Goal: Task Accomplishment & Management: Manage account settings

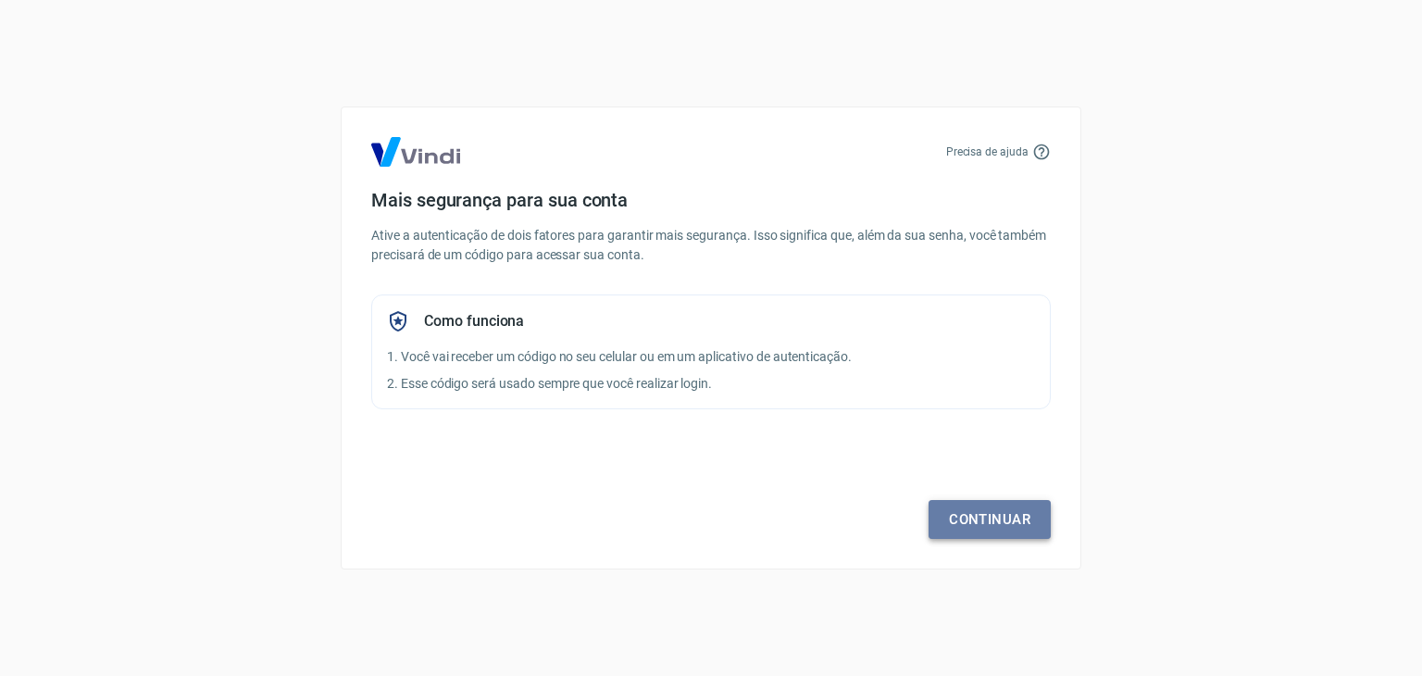
click at [976, 516] on link "Continuar" at bounding box center [989, 519] width 122 height 39
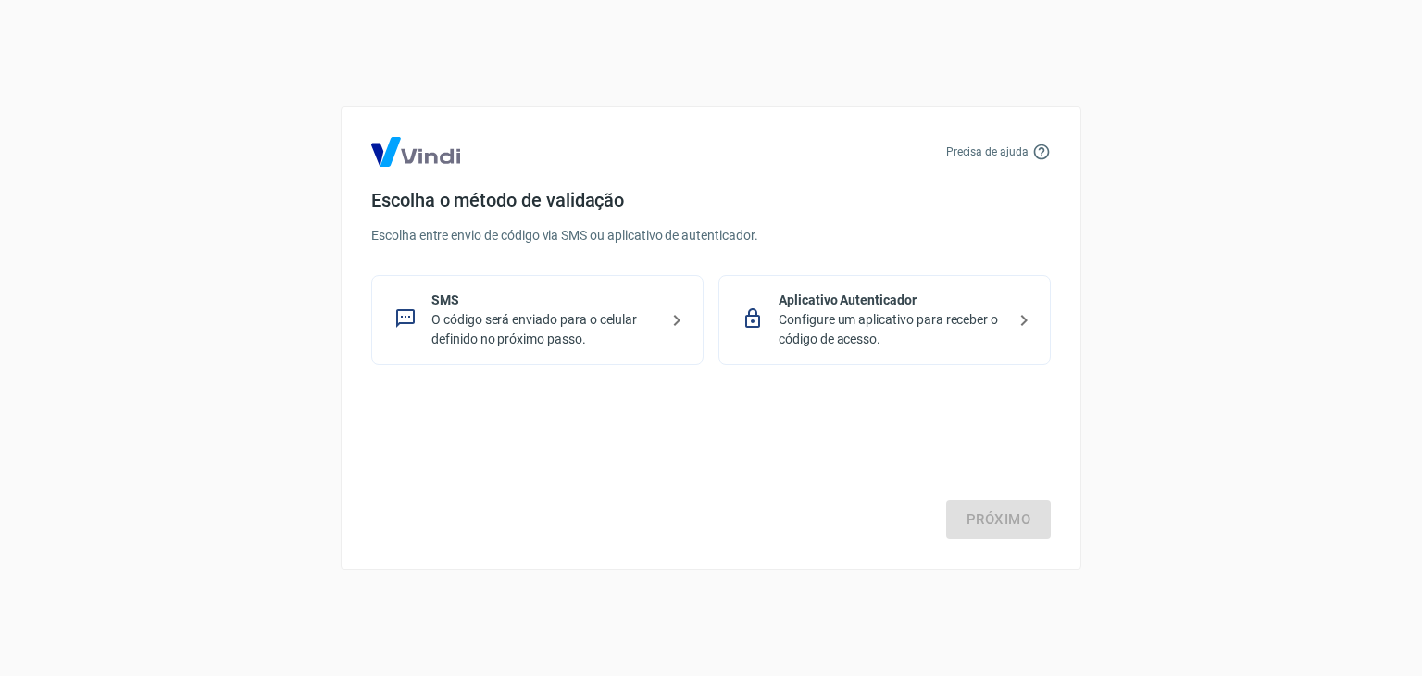
click at [561, 311] on p "O código será enviado para o celular definido no próximo passo." at bounding box center [544, 329] width 227 height 39
click at [1015, 516] on link "Próximo" at bounding box center [998, 519] width 105 height 39
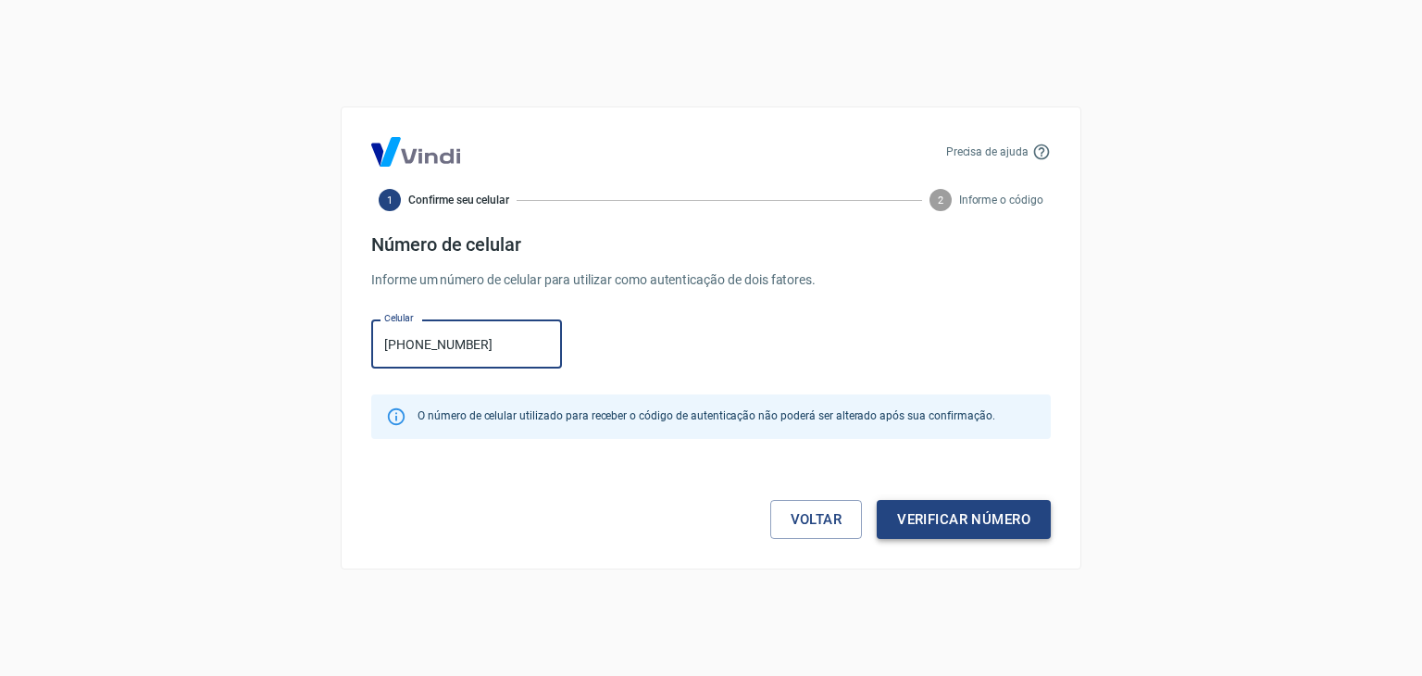
type input "(49) 98428-1779"
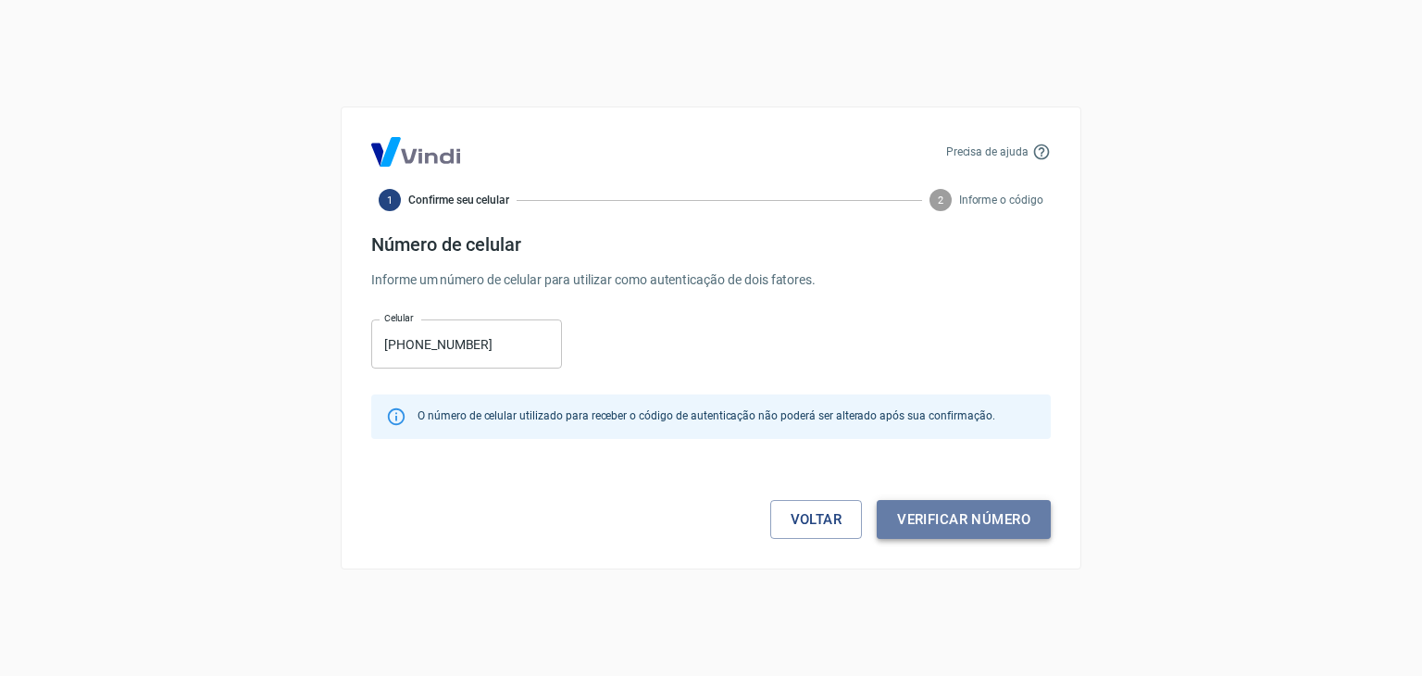
click at [947, 513] on button "Verificar número" at bounding box center [964, 519] width 174 height 39
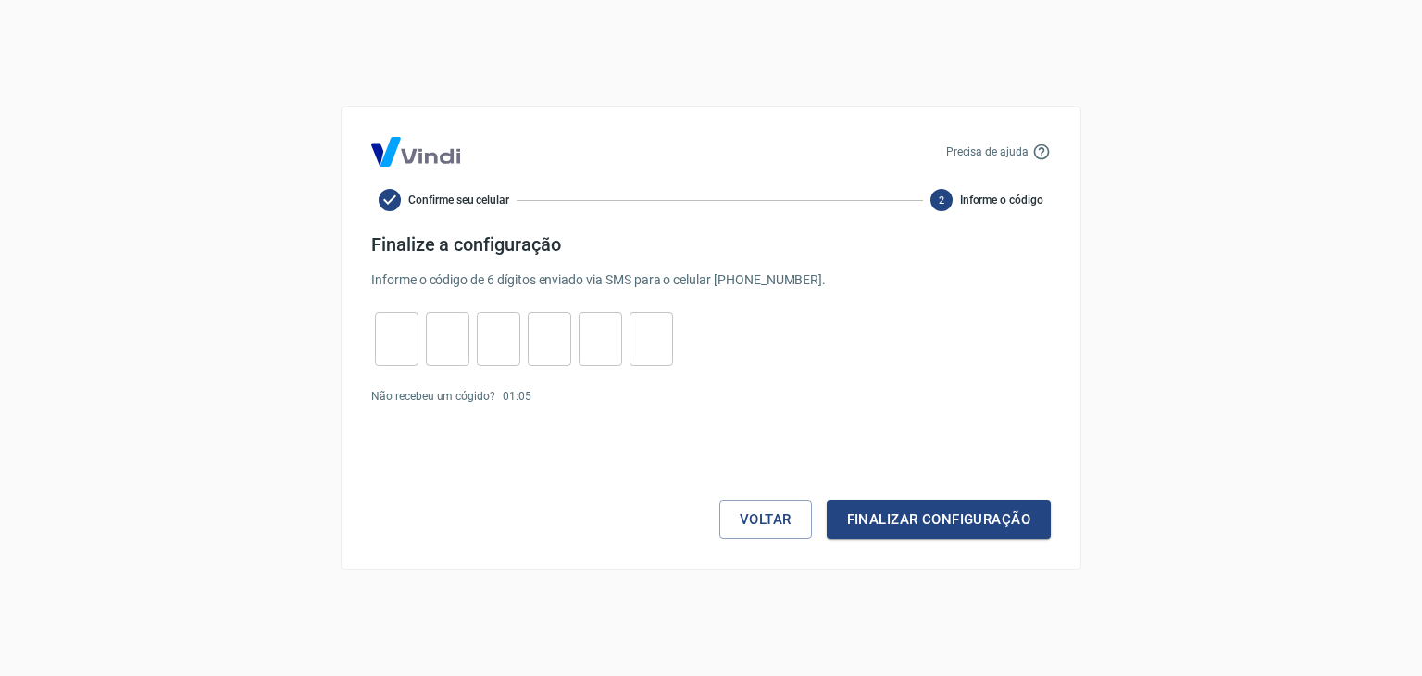
click at [391, 345] on input "tel" at bounding box center [397, 339] width 44 height 40
type input "3"
type input "6"
type input "1"
type input "7"
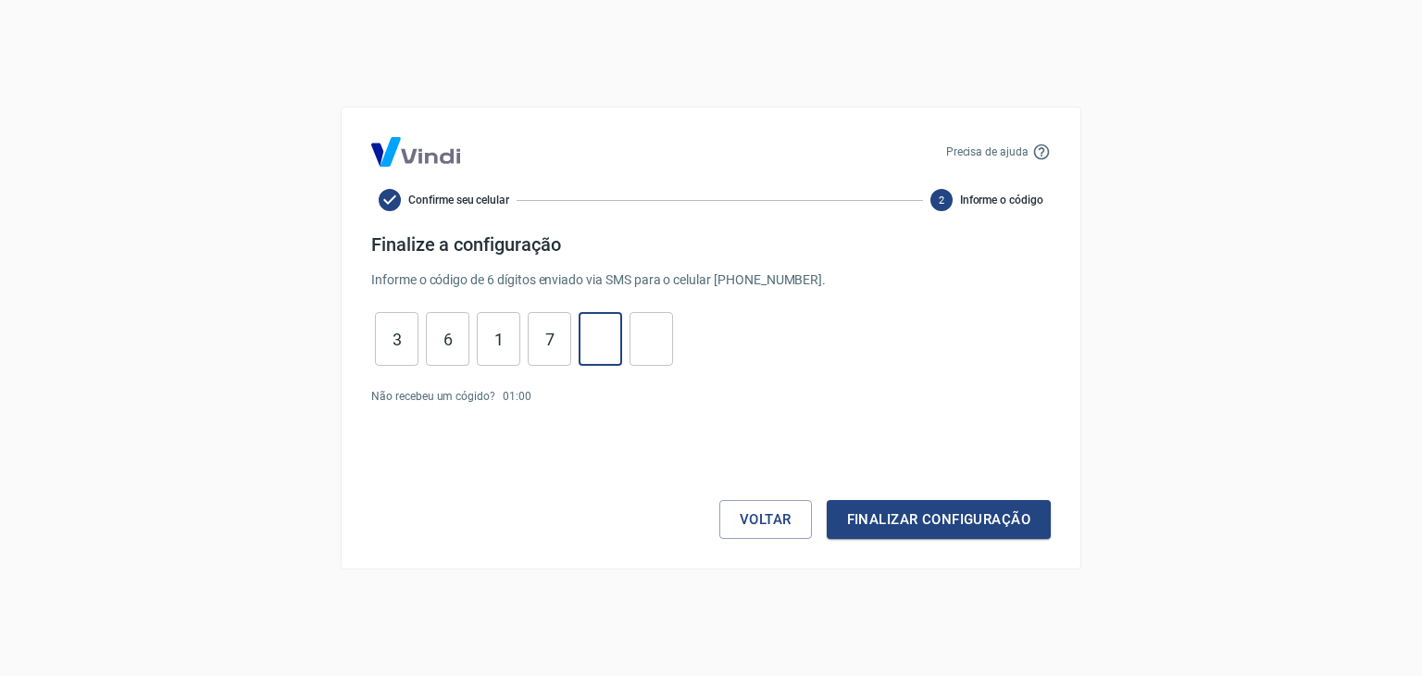
type input "9"
type input "6"
click at [965, 512] on button "Finalizar configuração" at bounding box center [939, 519] width 224 height 39
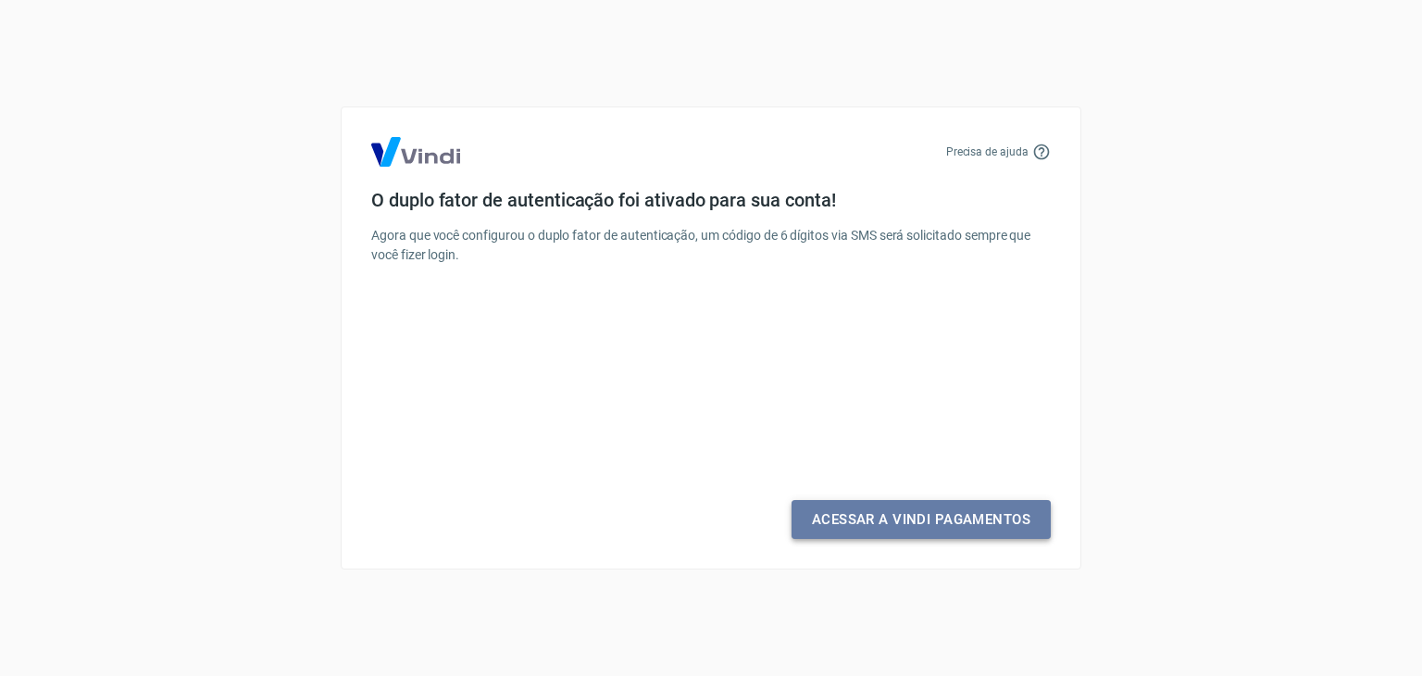
click at [898, 513] on link "Acessar a Vindi Pagamentos" at bounding box center [920, 519] width 259 height 39
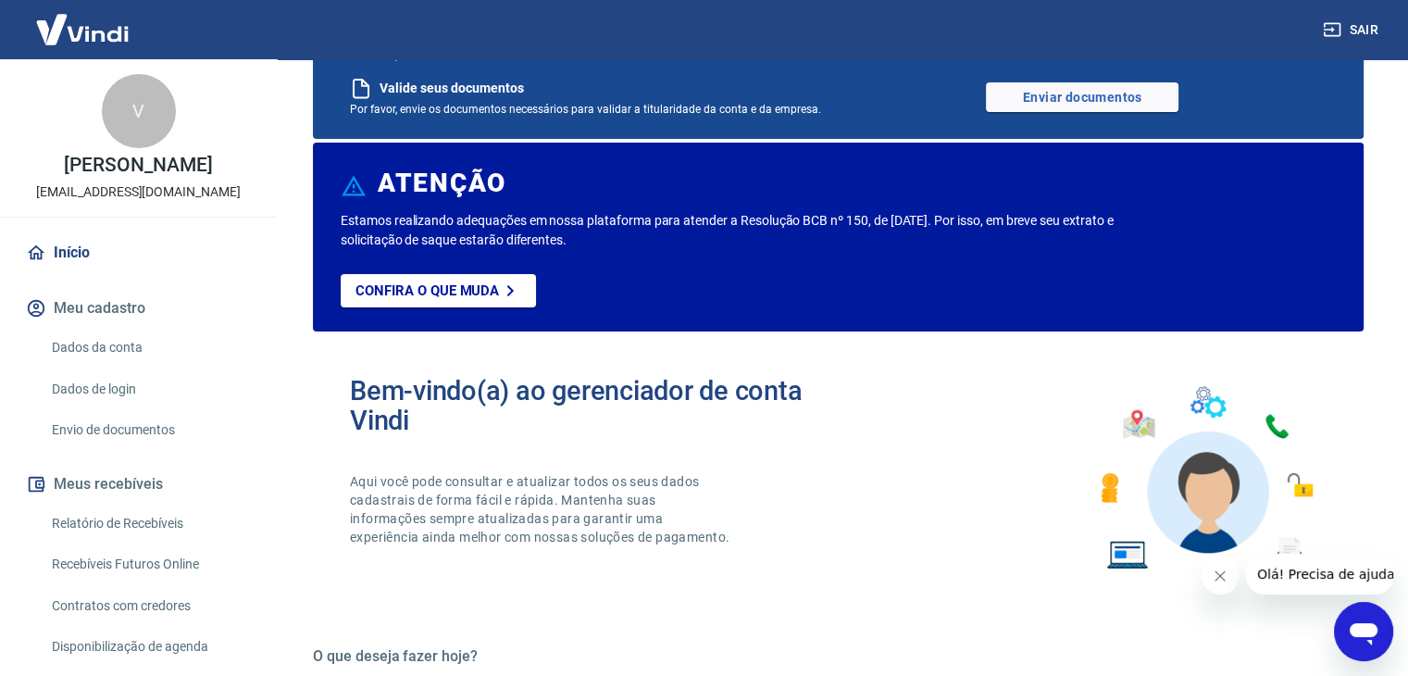
scroll to position [93, 0]
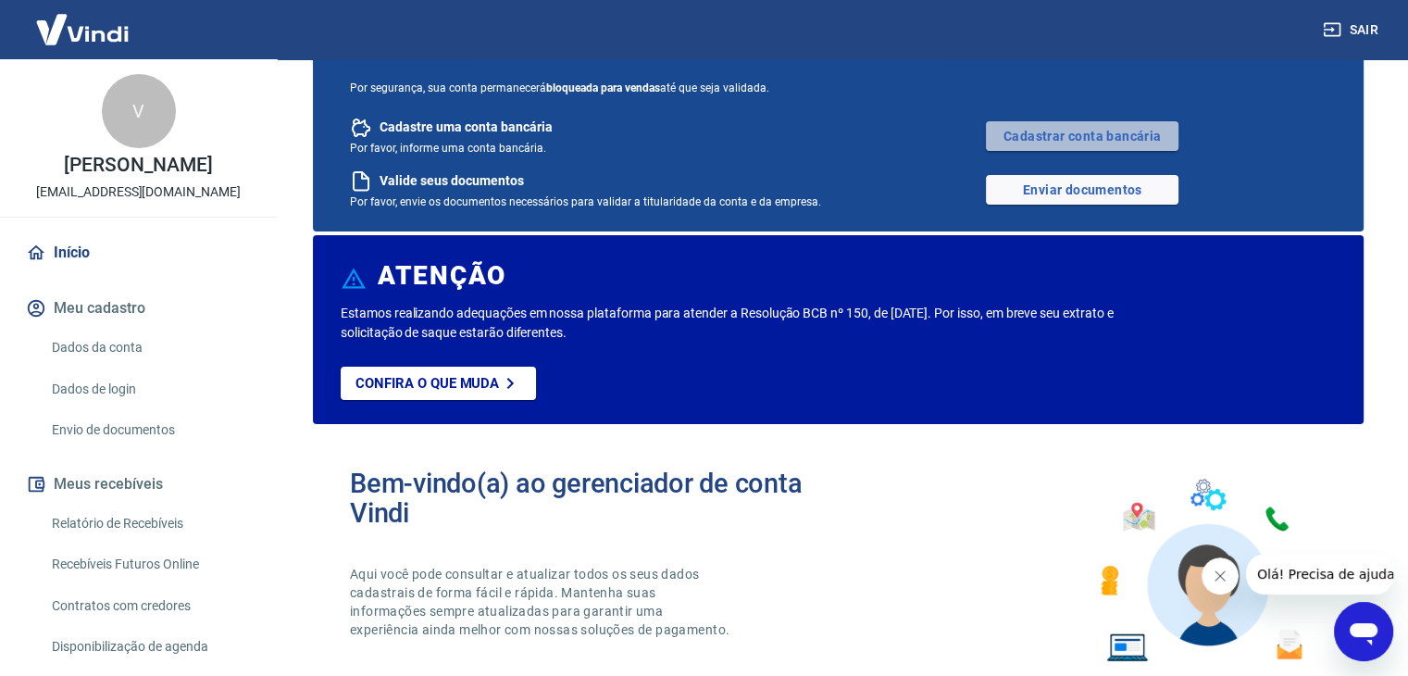
click at [1047, 129] on link "Cadastrar conta bancária" at bounding box center [1082, 136] width 193 height 30
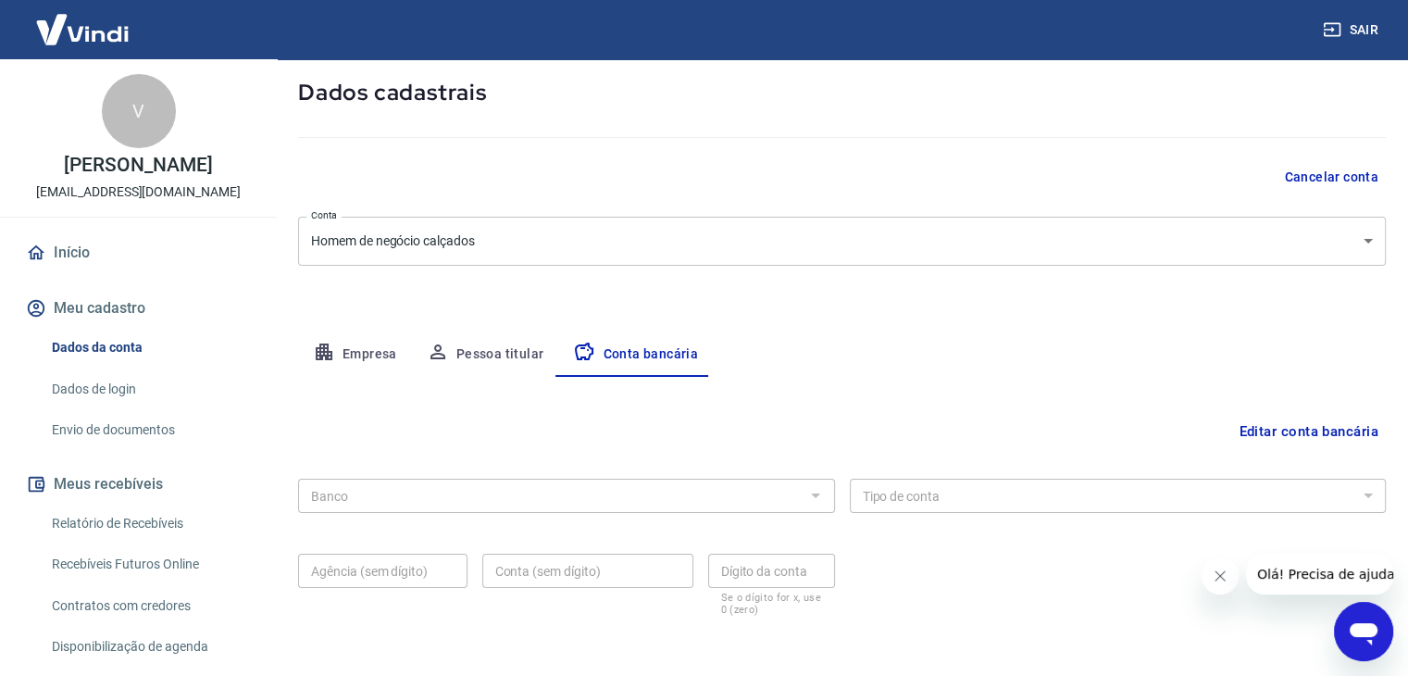
scroll to position [167, 0]
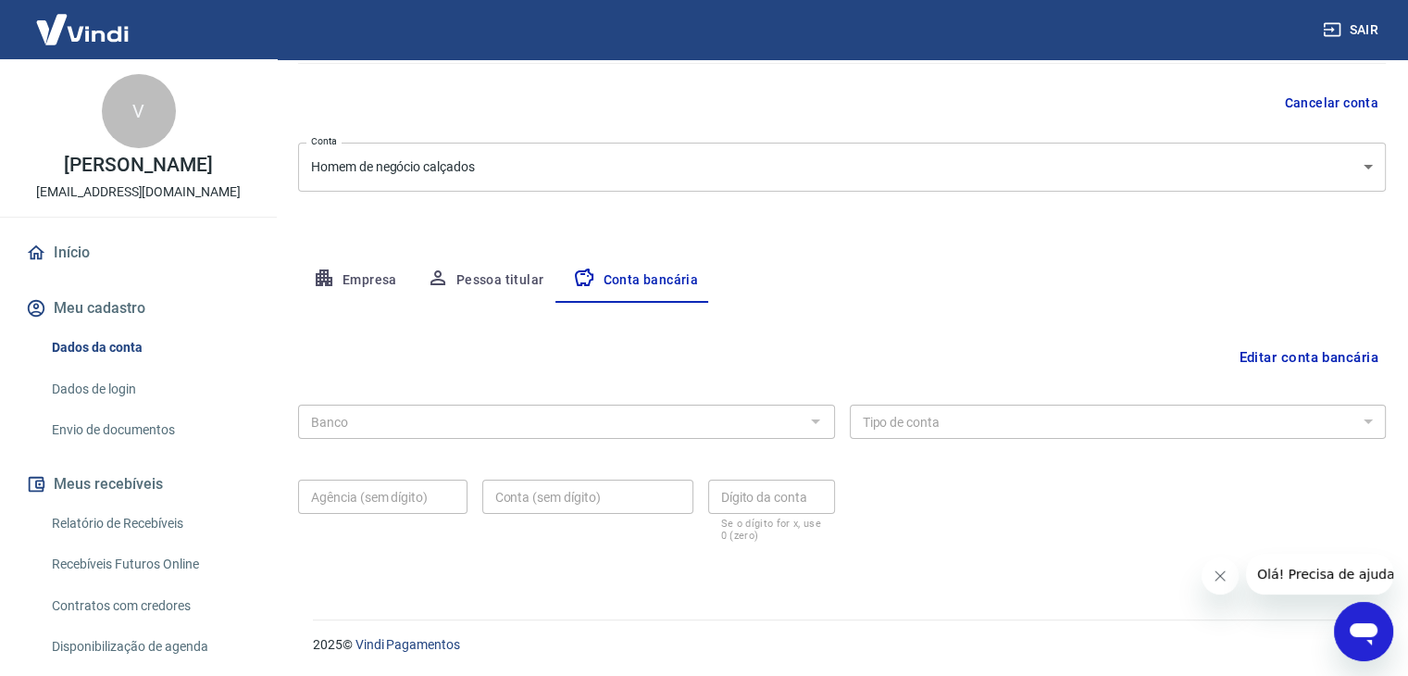
click at [805, 414] on div at bounding box center [815, 421] width 24 height 26
click at [777, 419] on div "Banco" at bounding box center [566, 421] width 537 height 34
click at [372, 275] on button "Empresa" at bounding box center [355, 280] width 114 height 44
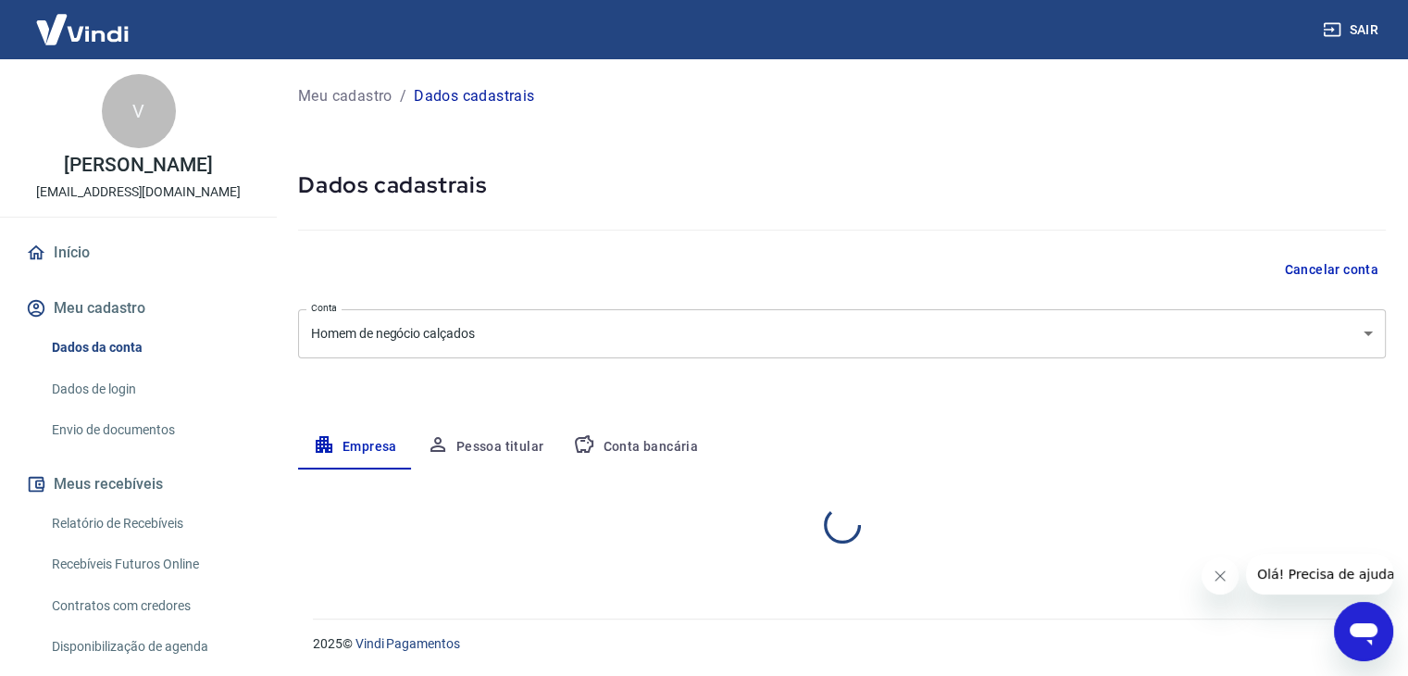
scroll to position [0, 0]
select select "SC"
select select "business"
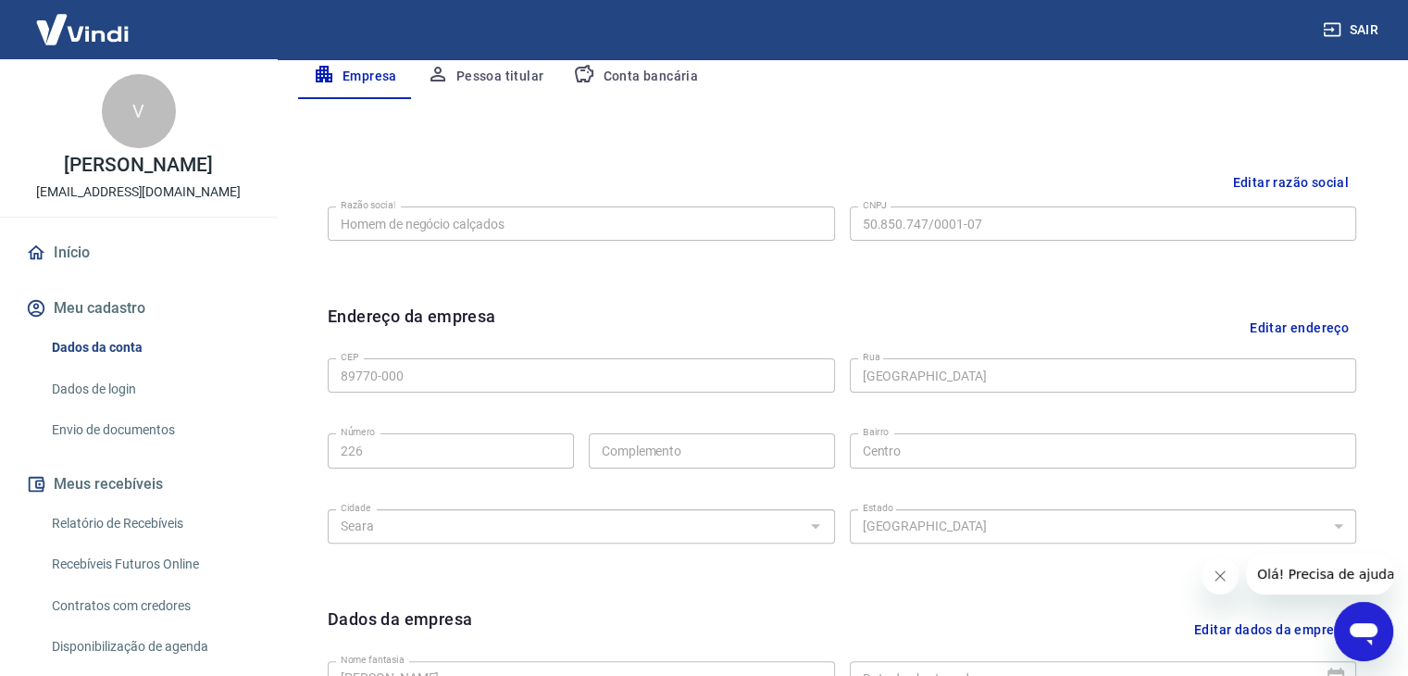
scroll to position [278, 0]
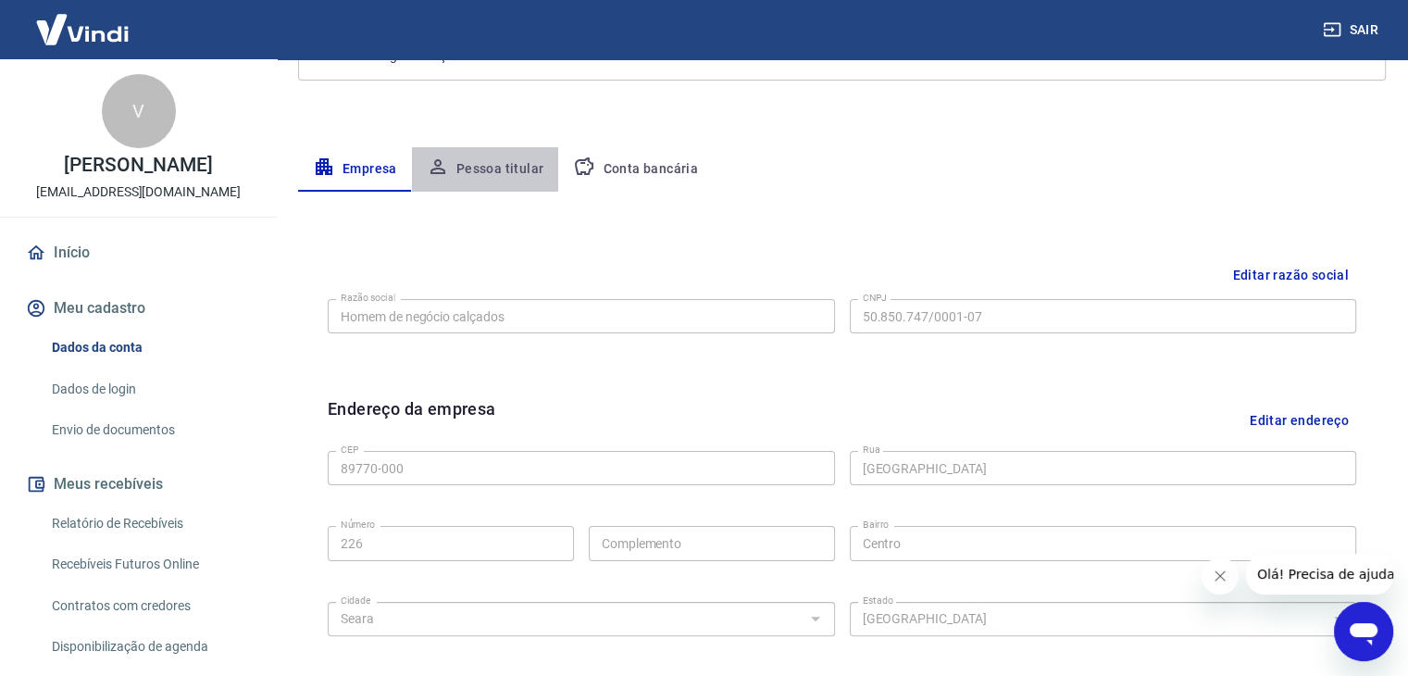
click at [489, 160] on button "Pessoa titular" at bounding box center [485, 169] width 147 height 44
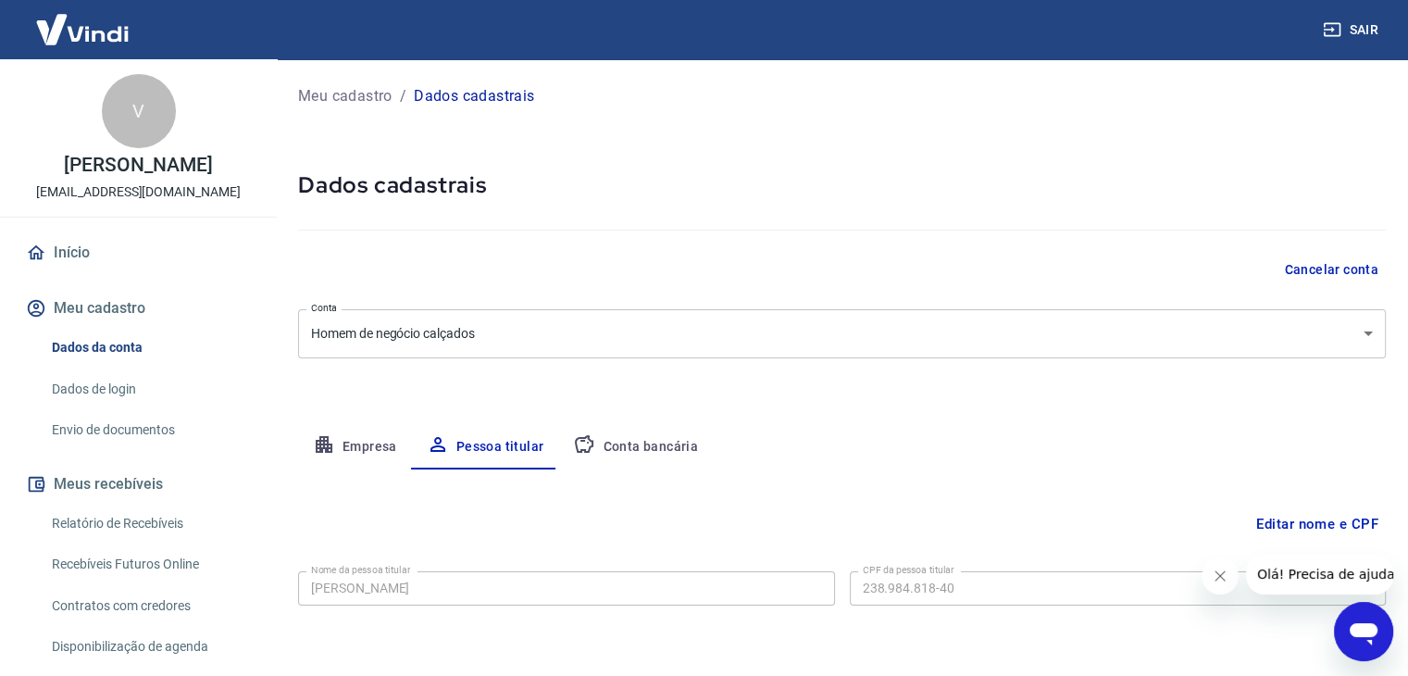
scroll to position [64, 0]
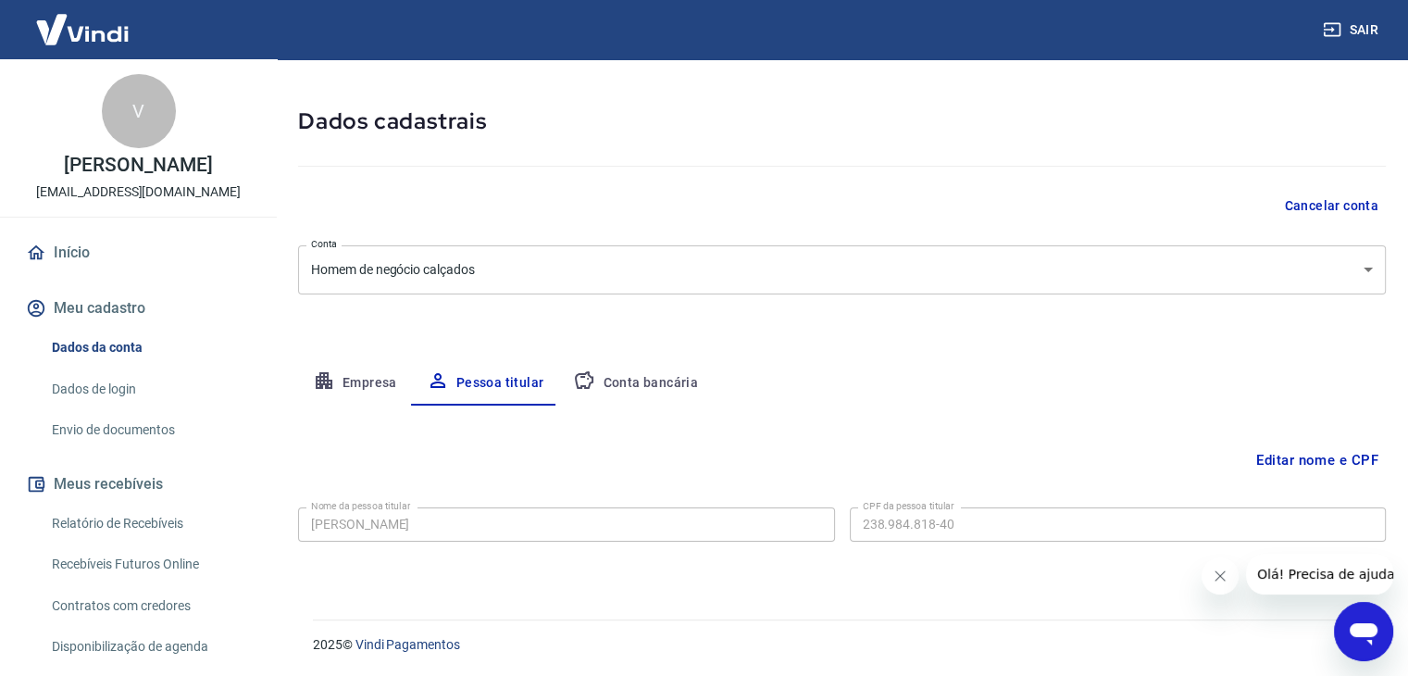
click at [641, 382] on button "Conta bancária" at bounding box center [635, 383] width 155 height 44
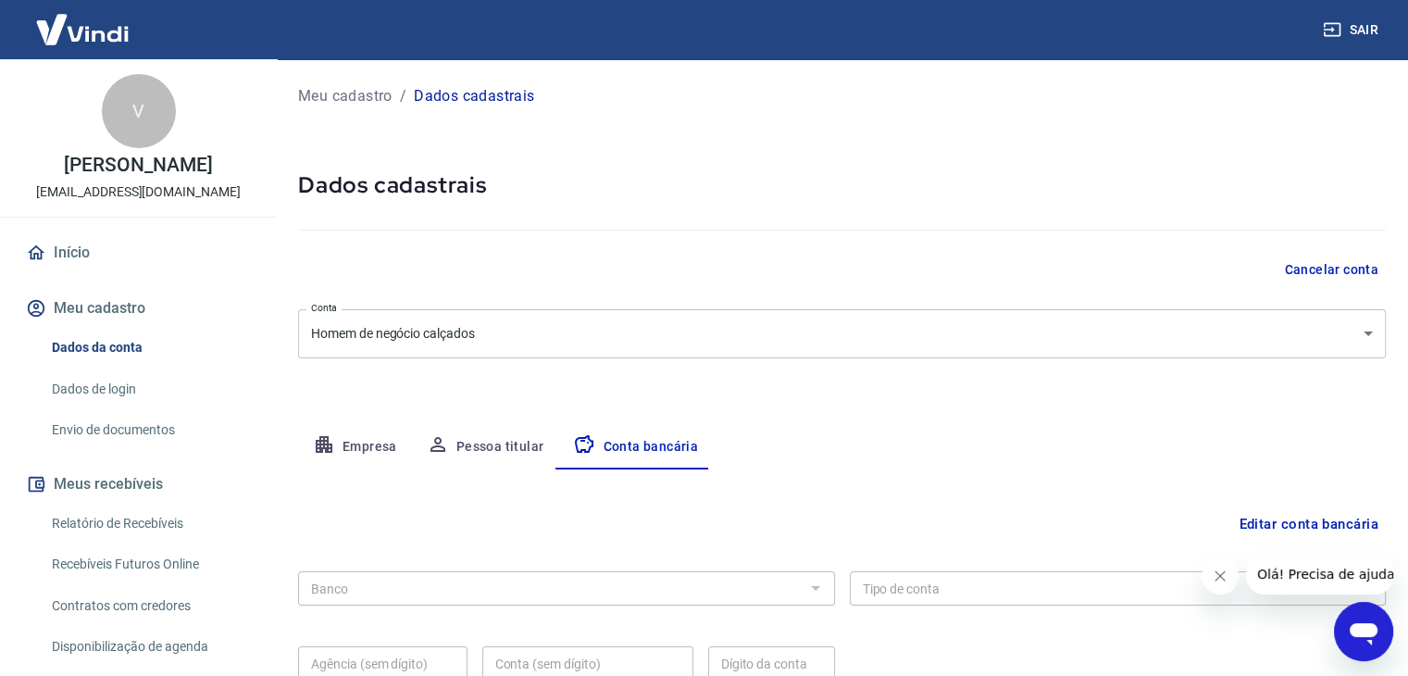
scroll to position [167, 0]
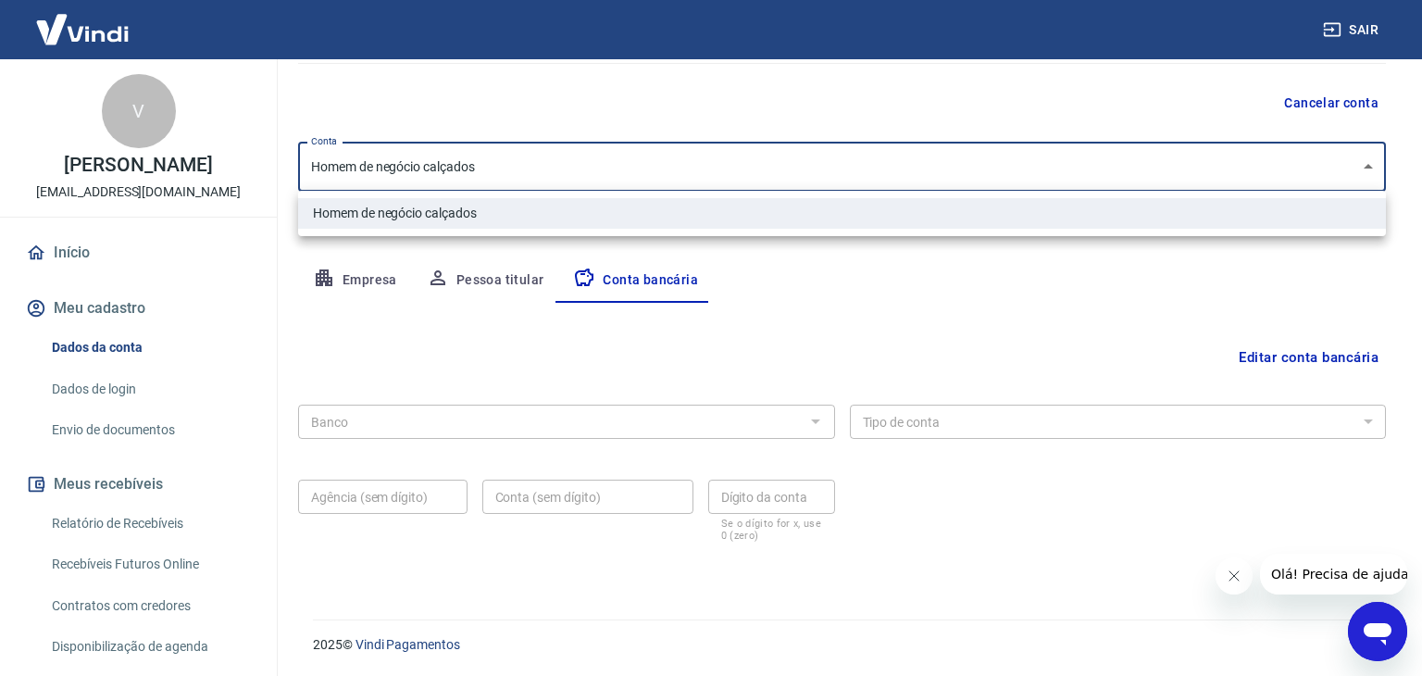
click at [1366, 162] on body "Sair V Vilus Victor vilusvictor2@gmail.com Início Meu cadastro Dados da conta D…" at bounding box center [711, 171] width 1422 height 676
click at [990, 475] on div at bounding box center [711, 338] width 1422 height 676
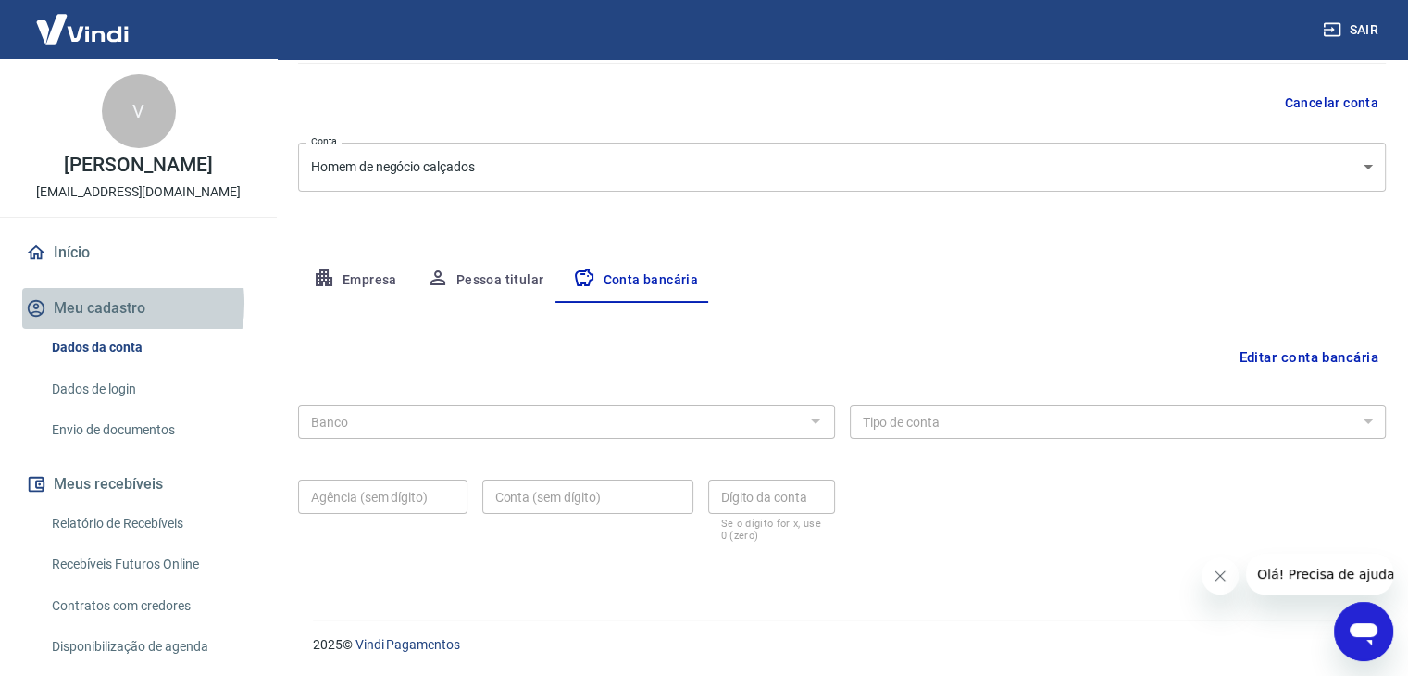
click at [100, 304] on button "Meu cadastro" at bounding box center [138, 308] width 232 height 41
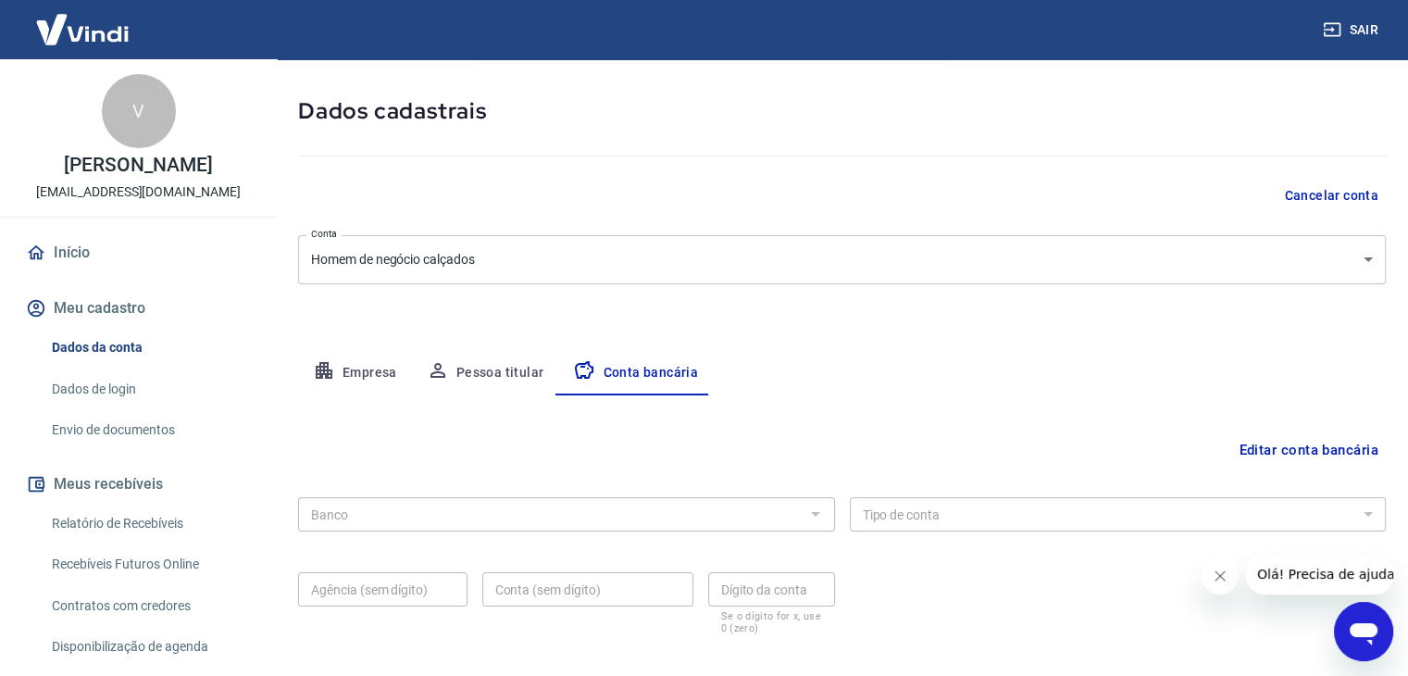
scroll to position [0, 0]
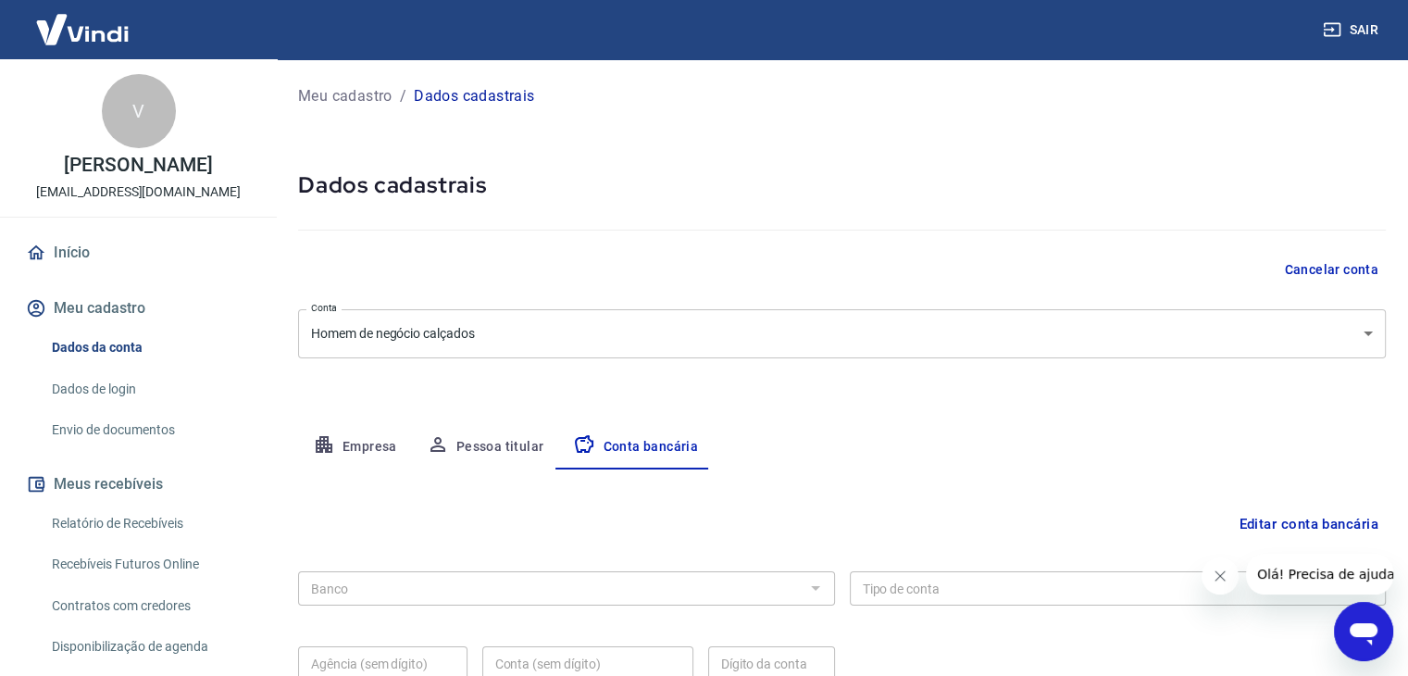
click at [366, 87] on p "Meu cadastro" at bounding box center [345, 96] width 94 height 22
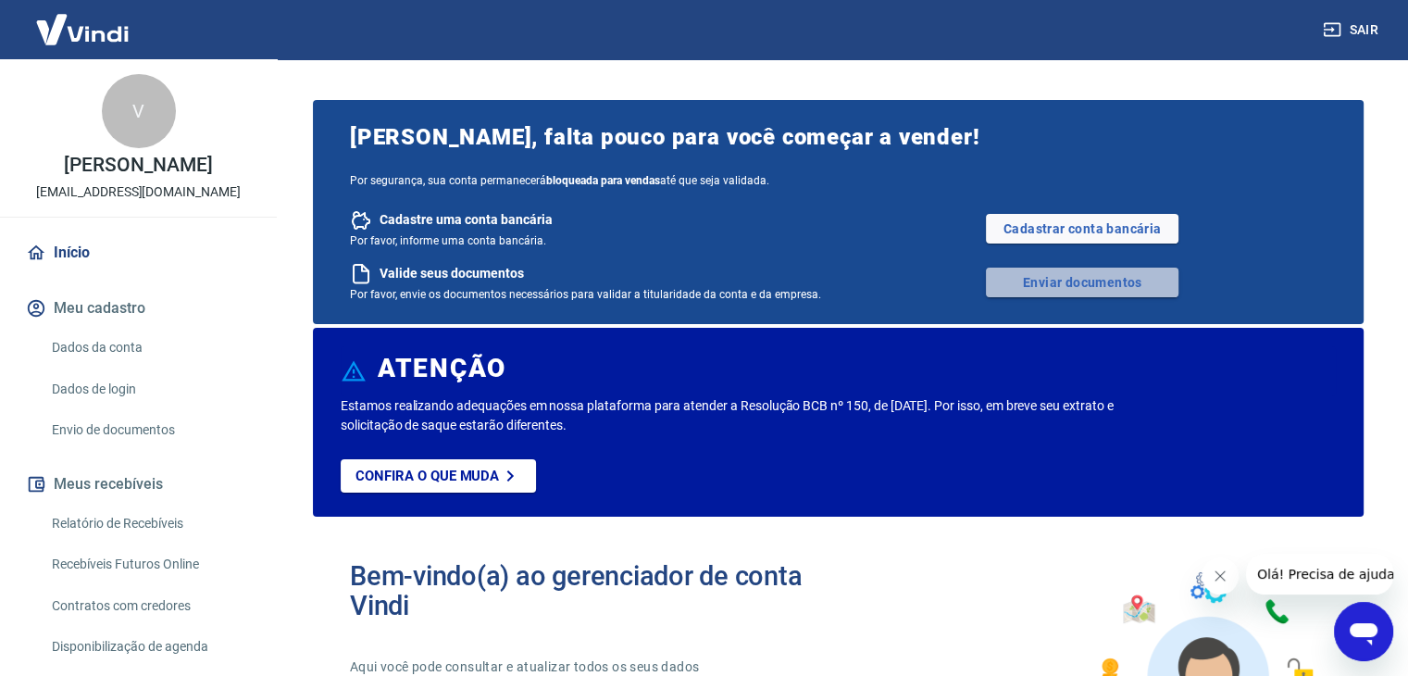
click at [1069, 280] on link "Enviar documentos" at bounding box center [1082, 283] width 193 height 30
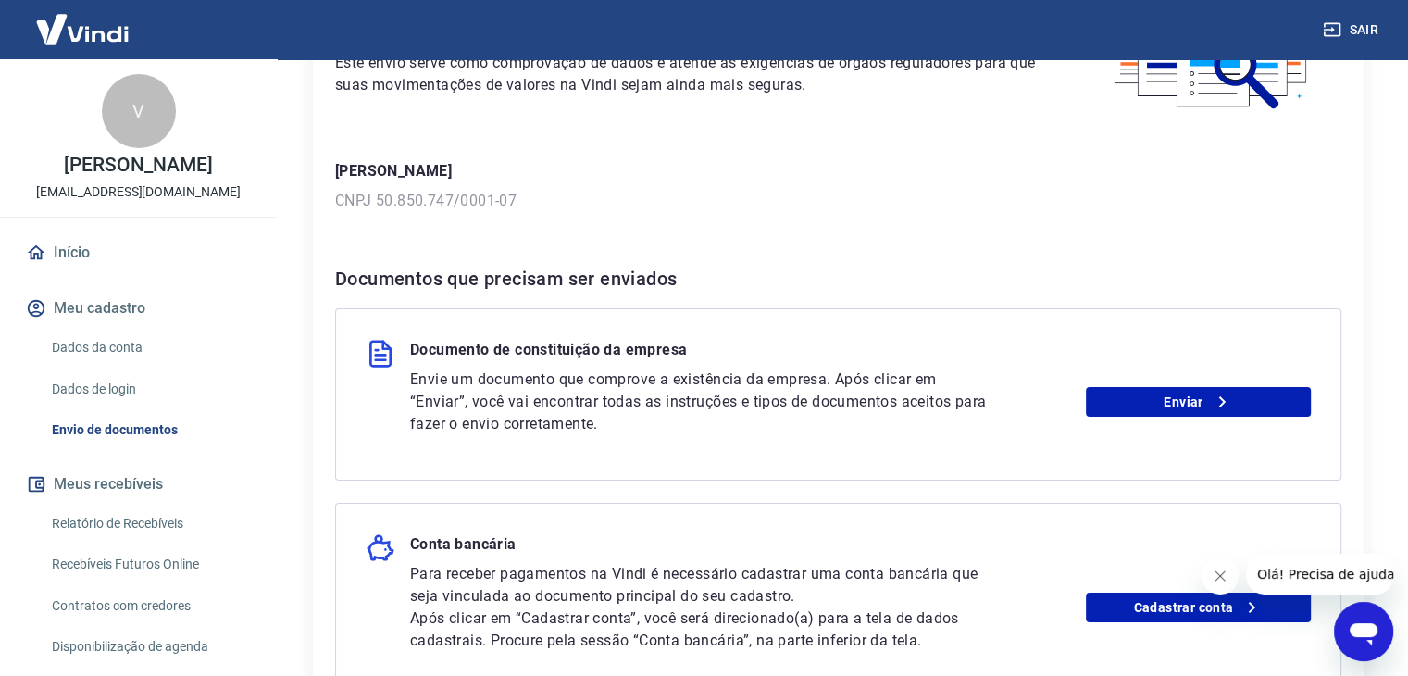
scroll to position [278, 0]
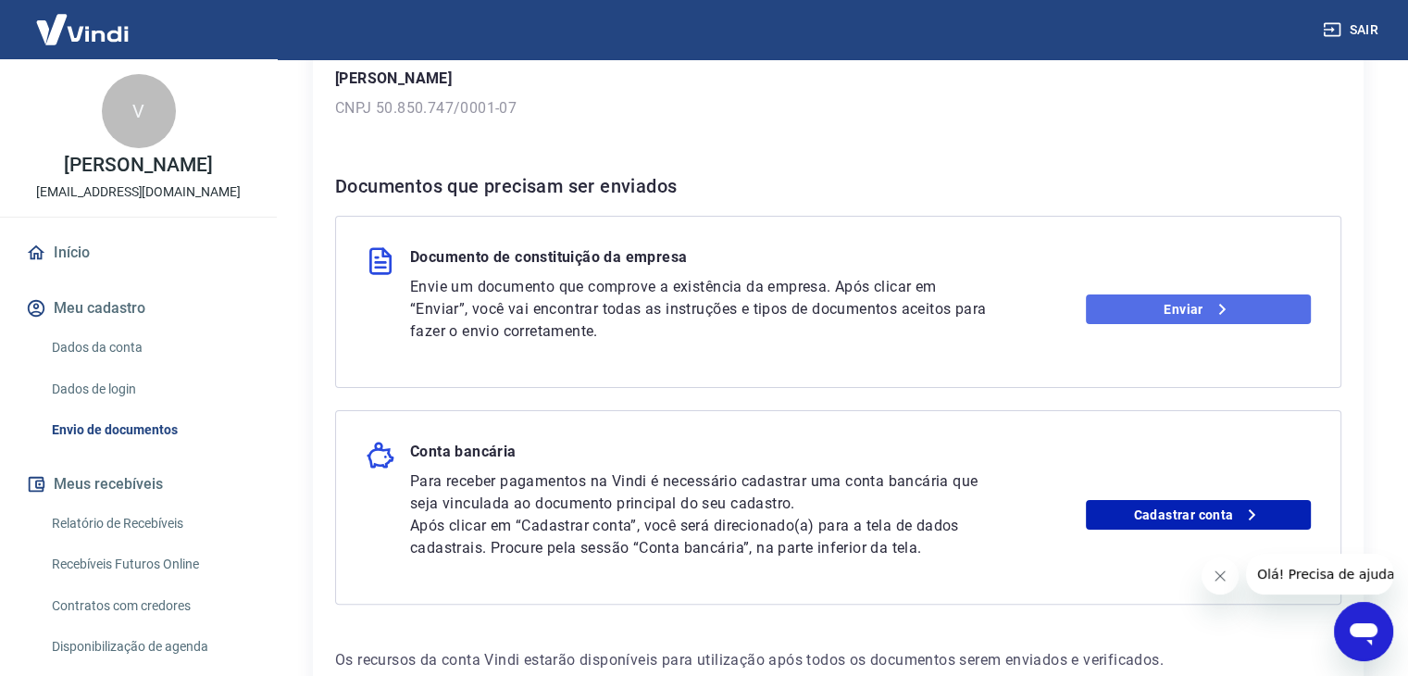
click at [1167, 299] on link "Enviar" at bounding box center [1198, 309] width 225 height 30
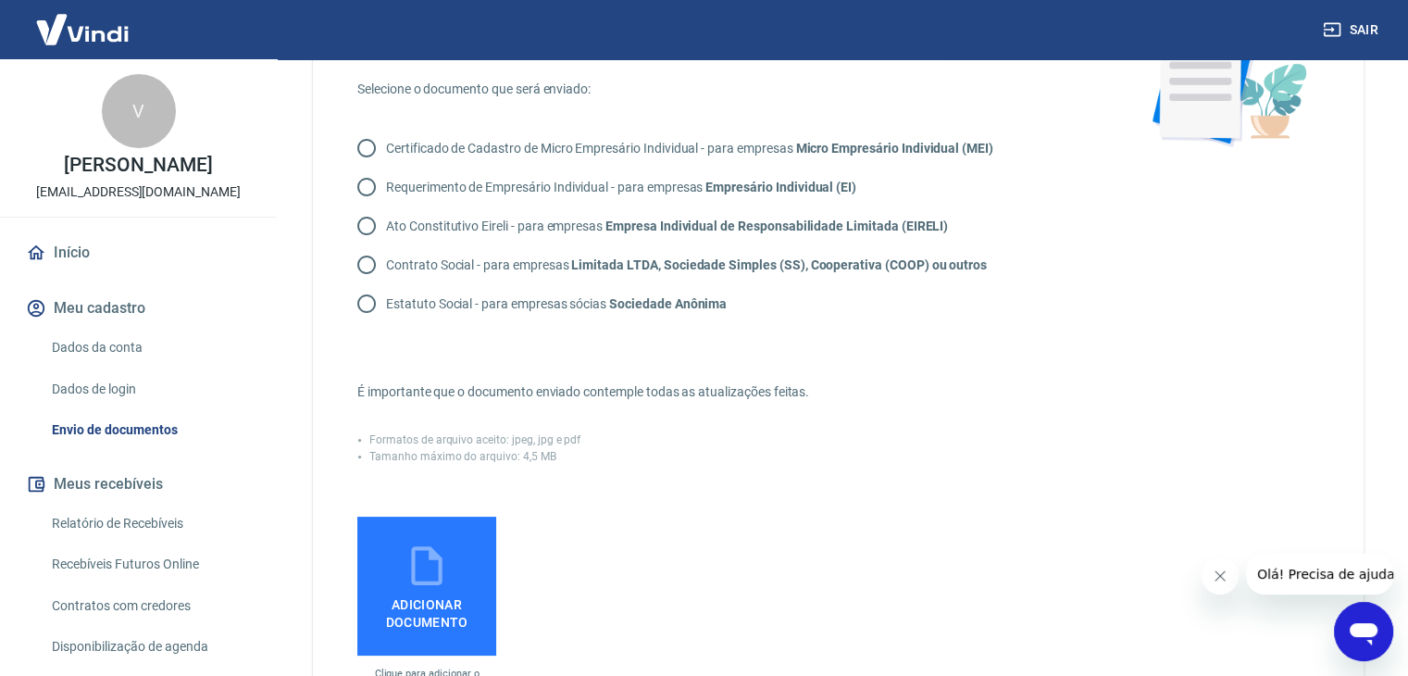
scroll to position [93, 0]
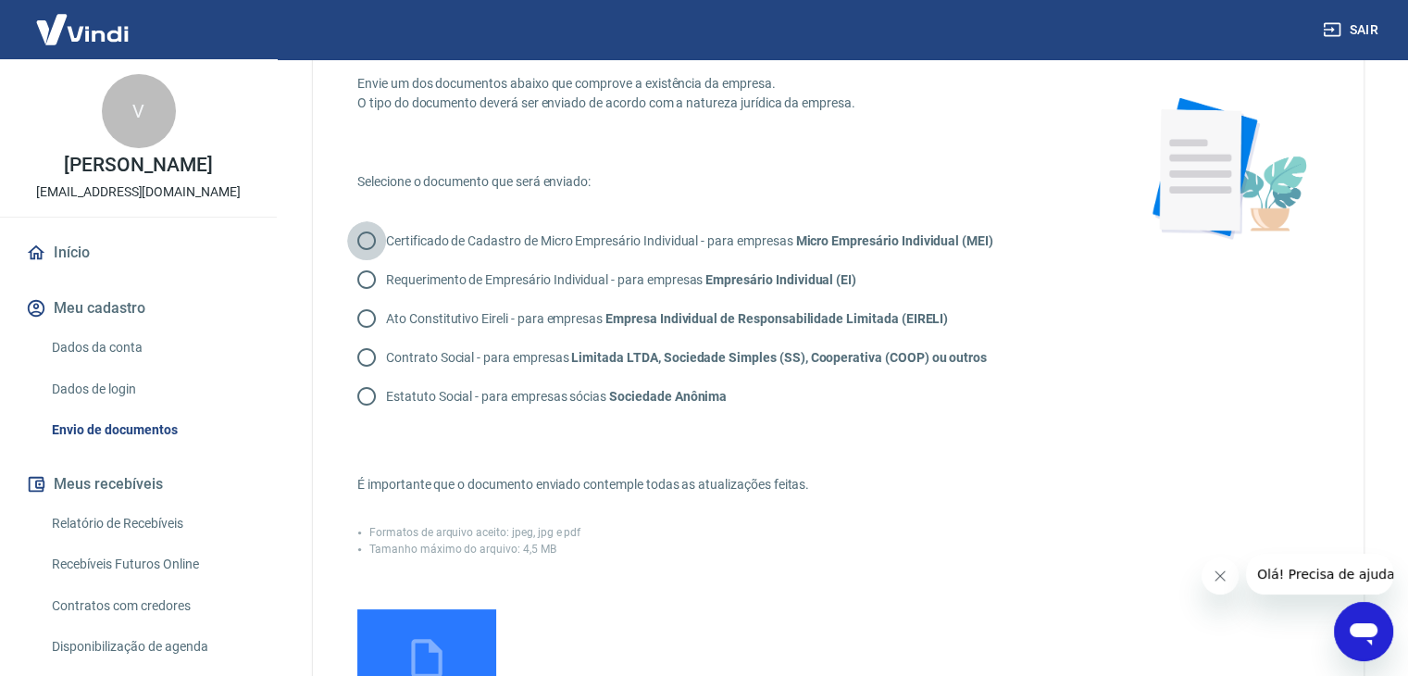
click at [367, 235] on input "Certificado de Cadastro de Micro Empresário Individual - para empresas Micro Em…" at bounding box center [366, 240] width 39 height 39
radio input "true"
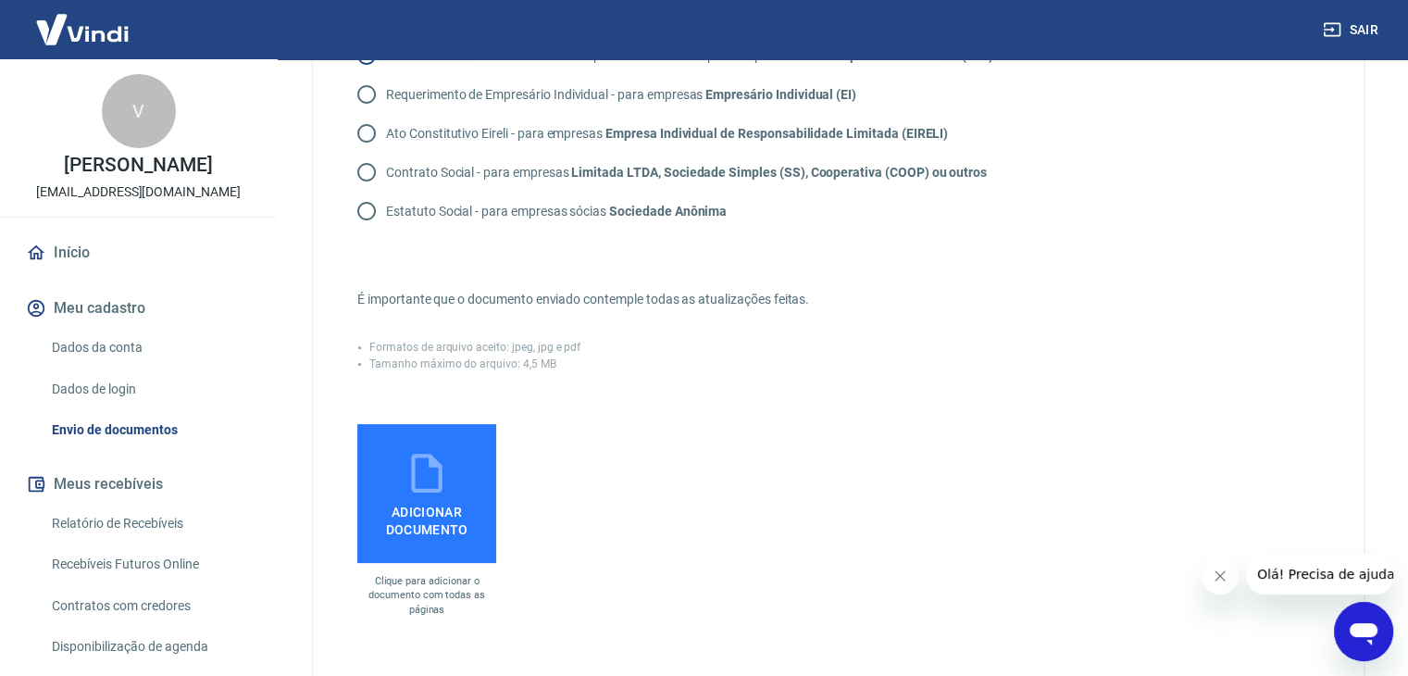
scroll to position [370, 0]
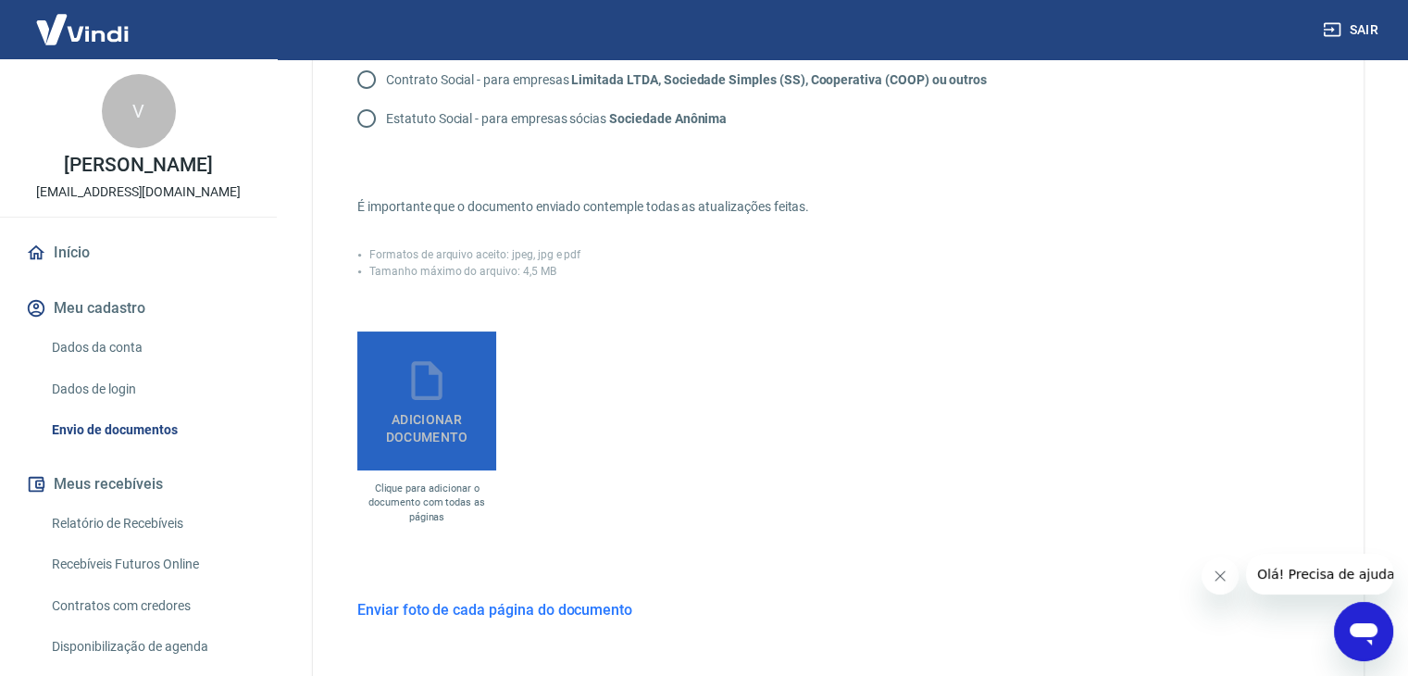
click at [442, 392] on icon at bounding box center [427, 380] width 46 height 46
click at [0, 0] on input "Adicionar documento" at bounding box center [0, 0] width 0 height 0
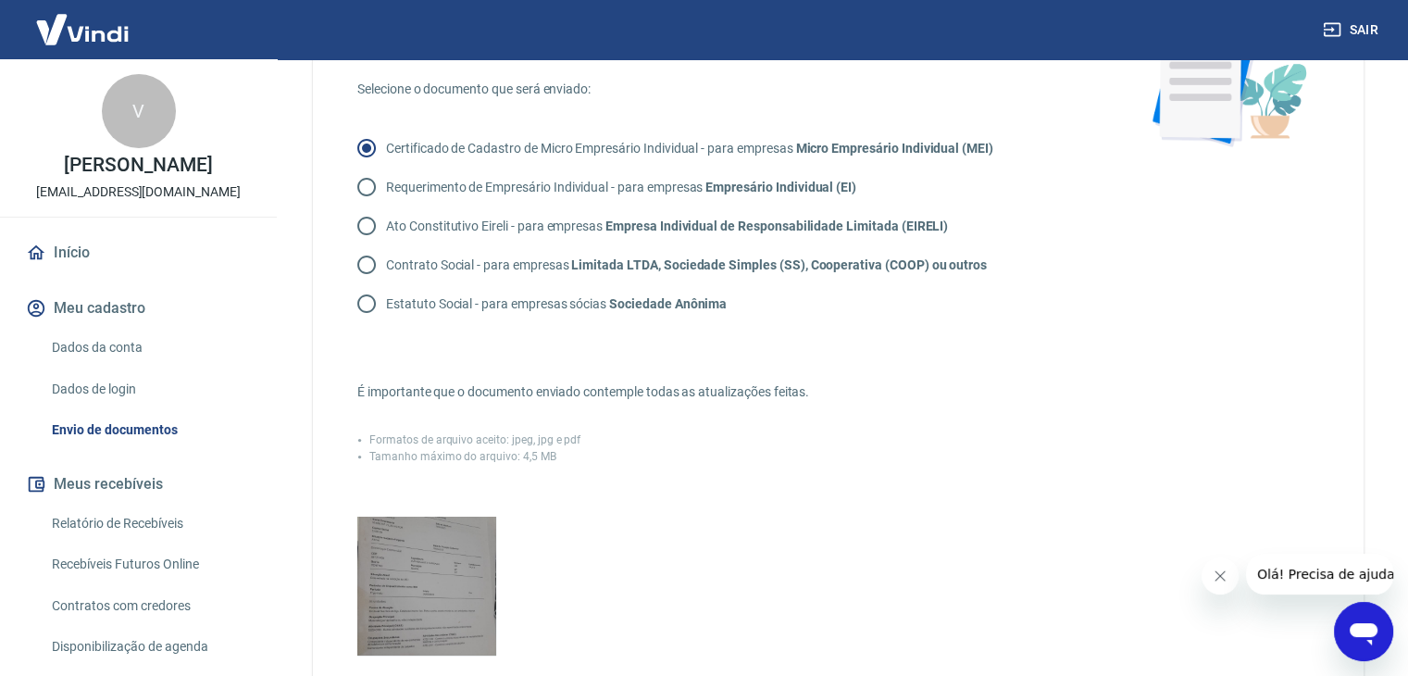
scroll to position [278, 0]
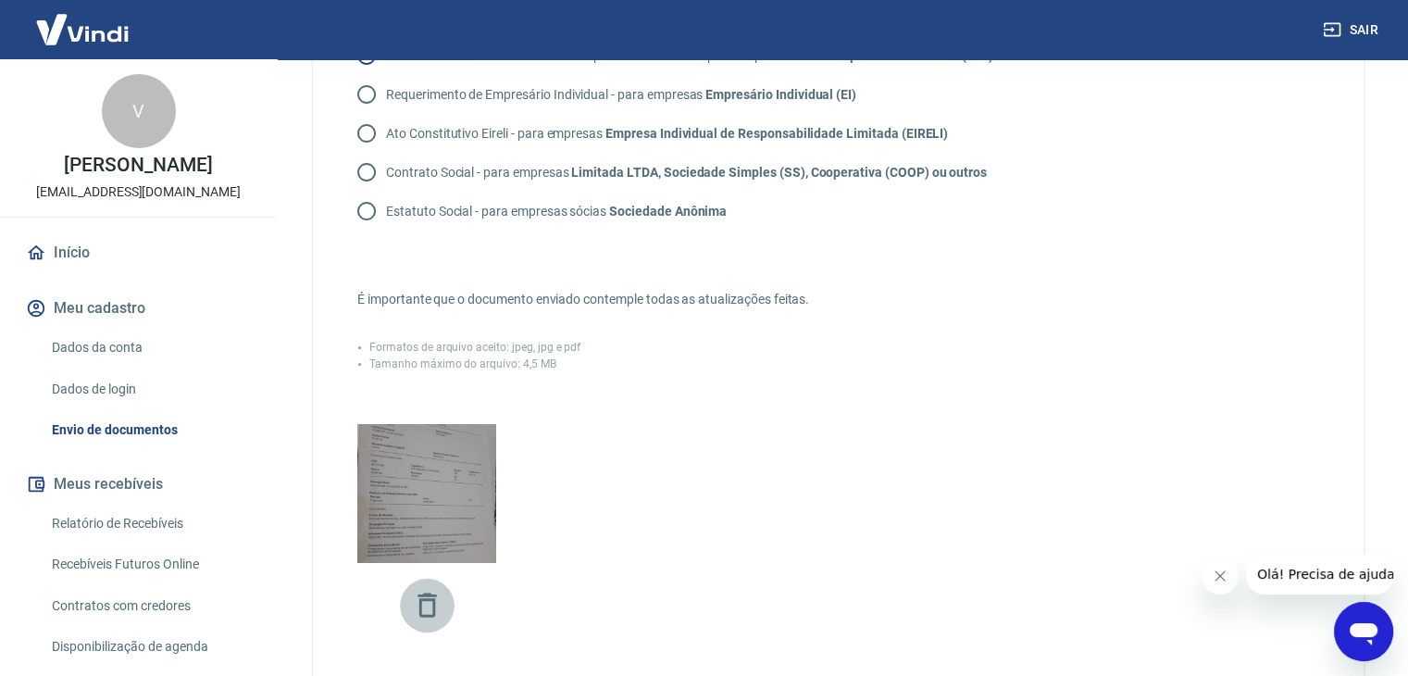
click at [426, 599] on icon "button" at bounding box center [426, 604] width 19 height 24
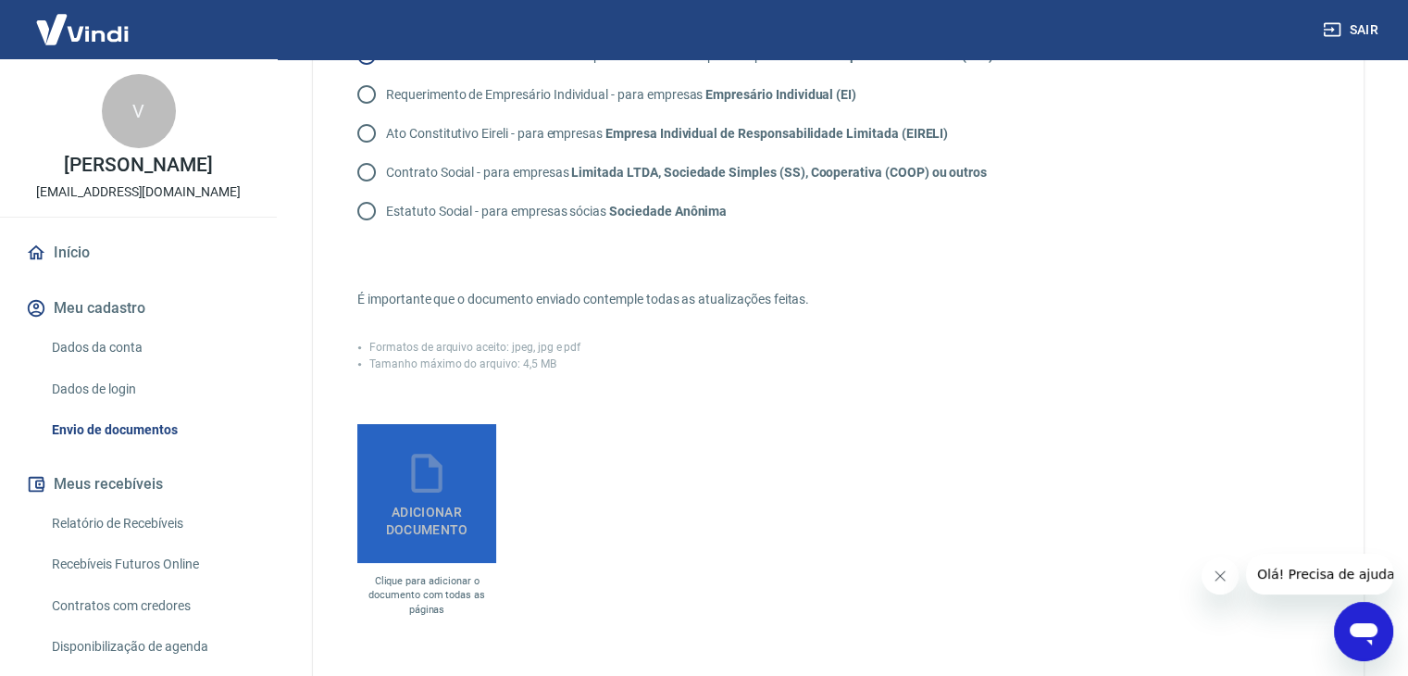
click at [429, 504] on span "Adicionar documento" at bounding box center [427, 517] width 124 height 42
click at [0, 0] on input "Adicionar documento" at bounding box center [0, 0] width 0 height 0
click at [438, 480] on icon at bounding box center [426, 473] width 31 height 39
click at [0, 0] on input "Adicionar documento" at bounding box center [0, 0] width 0 height 0
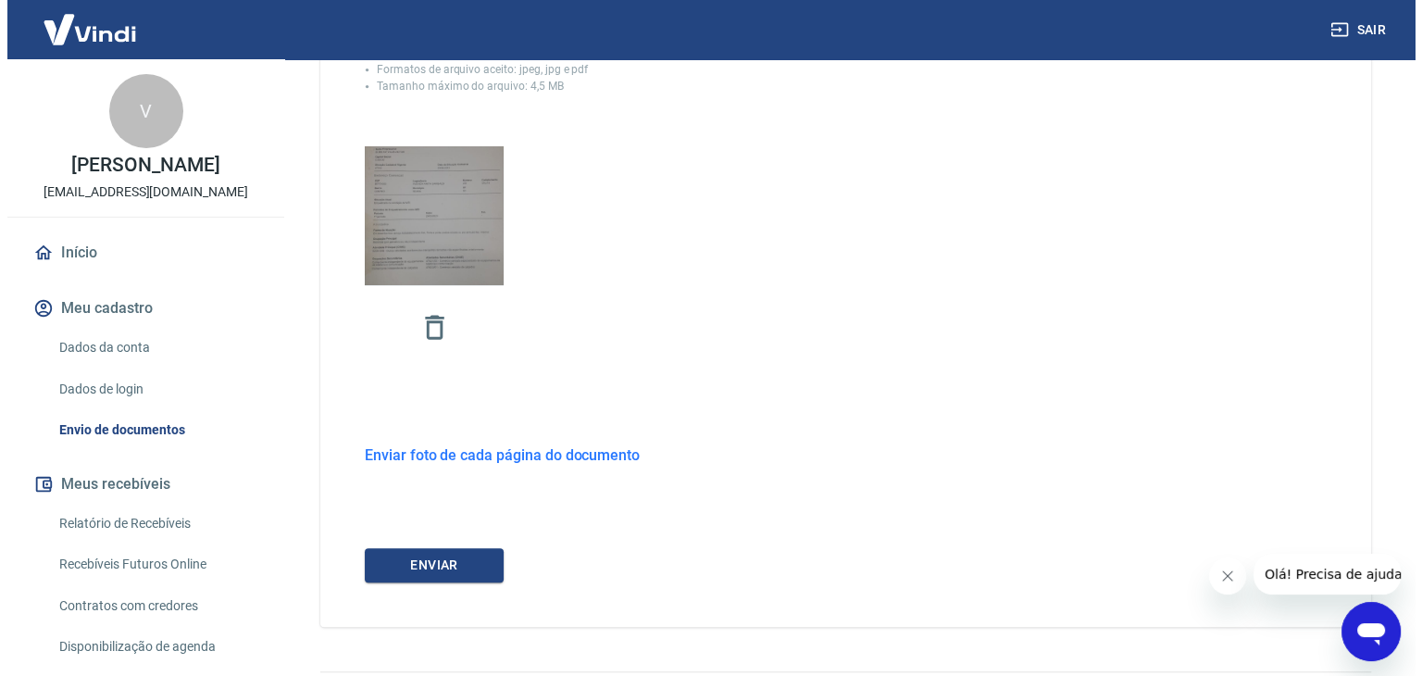
scroll to position [607, 0]
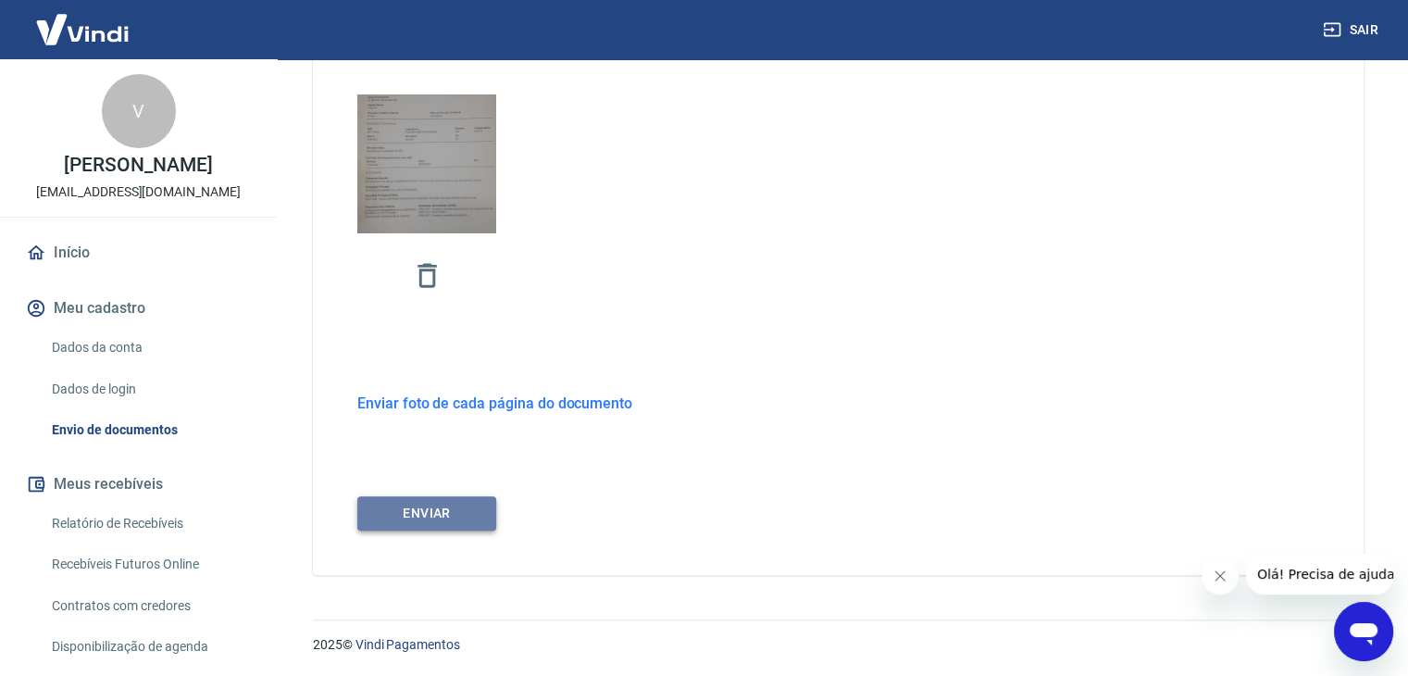
click at [431, 506] on button "ENVIAR" at bounding box center [426, 513] width 139 height 34
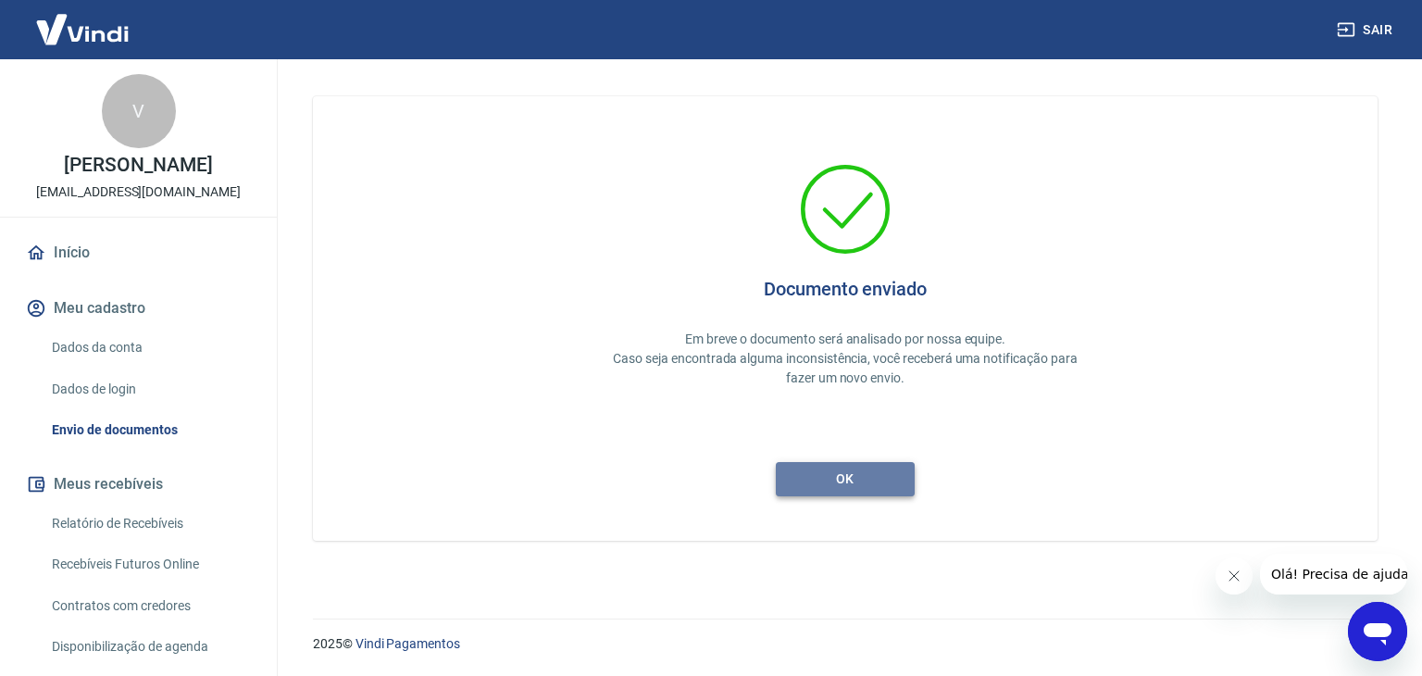
click at [848, 470] on button "ok" at bounding box center [845, 479] width 139 height 34
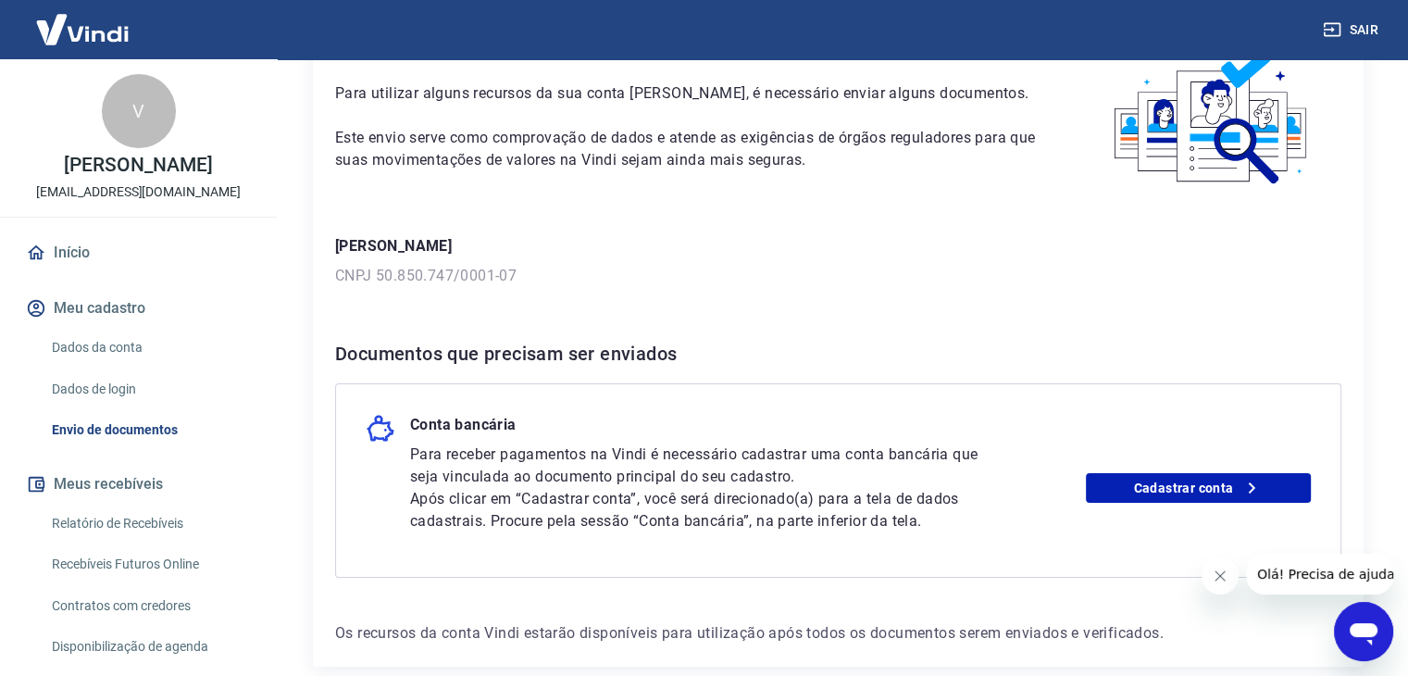
scroll to position [203, 0]
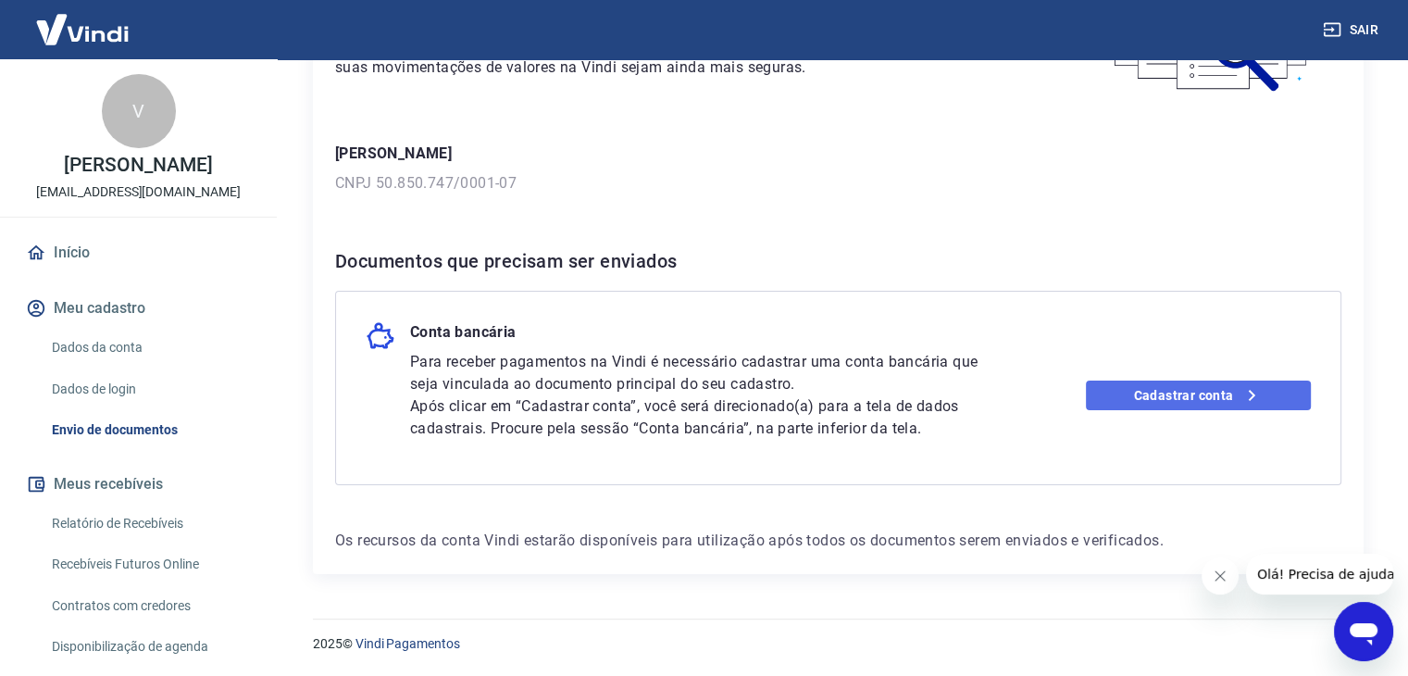
click at [1215, 388] on link "Cadastrar conta" at bounding box center [1198, 395] width 225 height 30
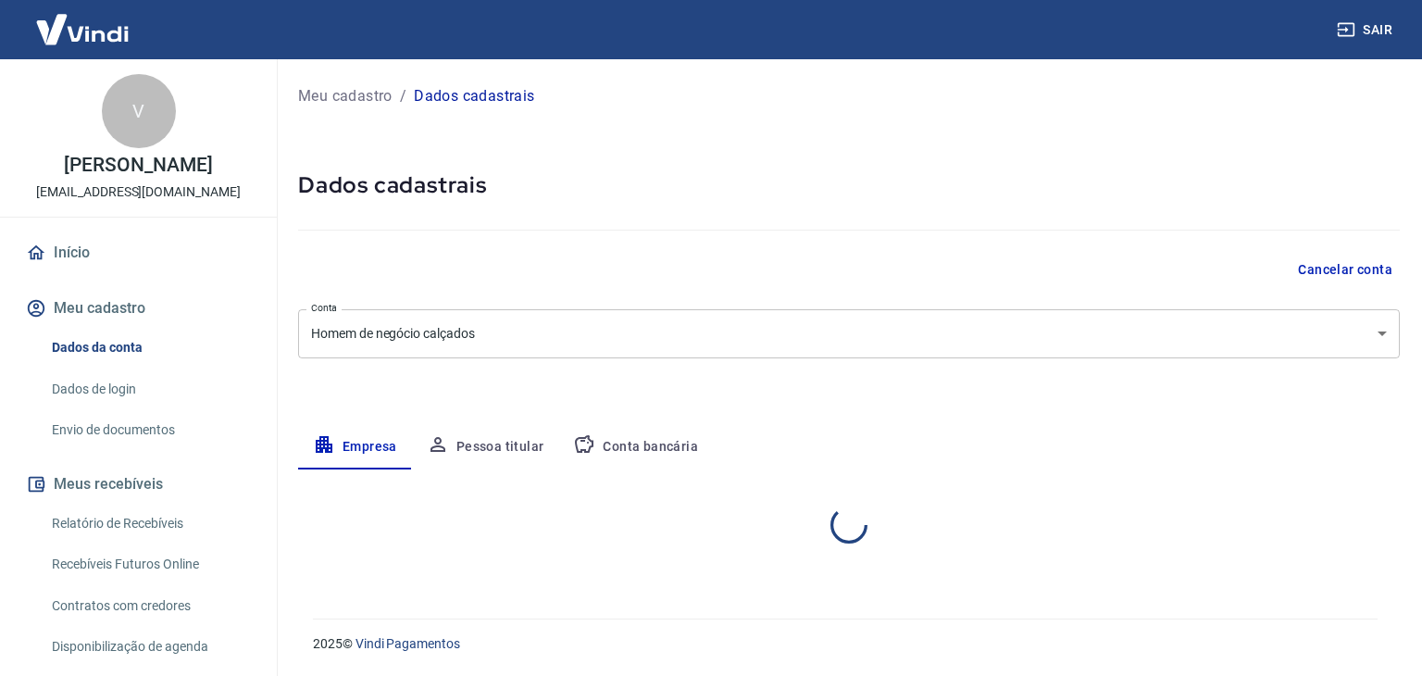
select select "SC"
select select "business"
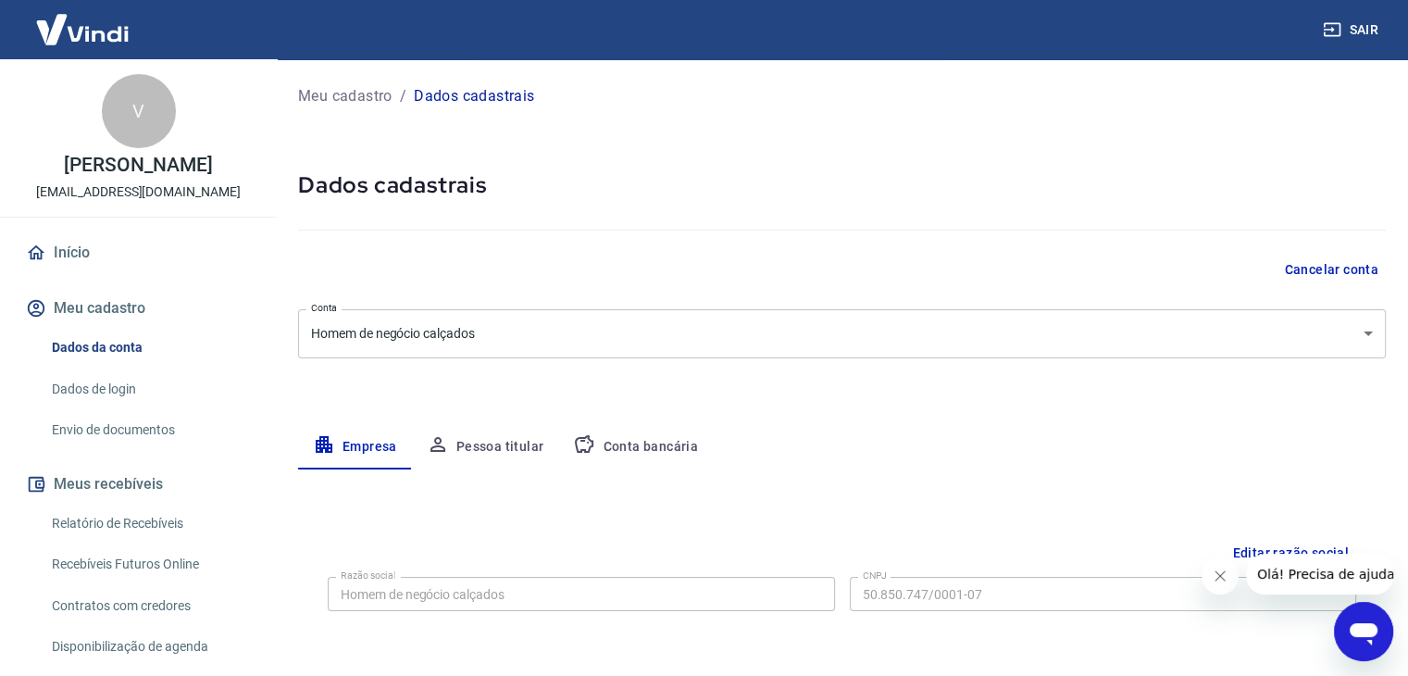
scroll to position [93, 0]
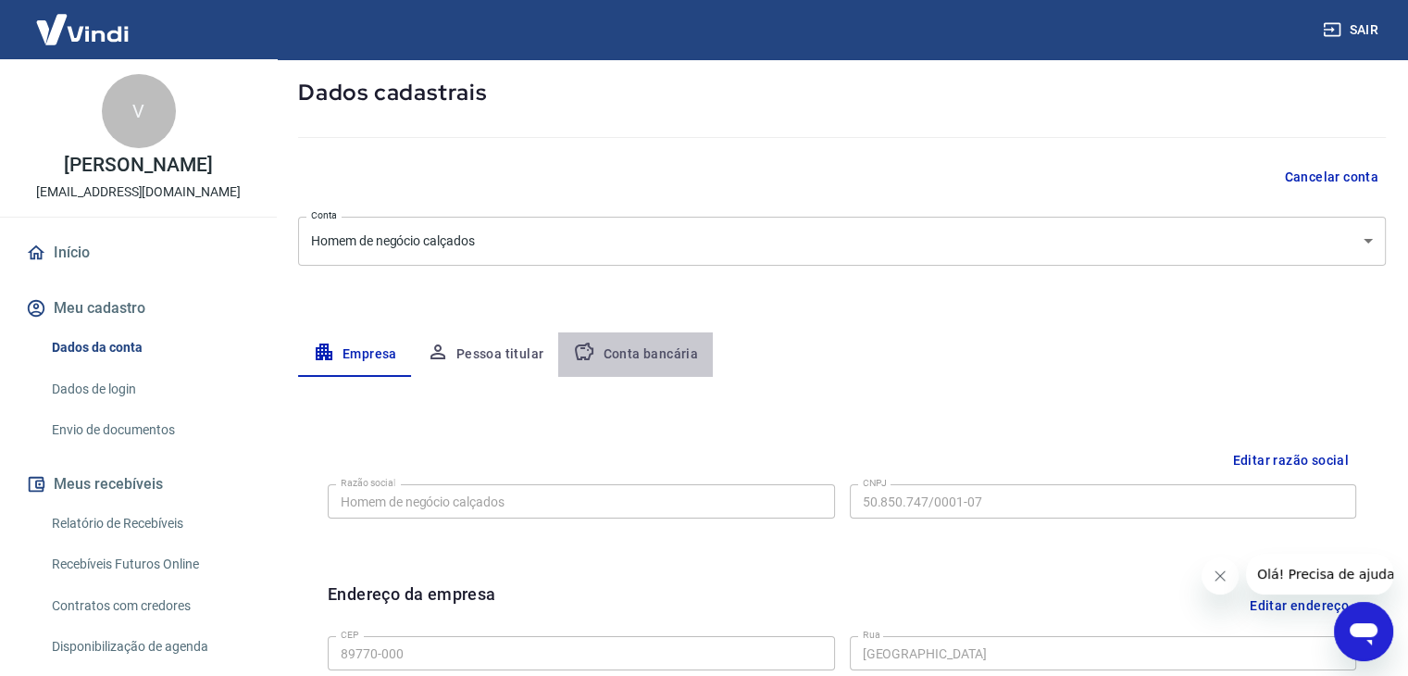
click at [644, 347] on button "Conta bancária" at bounding box center [635, 354] width 155 height 44
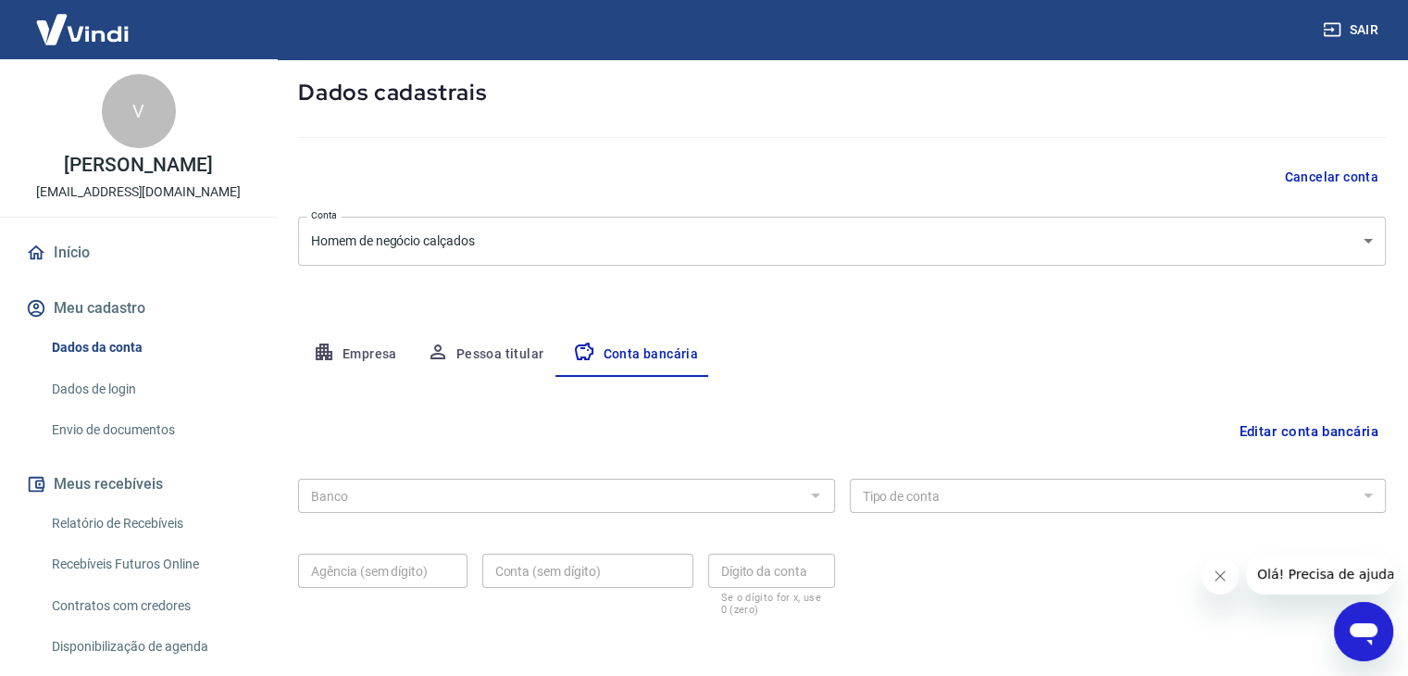
scroll to position [167, 0]
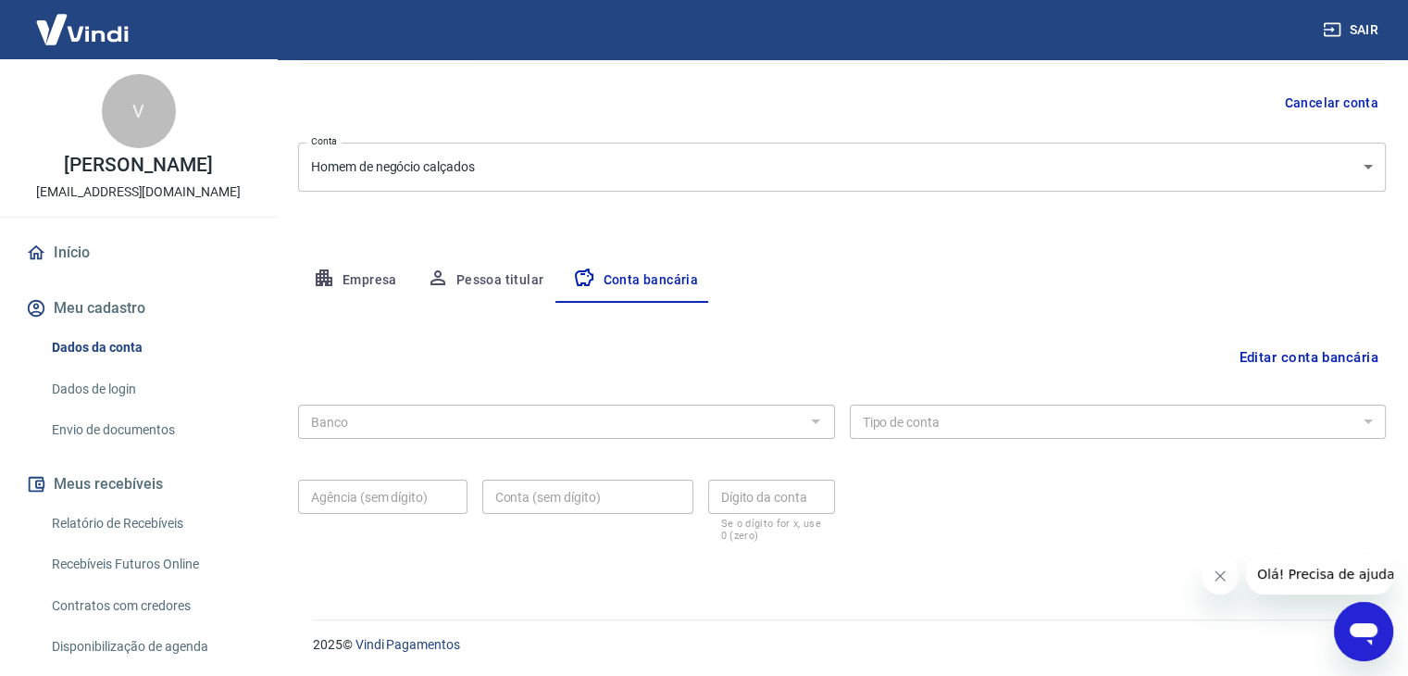
click at [1363, 621] on icon "Abrir janela de mensagens" at bounding box center [1363, 631] width 33 height 33
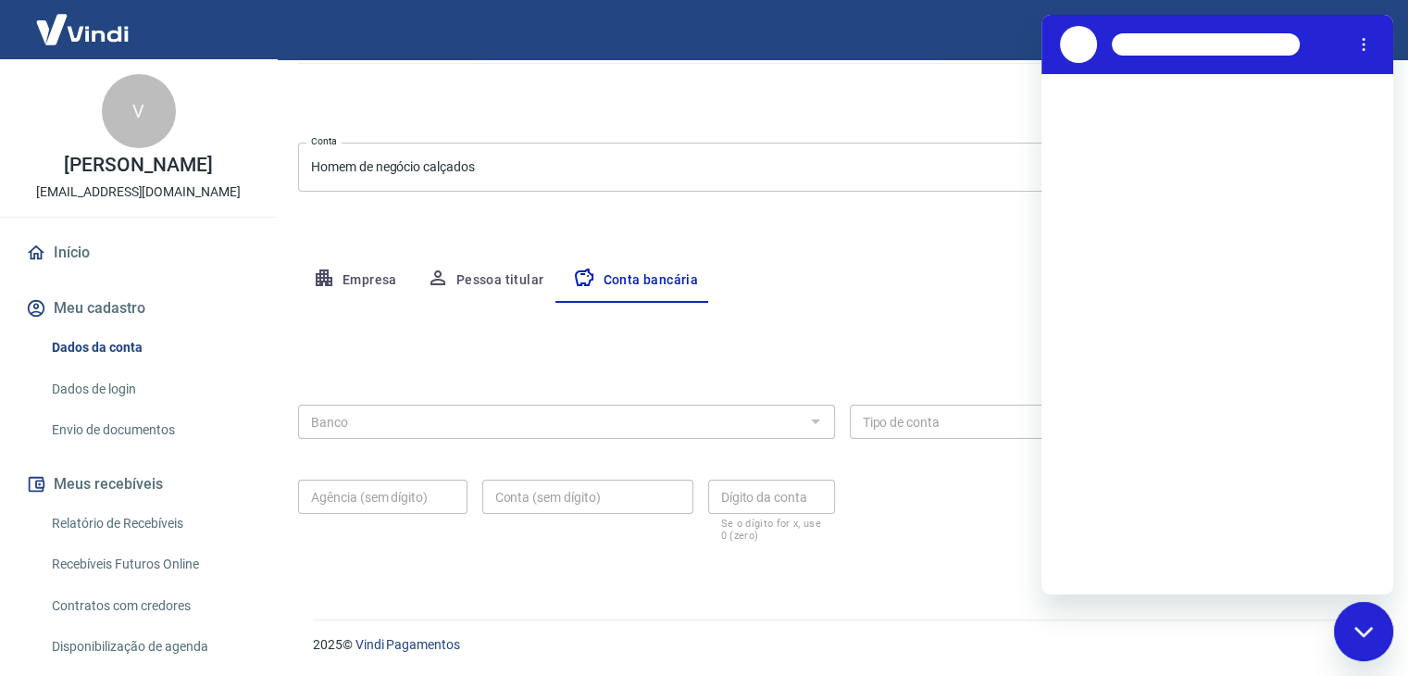
scroll to position [0, 0]
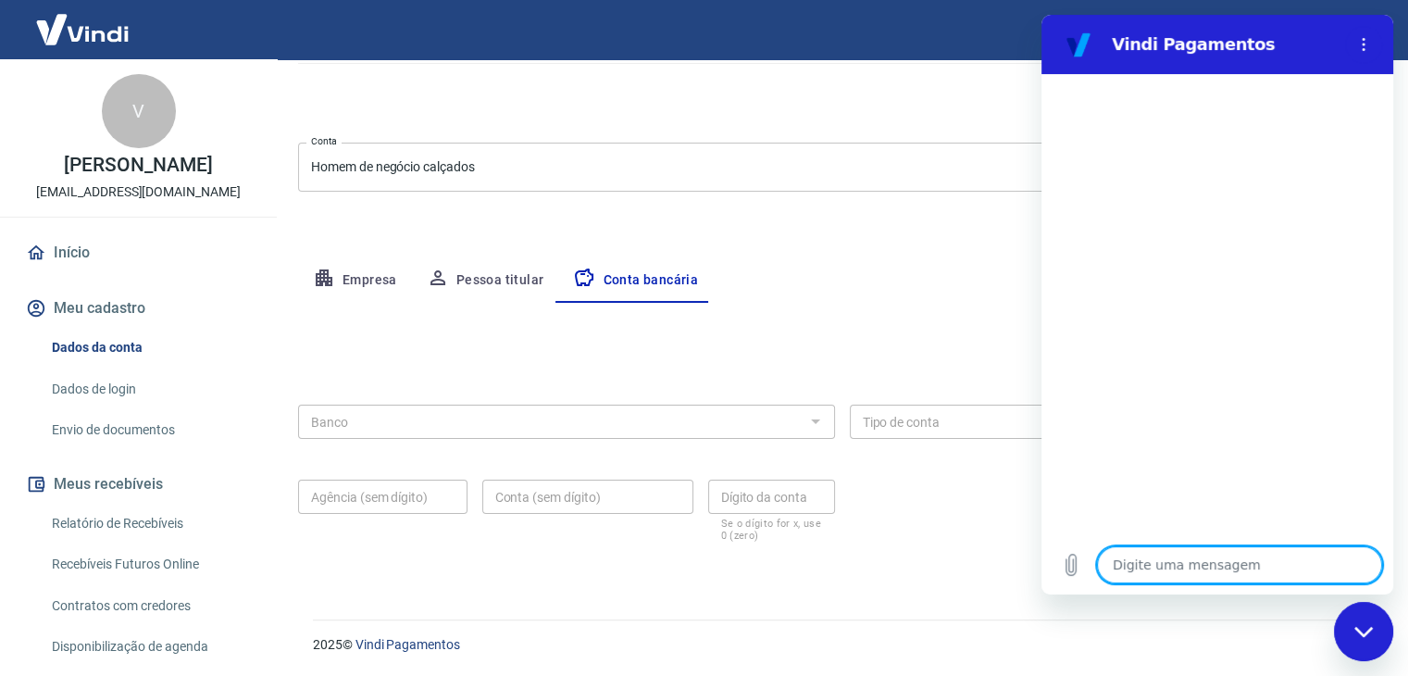
click at [1190, 564] on textarea at bounding box center [1239, 564] width 285 height 37
type textarea "o"
type textarea "x"
type textarea "ol"
type textarea "x"
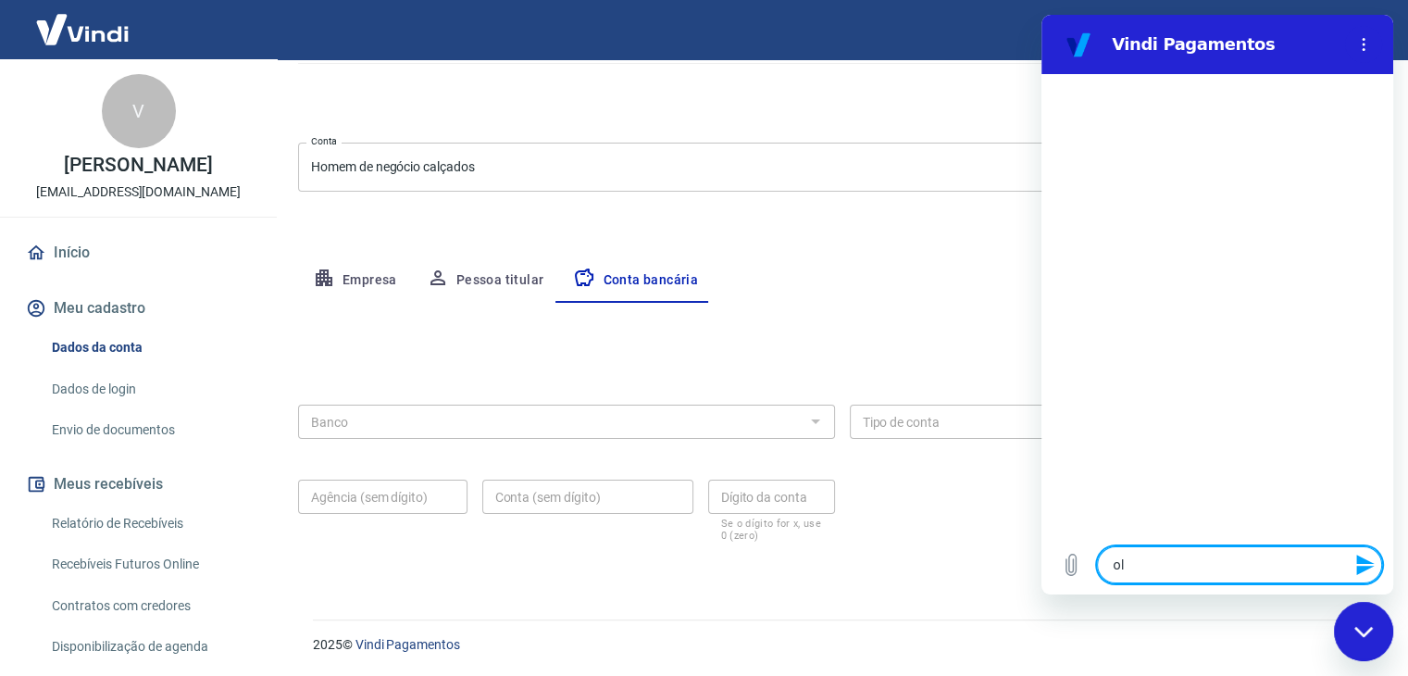
type textarea "ola"
type textarea "x"
type textarea "ola"
type textarea "x"
type textarea "ola b"
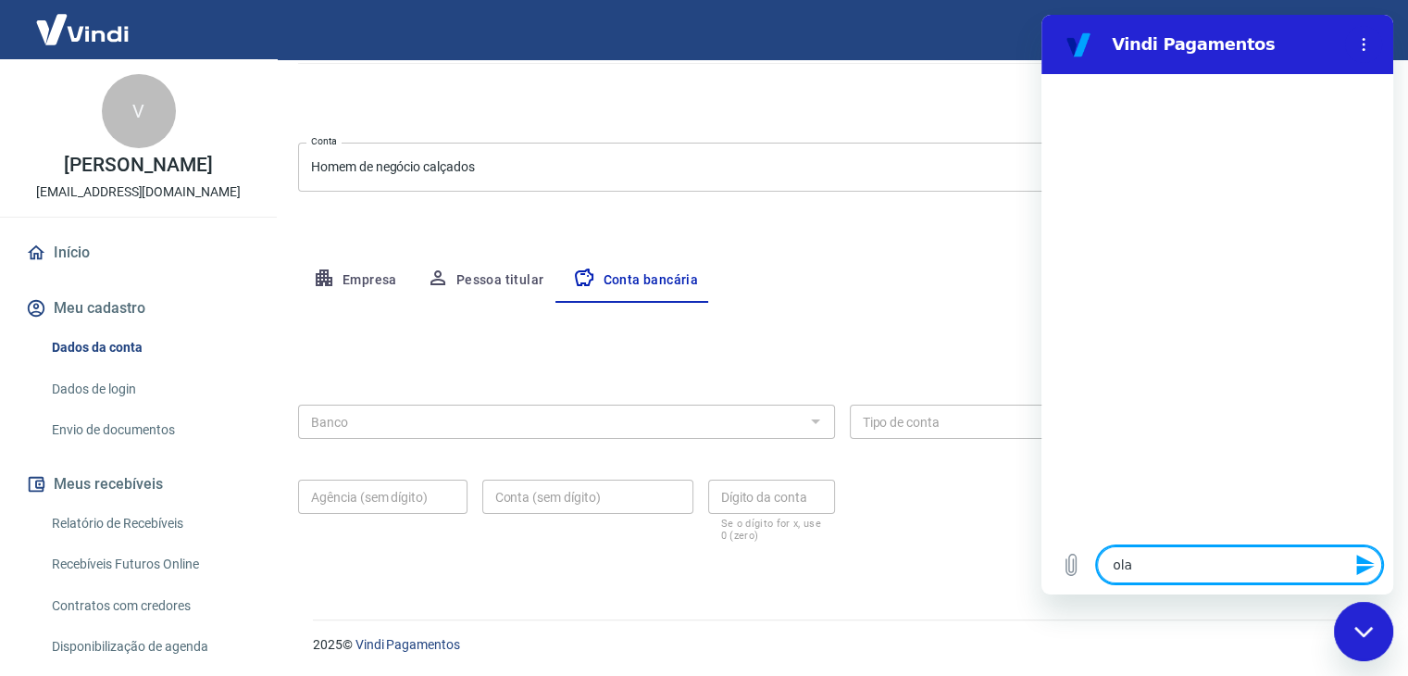
type textarea "x"
type textarea "ola bo"
type textarea "x"
type textarea "ola bom"
type textarea "x"
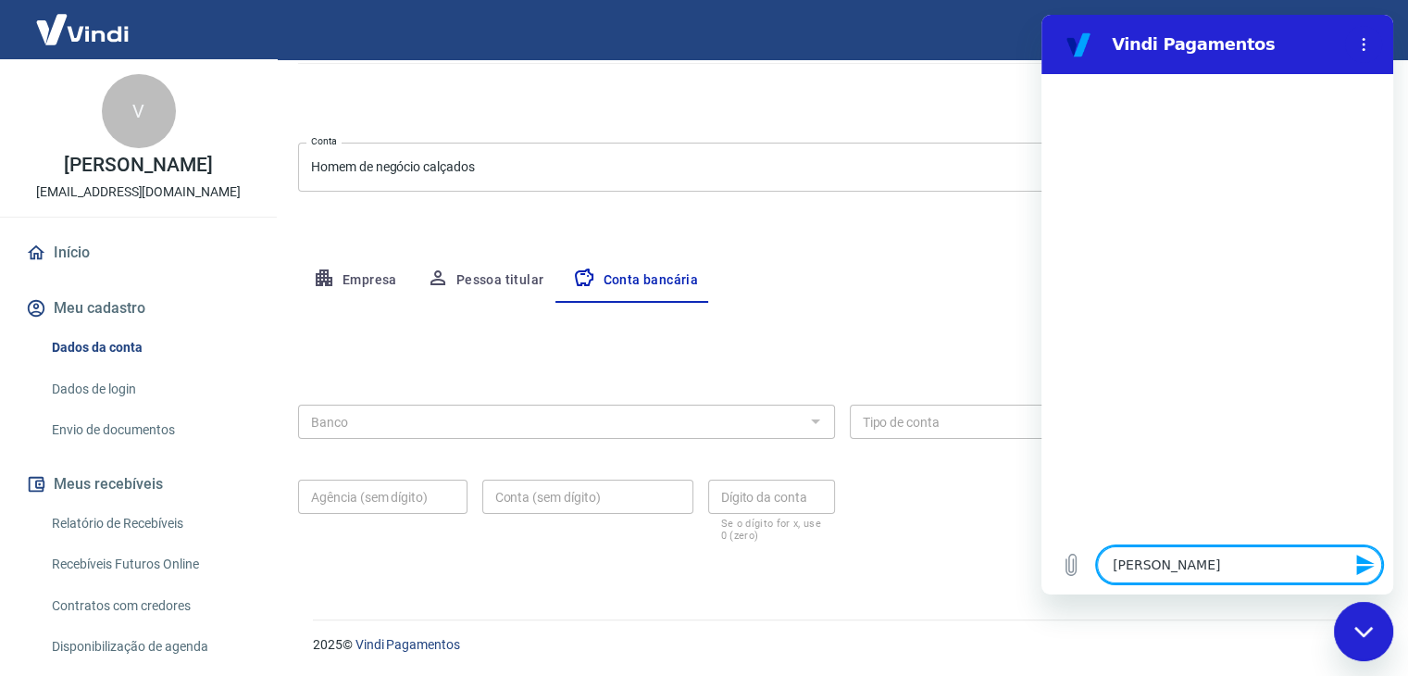
type textarea "ola bom"
type textarea "x"
type textarea "ola bom d"
type textarea "x"
type textarea "ola bom di"
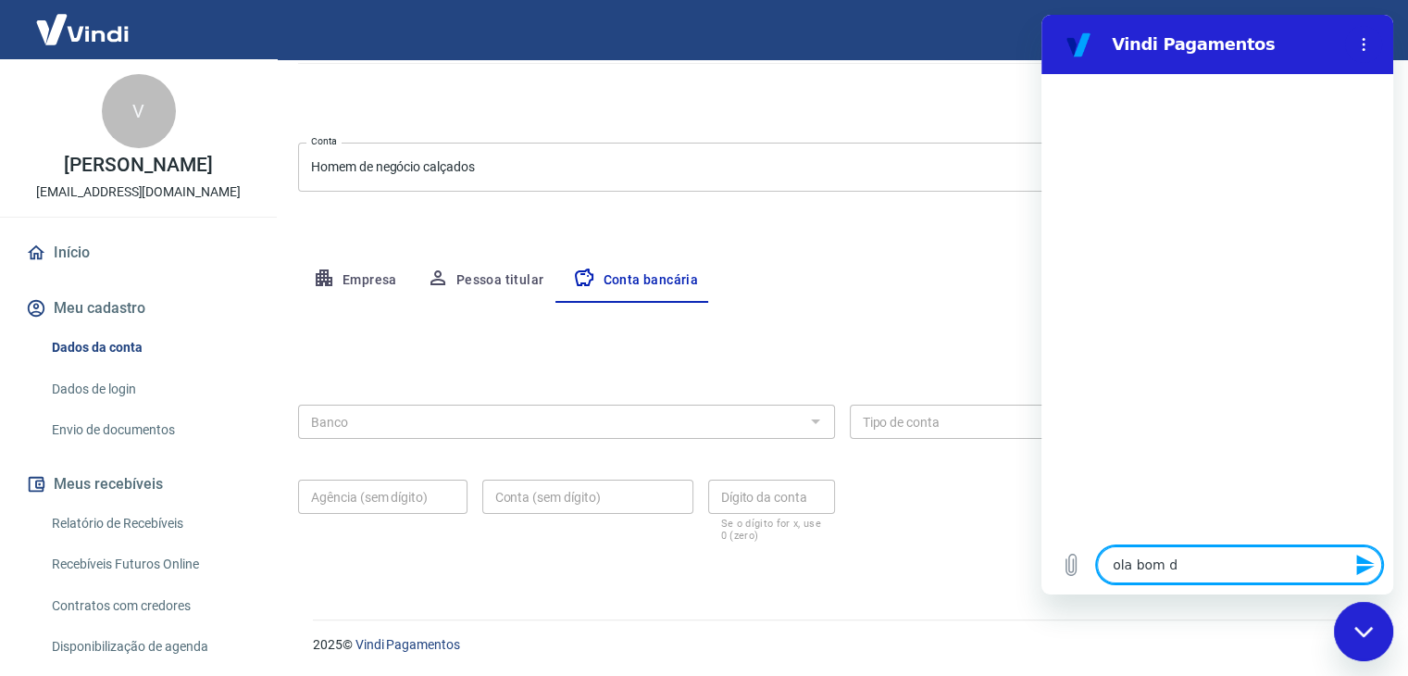
type textarea "x"
type textarea "ola bom dia"
type textarea "x"
type textarea "ola bom dia"
type textarea "x"
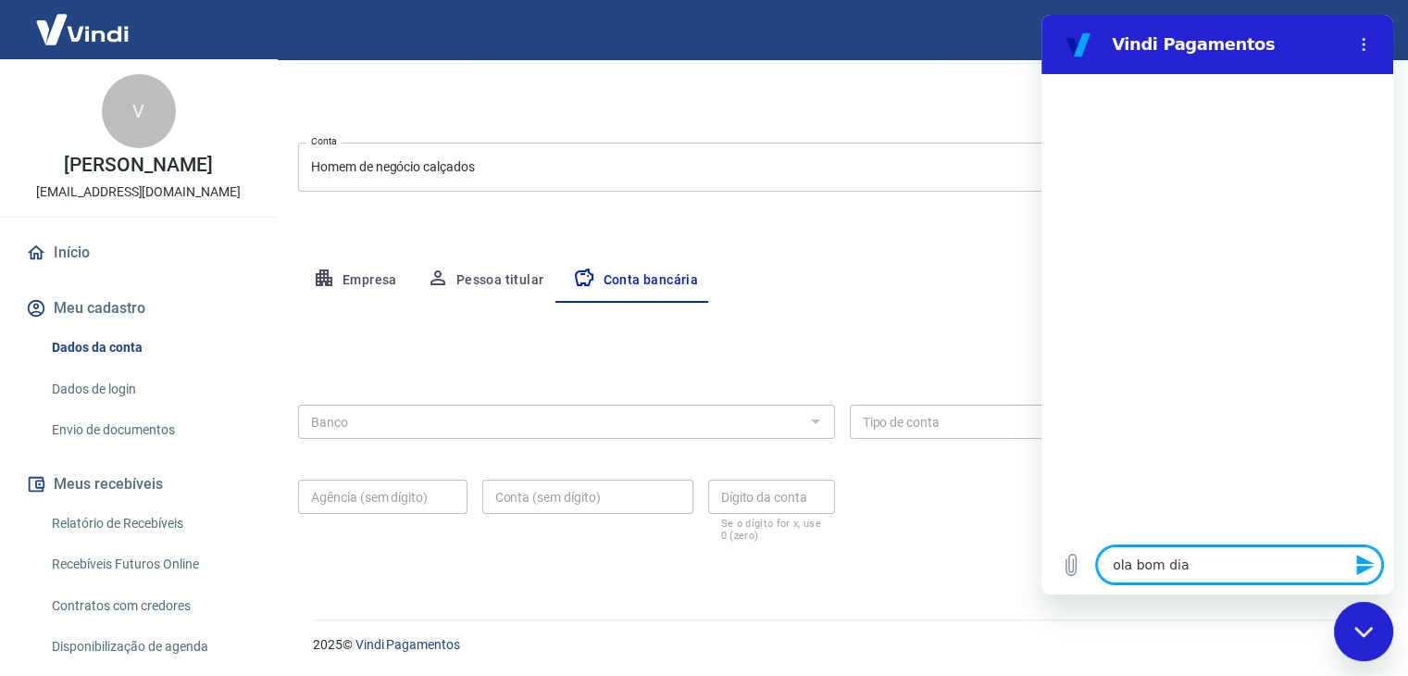
type textarea "ola bom dia t"
type textarea "x"
type textarea "ola bom dia tu"
type textarea "x"
type textarea "ola bom dia tud"
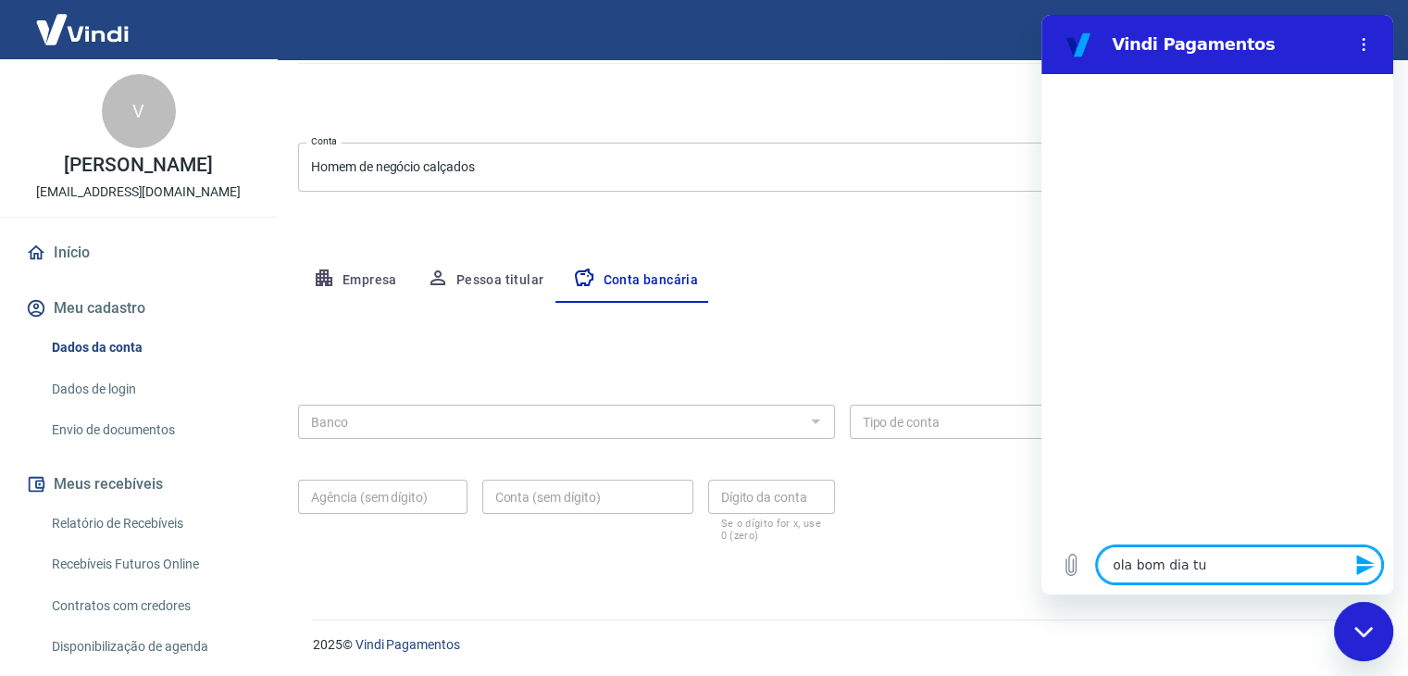
type textarea "x"
type textarea "ola bom dia tudo"
type textarea "x"
type textarea "ola bom dia tudo"
type textarea "x"
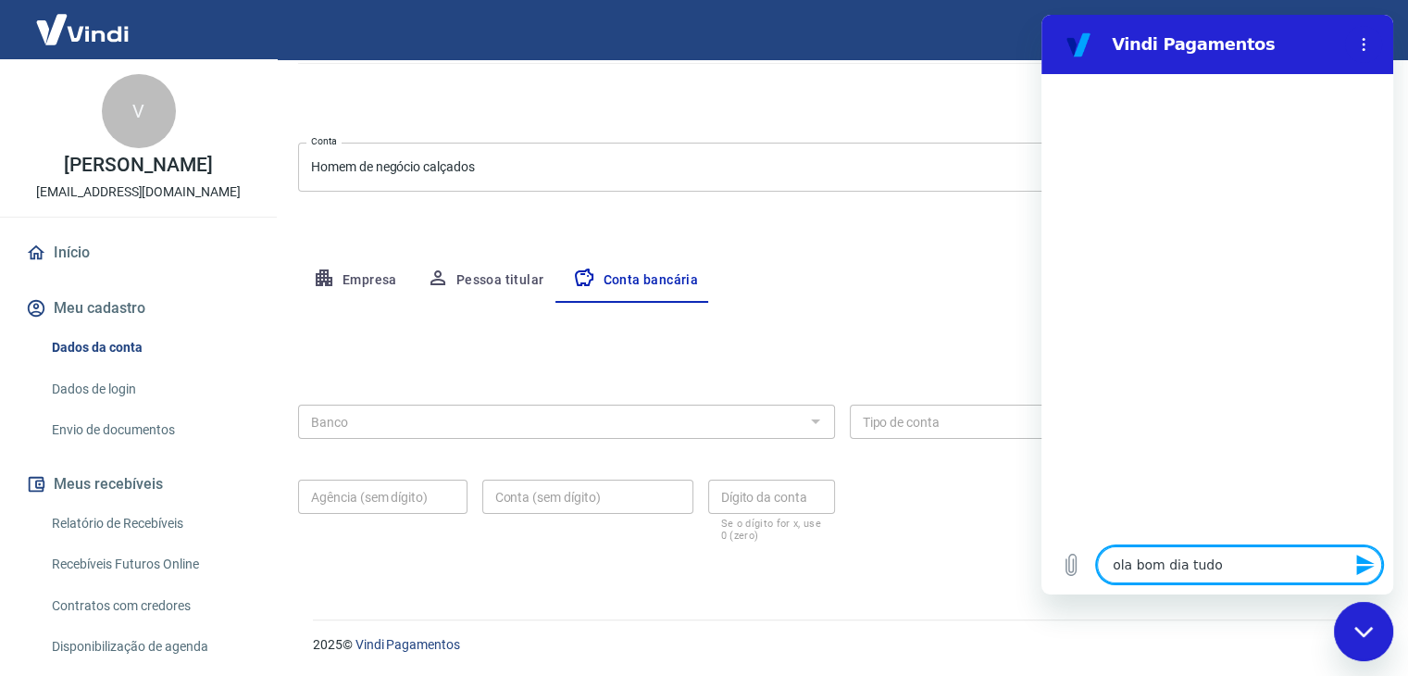
type textarea "ola bom dia tudo b"
type textarea "x"
type textarea "ola bom dia tudo be"
type textarea "x"
type textarea "ola bom dia tudo bem"
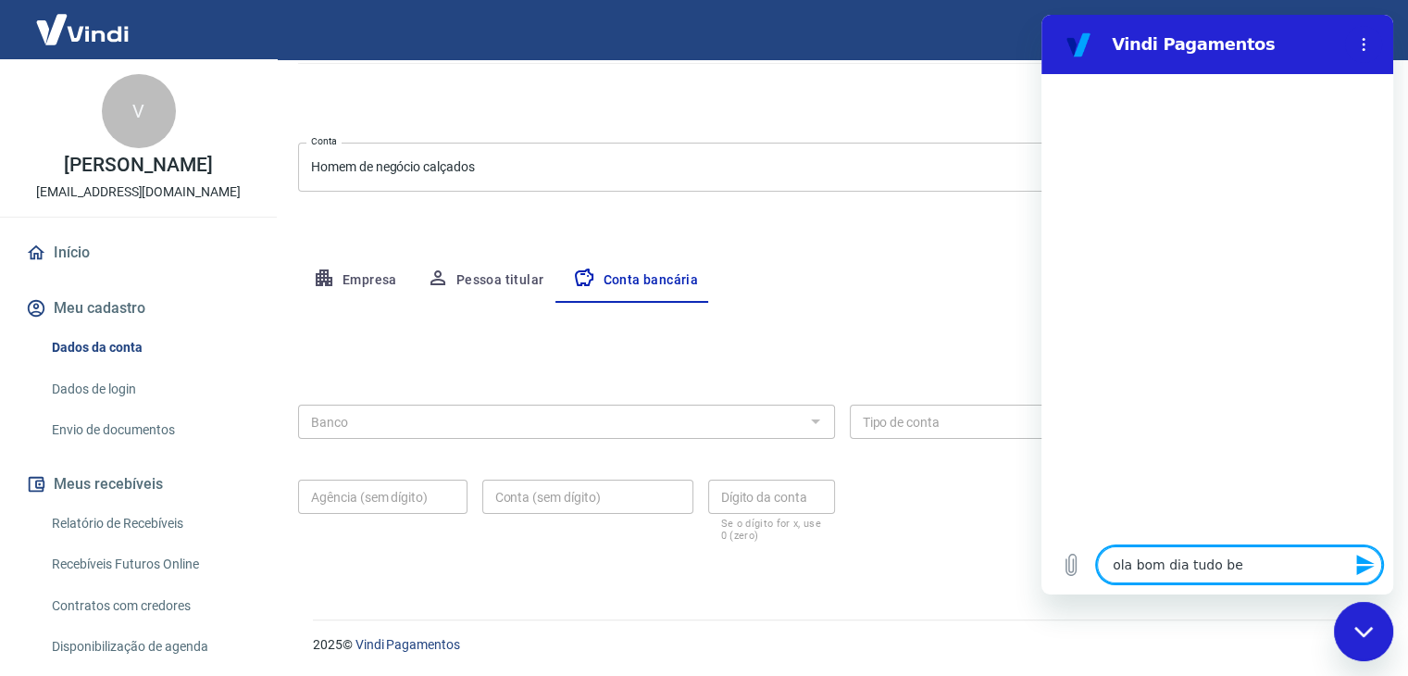
type textarea "x"
type textarea "ola bom dia tudo bem?"
type textarea "x"
type textarea "ola bom dia tudo bem?"
type textarea "x"
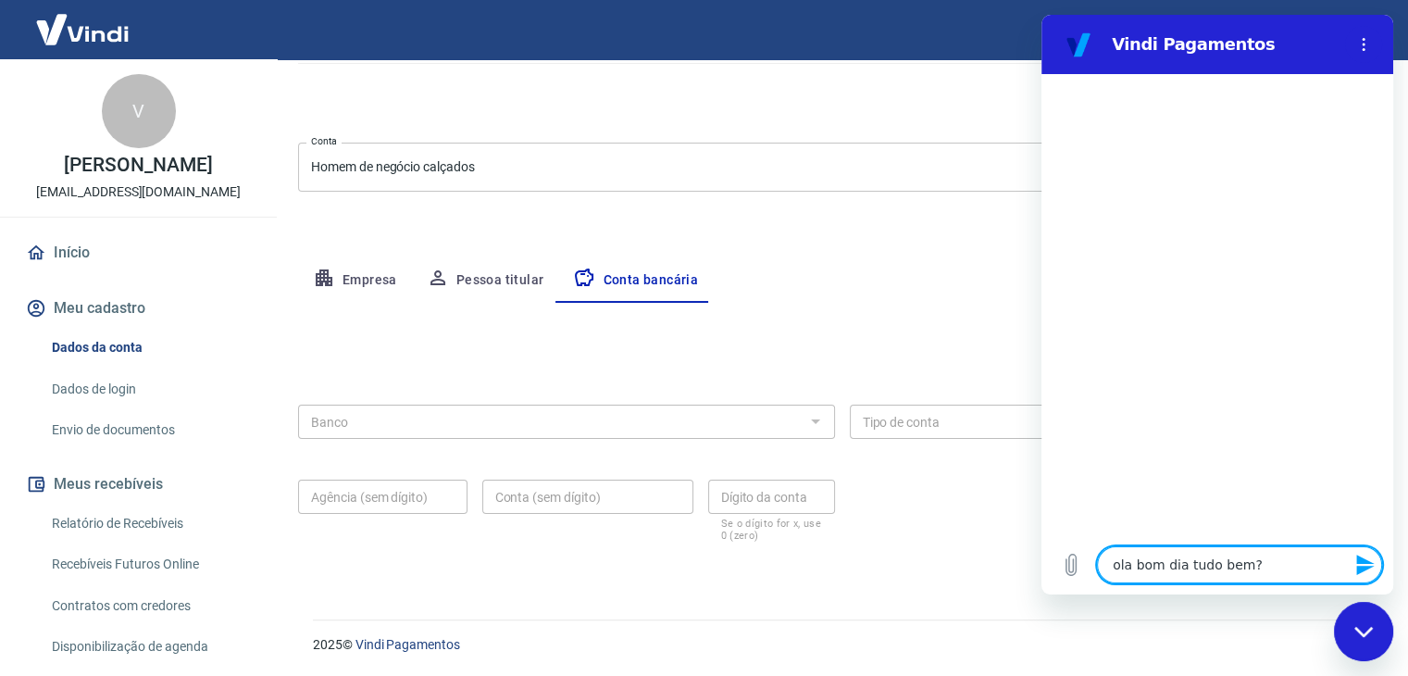
type textarea "ola bom dia tudo bem? n"
type textarea "x"
type textarea "ola bom dia tudo bem? na"
type textarea "x"
type textarea "ola bom dia tudo bem? na"
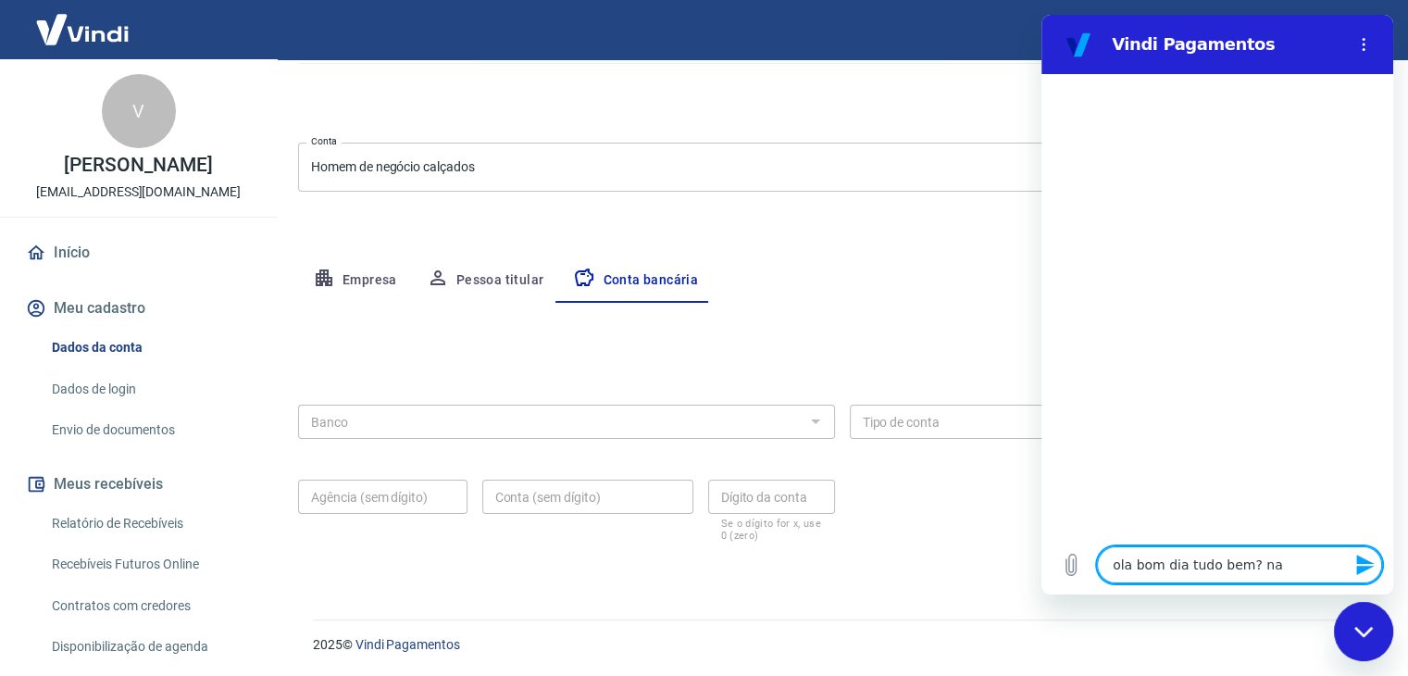
type textarea "x"
type textarea "ola bom dia tudo bem? na p"
type textarea "x"
type textarea "ola bom dia tudo bem? na pa"
type textarea "x"
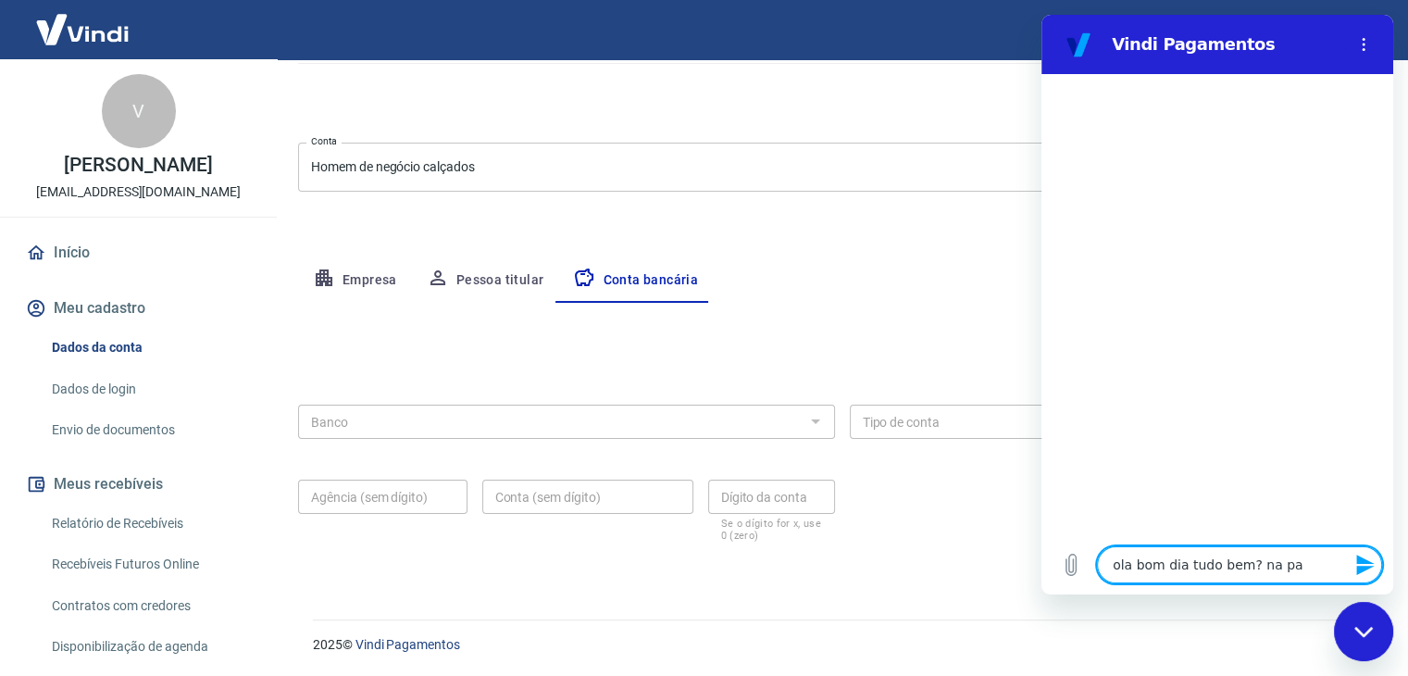
type textarea "ola bom dia tudo bem? na par"
type textarea "x"
type textarea "ola bom dia tudo bem? na part"
type textarea "x"
type textarea "ola bom dia tudo bem? na parte"
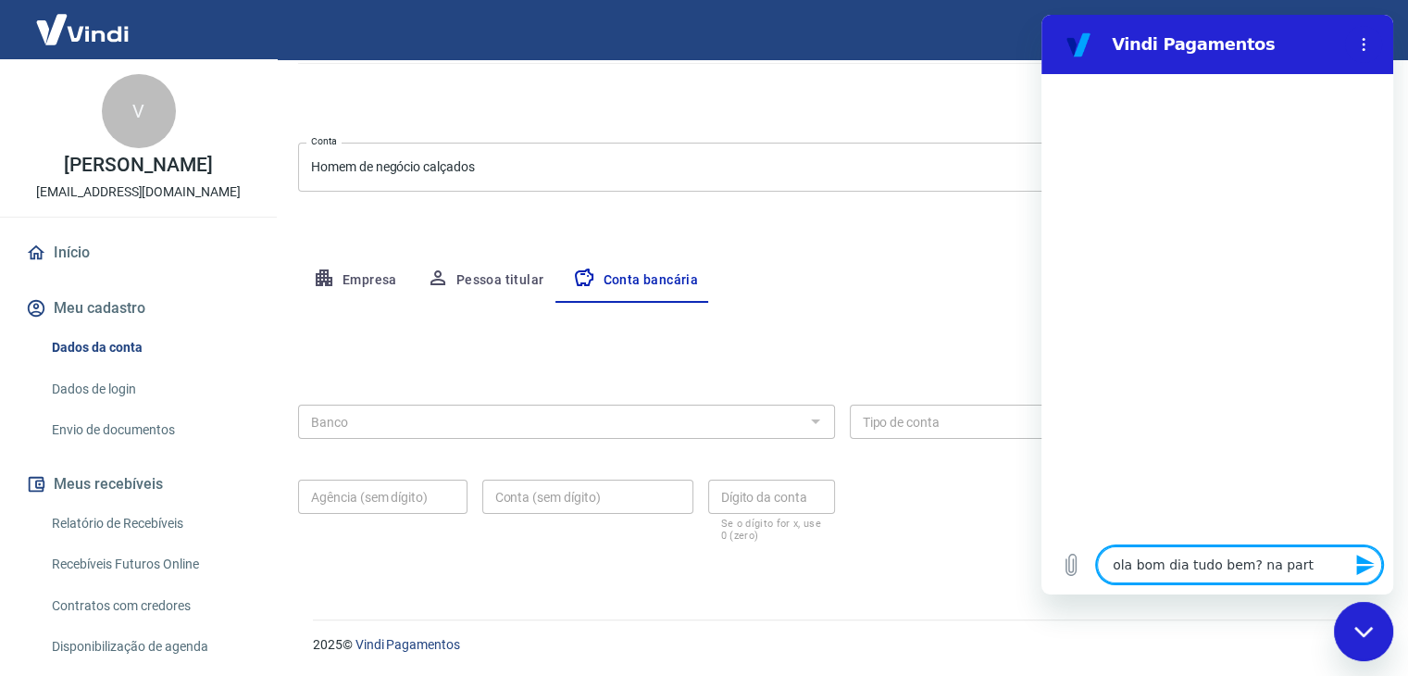
type textarea "x"
type textarea "ola bom dia tudo bem? na parte"
type textarea "x"
type textarea "ola bom dia tudo bem? na parte c"
type textarea "x"
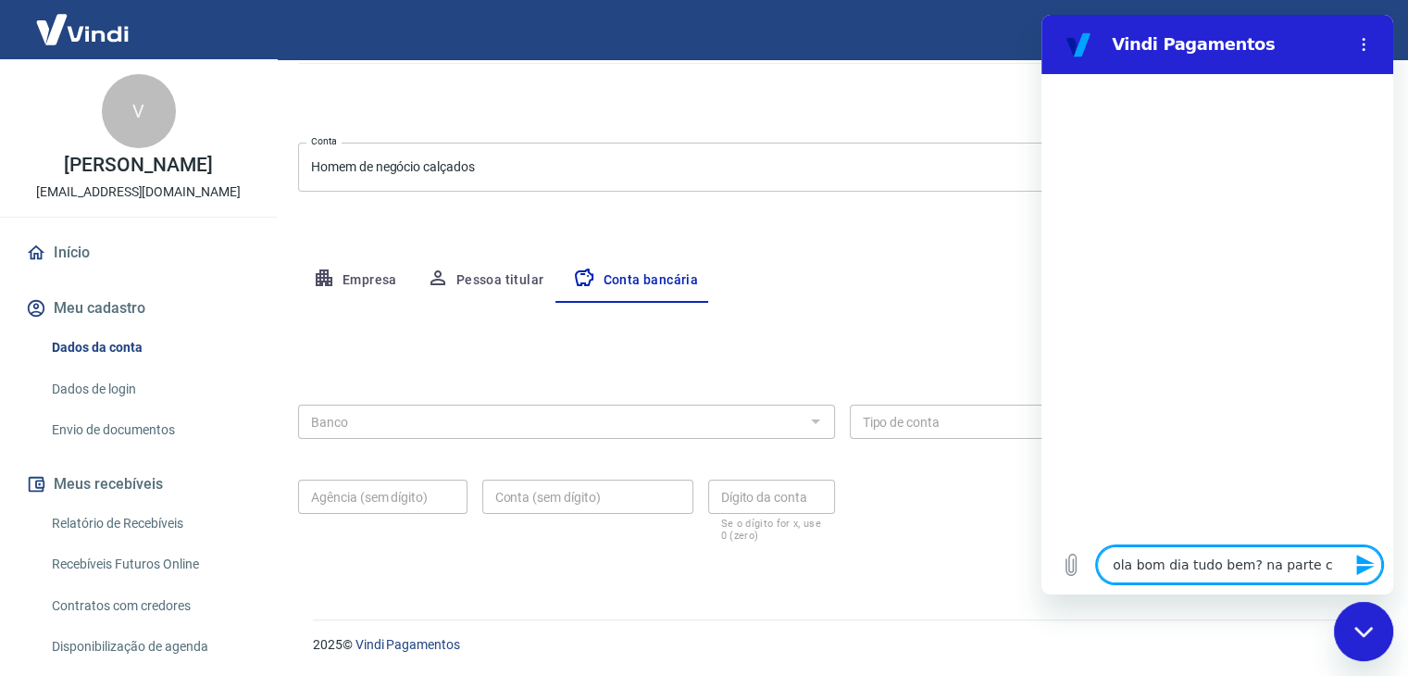
type textarea "ola bom dia tudo bem? na parte"
type textarea "x"
type textarea "ola bom dia tudo bem? na parte d"
type textarea "x"
type textarea "ola bom dia tudo bem? na parte da"
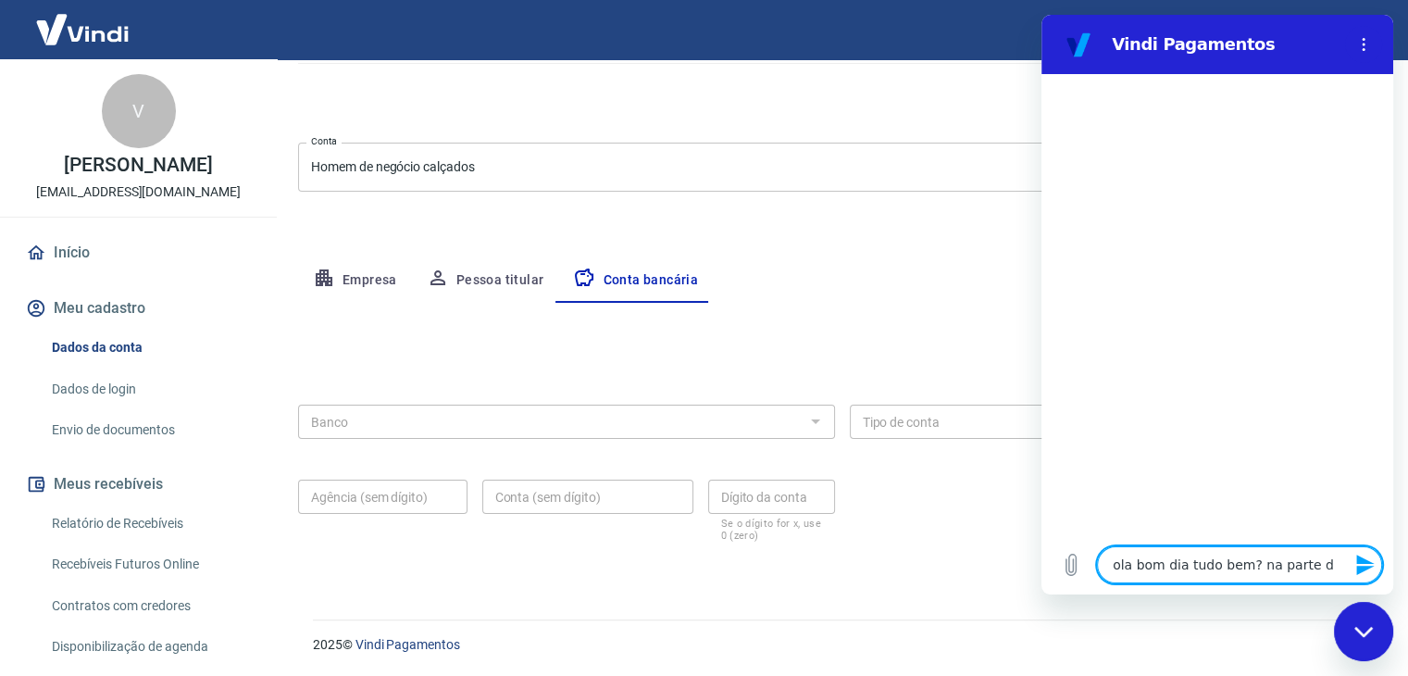
type textarea "x"
type textarea "ola bom dia tudo bem? na parte da"
type textarea "x"
type textarea "ola bom dia tudo bem? na parte da"
type textarea "x"
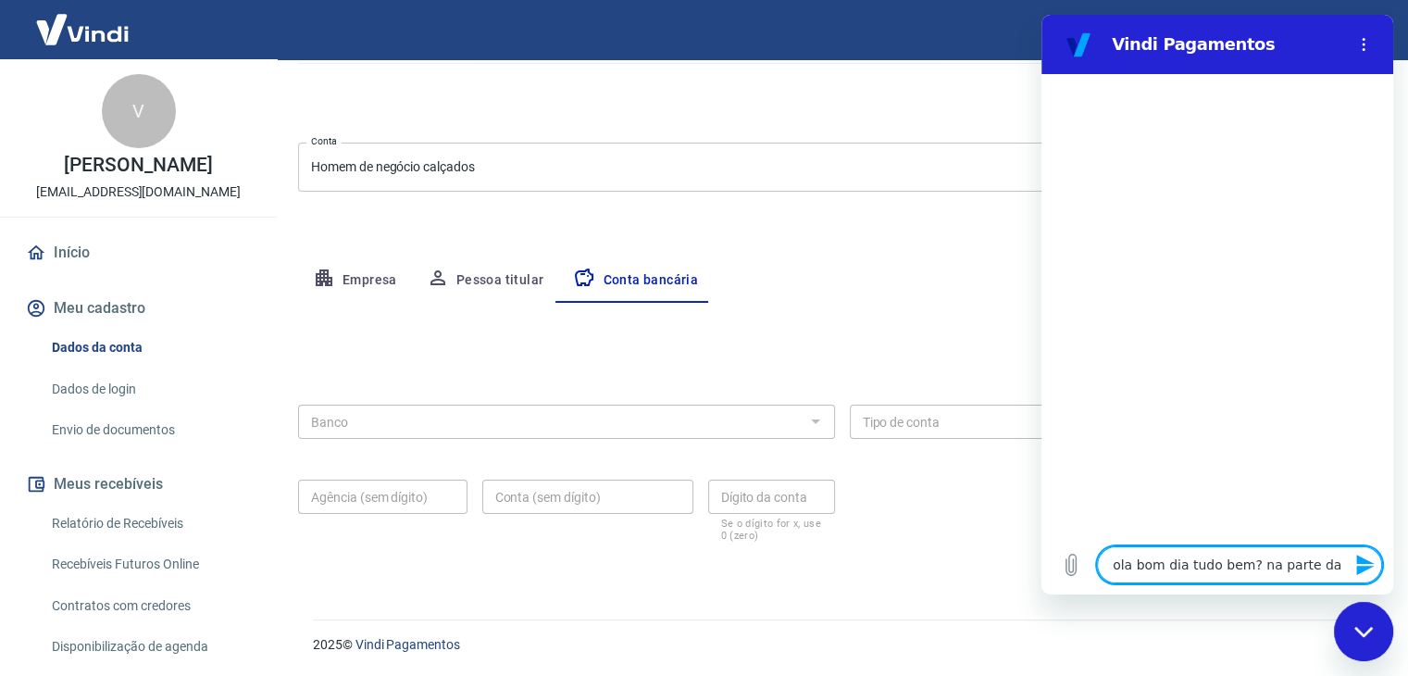
type textarea "ola bom dia tudo bem? na parte d"
type textarea "x"
type textarea "ola bom dia tudo bem? na parte do"
type textarea "x"
type textarea "ola bom dia tudo bem? na parte do"
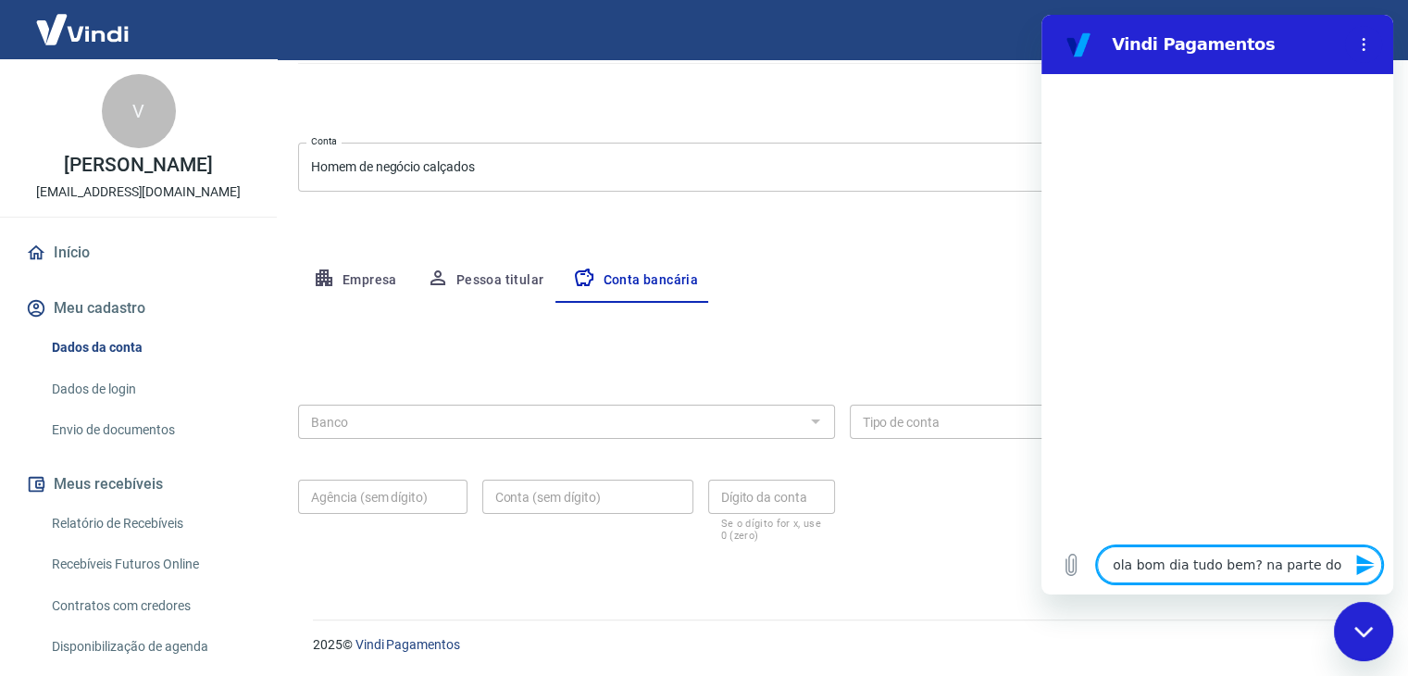
type textarea "x"
type textarea "ola bom dia tudo bem? na parte do c"
type textarea "x"
type textarea "ola bom dia tudo bem? na parte do ca"
type textarea "x"
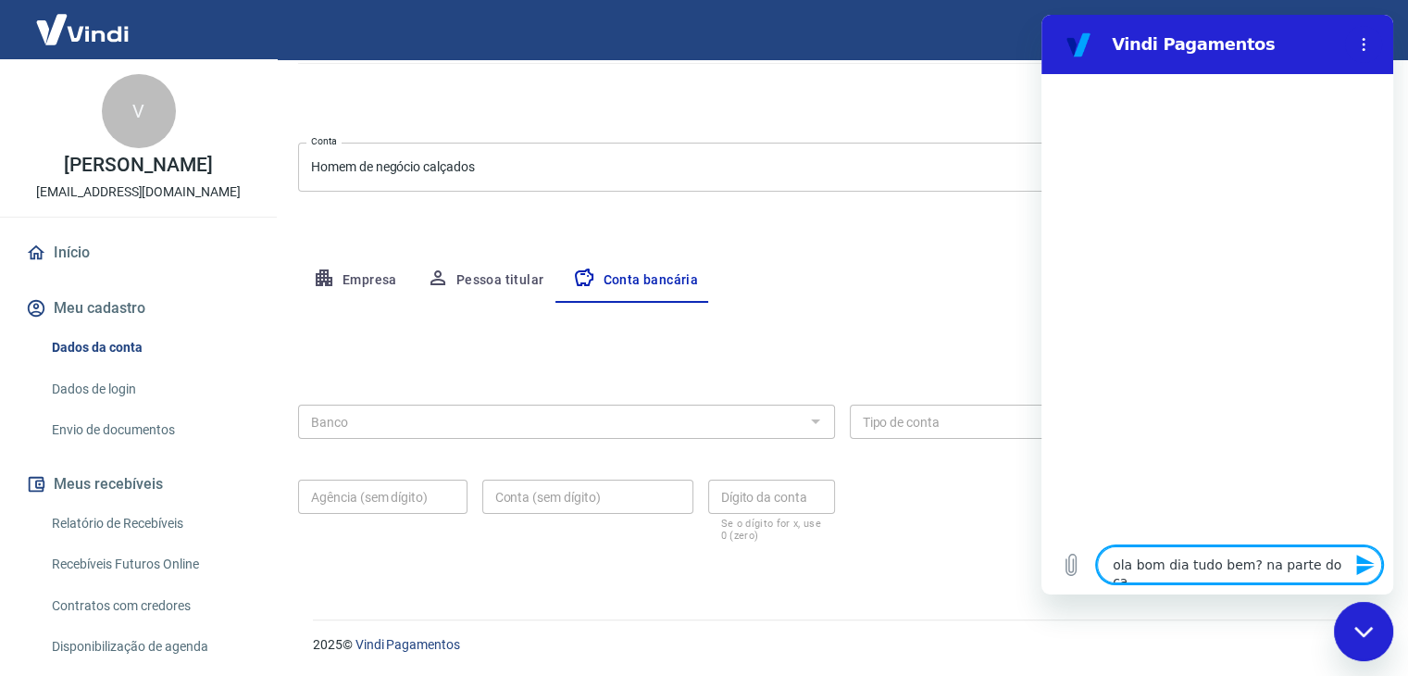
type textarea "ola bom dia tudo bem? na parte do cad"
type textarea "x"
type textarea "ola bom dia tudo bem? na parte do cada"
type textarea "x"
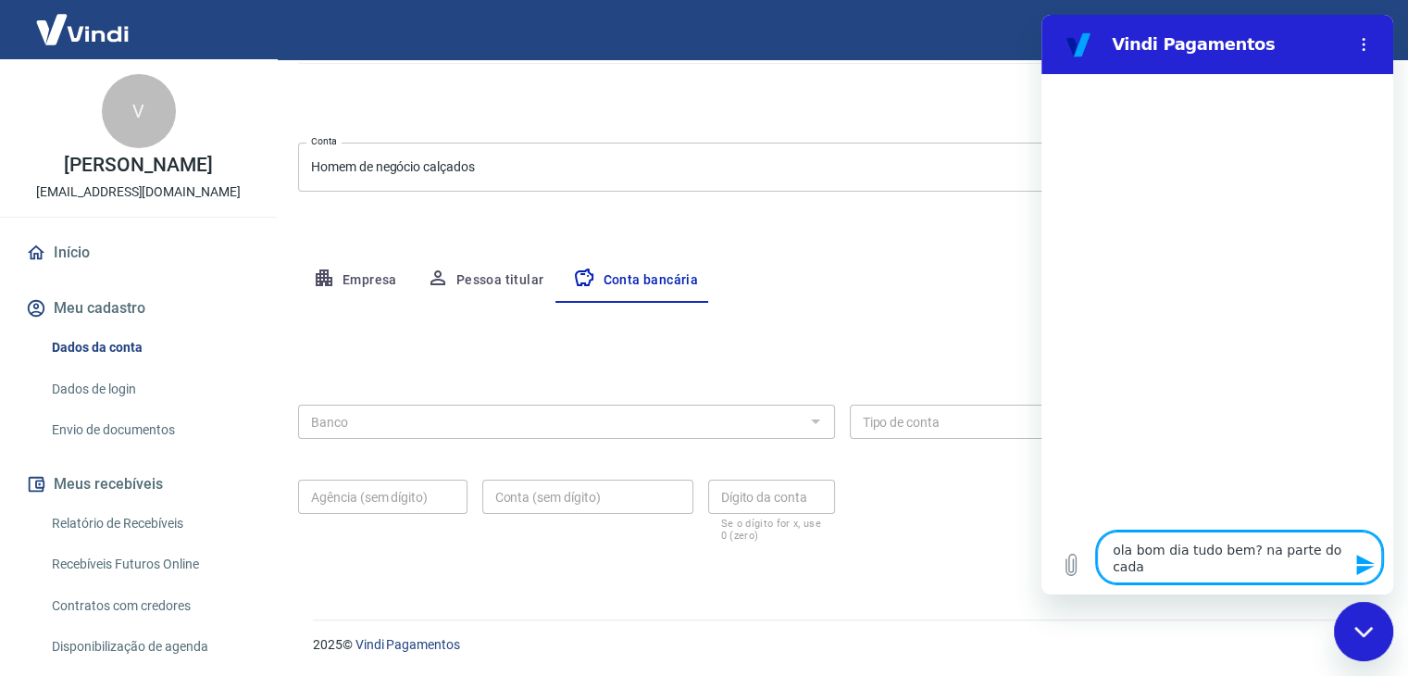
type textarea "ola bom dia tudo bem? na parte do cadas"
type textarea "x"
type textarea "ola bom dia tudo bem? na parte do cadast"
type textarea "x"
type textarea "ola bom dia tudo bem? na parte do cadastr"
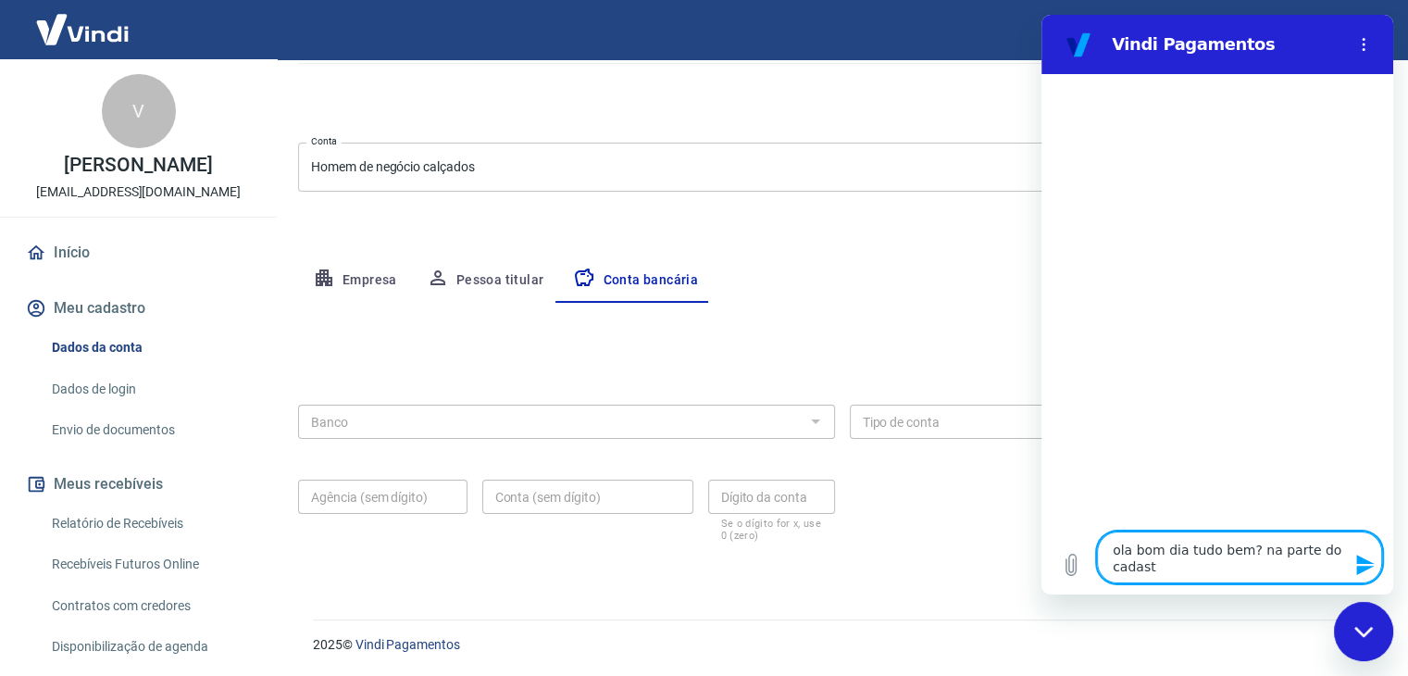
type textarea "x"
type textarea "ola bom dia tudo bem? na parte do cadastro"
type textarea "x"
type textarea "ola bom dia tudo bem? na parte do cadastro"
type textarea "x"
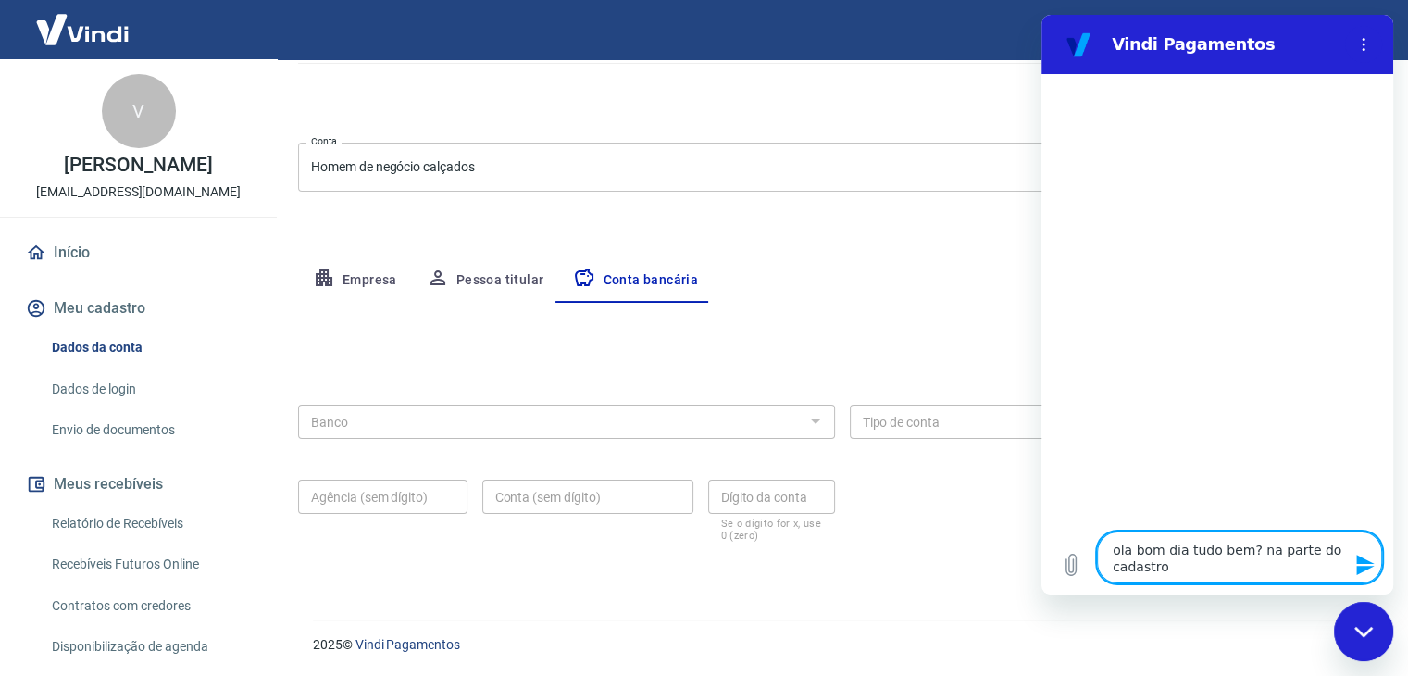
type textarea "ola bom dia tudo bem? na parte do cadastro d"
type textarea "x"
type textarea "ola bom dia tudo bem? na parte do cadastro da"
type textarea "x"
type textarea "ola bom dia tudo bem? na parte do cadastro da"
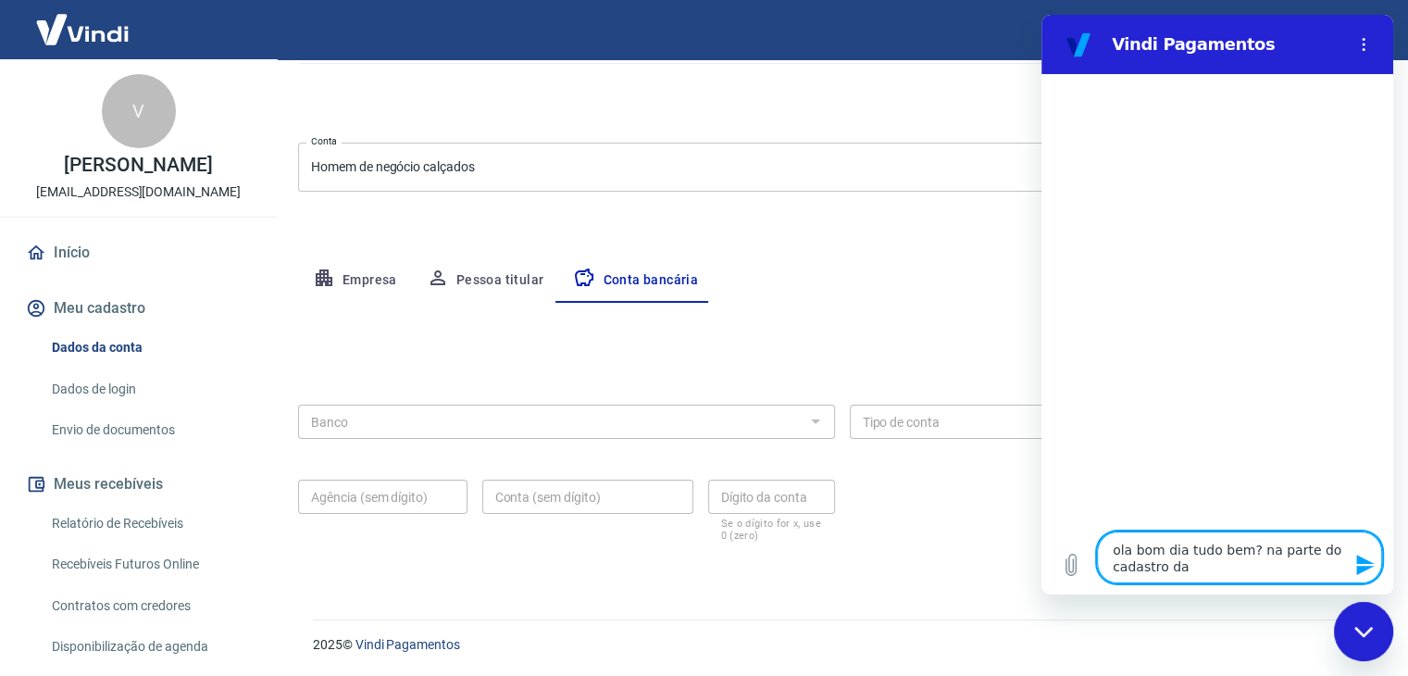
type textarea "x"
type textarea "ola bom dia tudo bem? na parte do cadastro da c"
type textarea "x"
type textarea "ola bom dia tudo bem? na parte do cadastro da co"
type textarea "x"
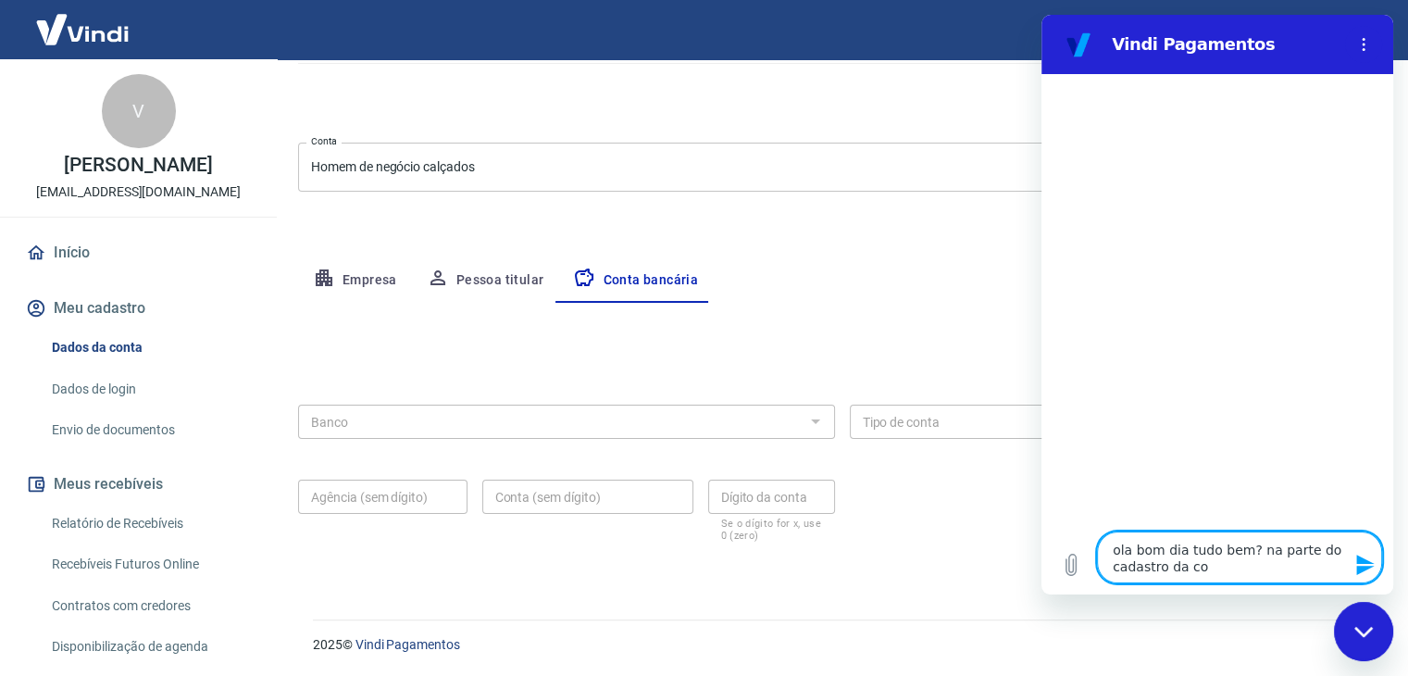
type textarea "ola bom dia tudo bem? na parte do cadastro da con"
type textarea "x"
type textarea "ola bom dia tudo bem? na parte do cadastro da cont"
type textarea "x"
type textarea "ola bom dia tudo bem? na parte do cadastro da conta"
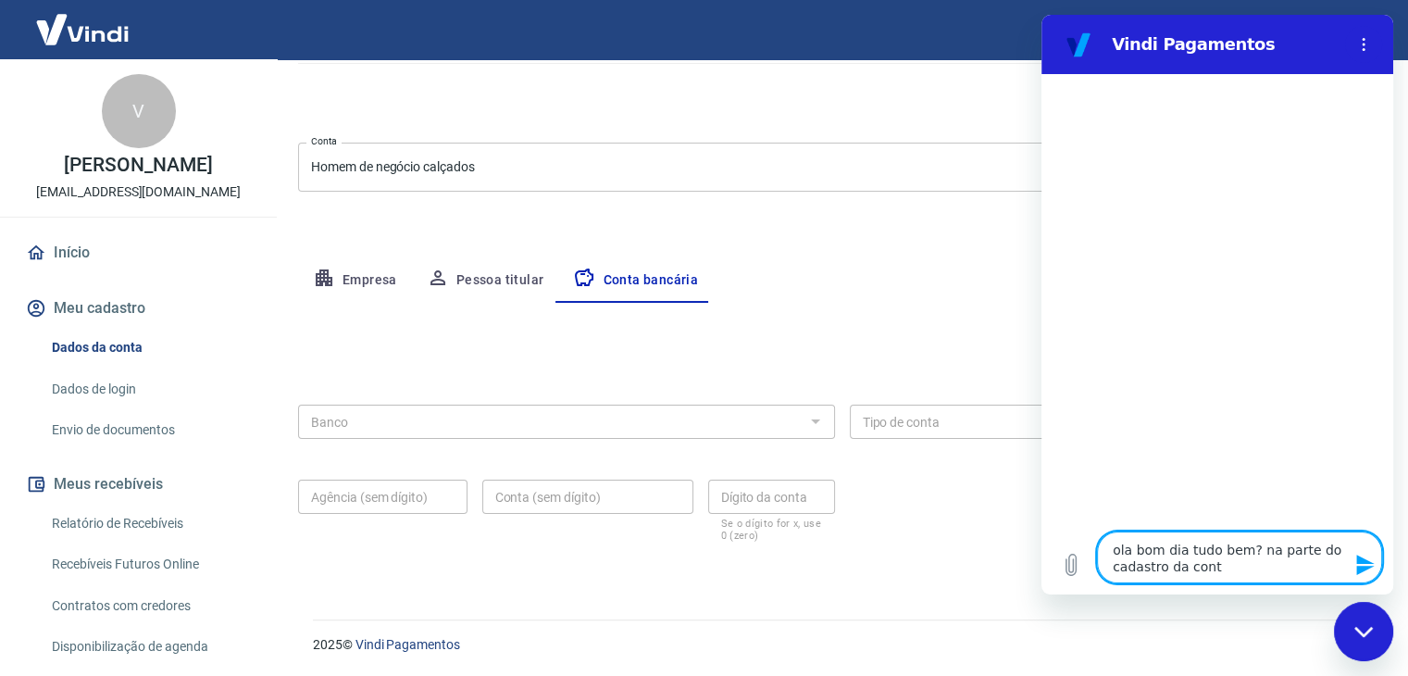
type textarea "x"
type textarea "ola bom dia tudo bem? na parte do cadastro da conta"
type textarea "x"
type textarea "ola bom dia tudo bem? na parte do cadastro da conta b"
type textarea "x"
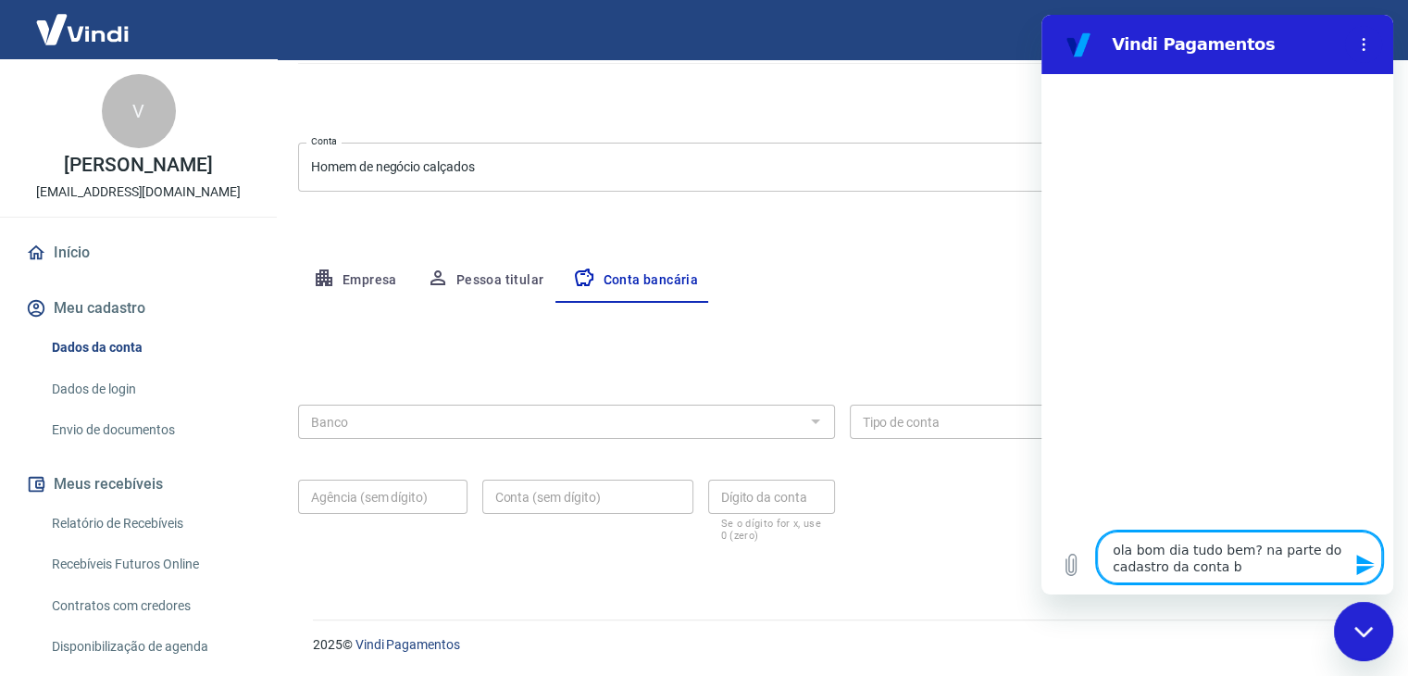
type textarea "ola bom dia tudo bem? na parte do cadastro da conta ba"
type textarea "x"
type textarea "ola bom dia tudo bem? na parte do cadastro da conta ban"
type textarea "x"
type textarea "ola bom dia tudo bem? na parte do cadastro da conta banc"
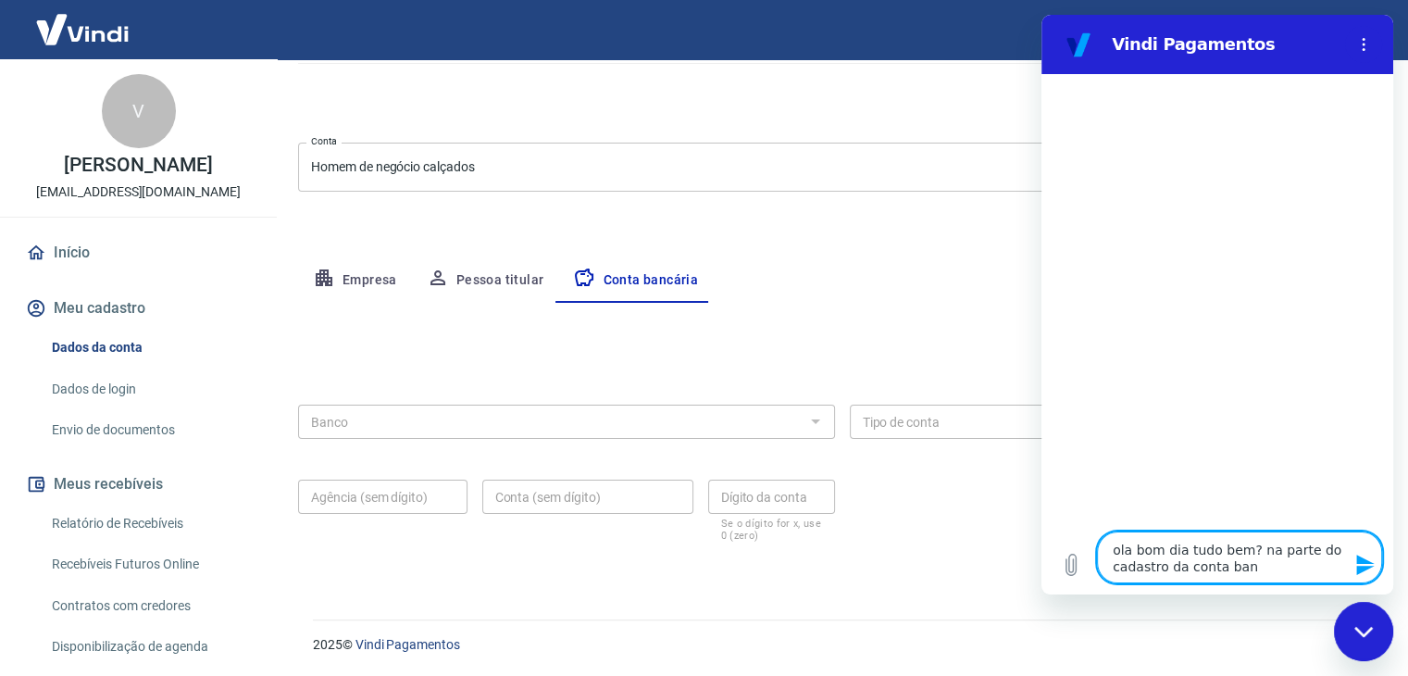
type textarea "x"
type textarea "ola bom dia tudo bem? na parte do cadastro da conta banca"
type textarea "x"
type textarea "ola bom dia tudo bem? na parte do cadastro da conta bancar"
type textarea "x"
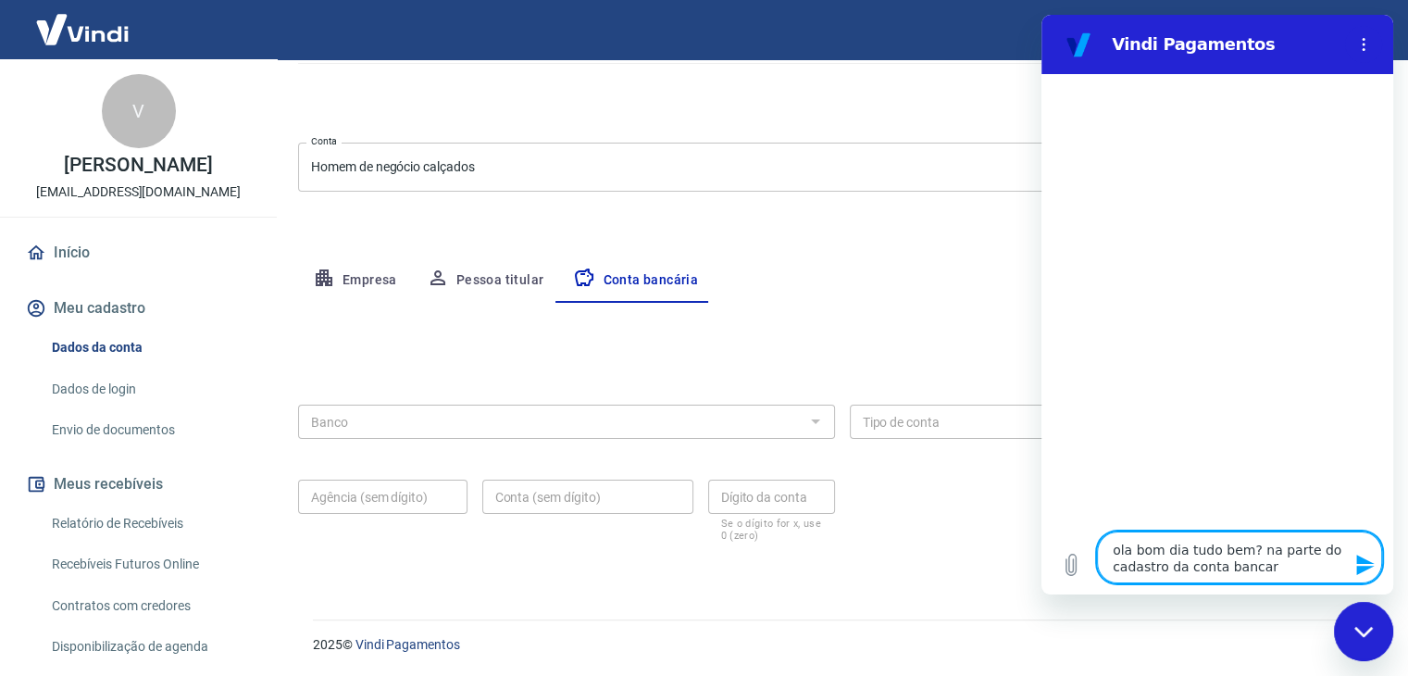
type textarea "ola bom dia tudo bem? na parte do cadastro da conta bancari"
type textarea "x"
type textarea "ola bom dia tudo bem? na parte do cadastro da conta bancaria"
type textarea "x"
type textarea "ola bom dia tudo bem? na parte do cadastro da conta bancaria"
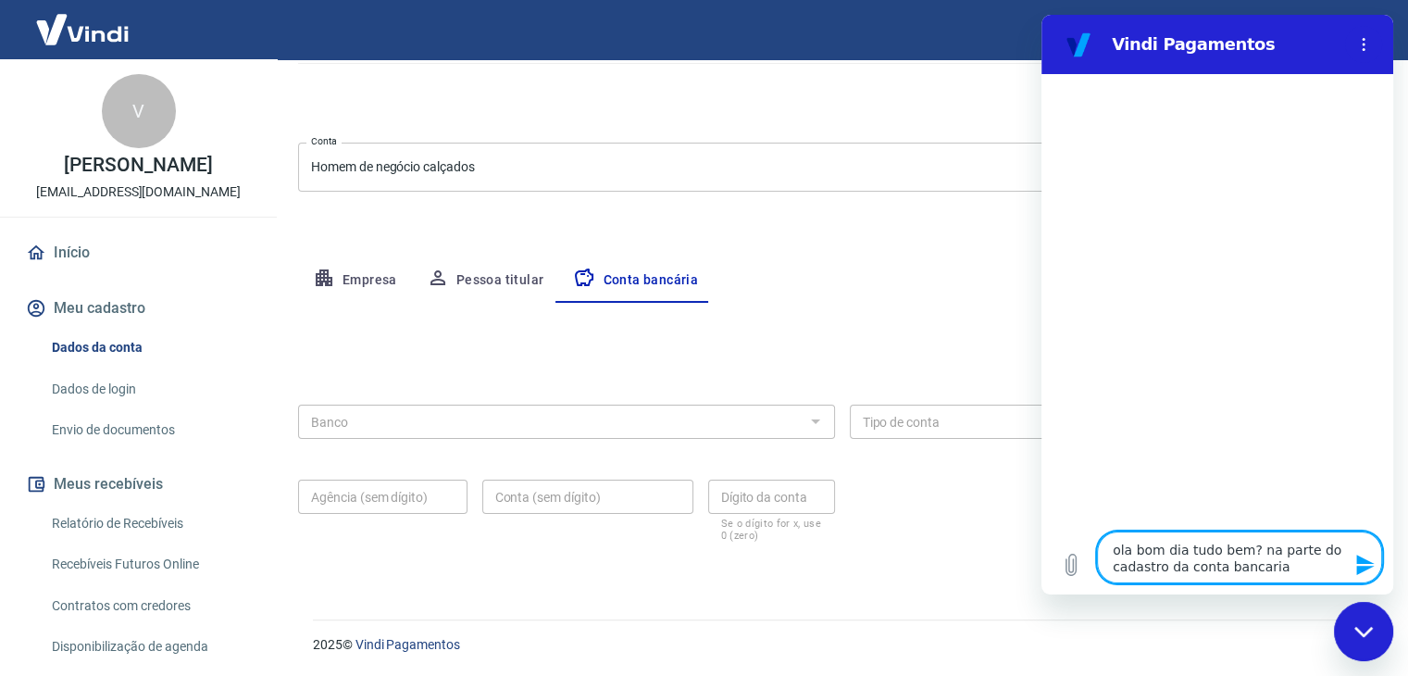
type textarea "x"
type textarea "ola bom dia tudo bem? na parte do cadastro da conta bancaria e"
type textarea "x"
type textarea "ola bom dia tudo bem? na parte do cadastro da conta bancaria es"
type textarea "x"
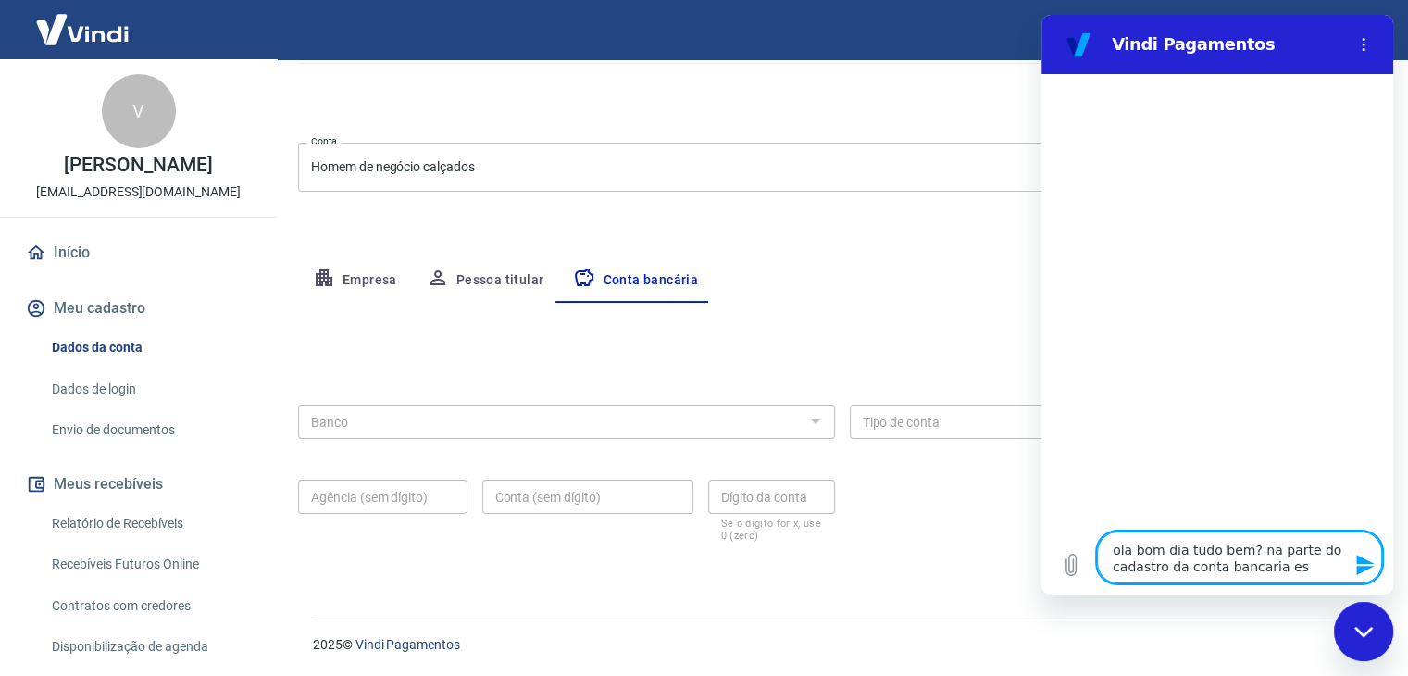
type textarea "ola bom dia tudo bem? na parte do cadastro da conta bancaria est"
type textarea "x"
type textarea "ola bom dia tudo bem? na parte do cadastro da conta bancaria esta"
type textarea "x"
type textarea "ola bom dia tudo bem? na parte do cadastro da conta bancaria esta"
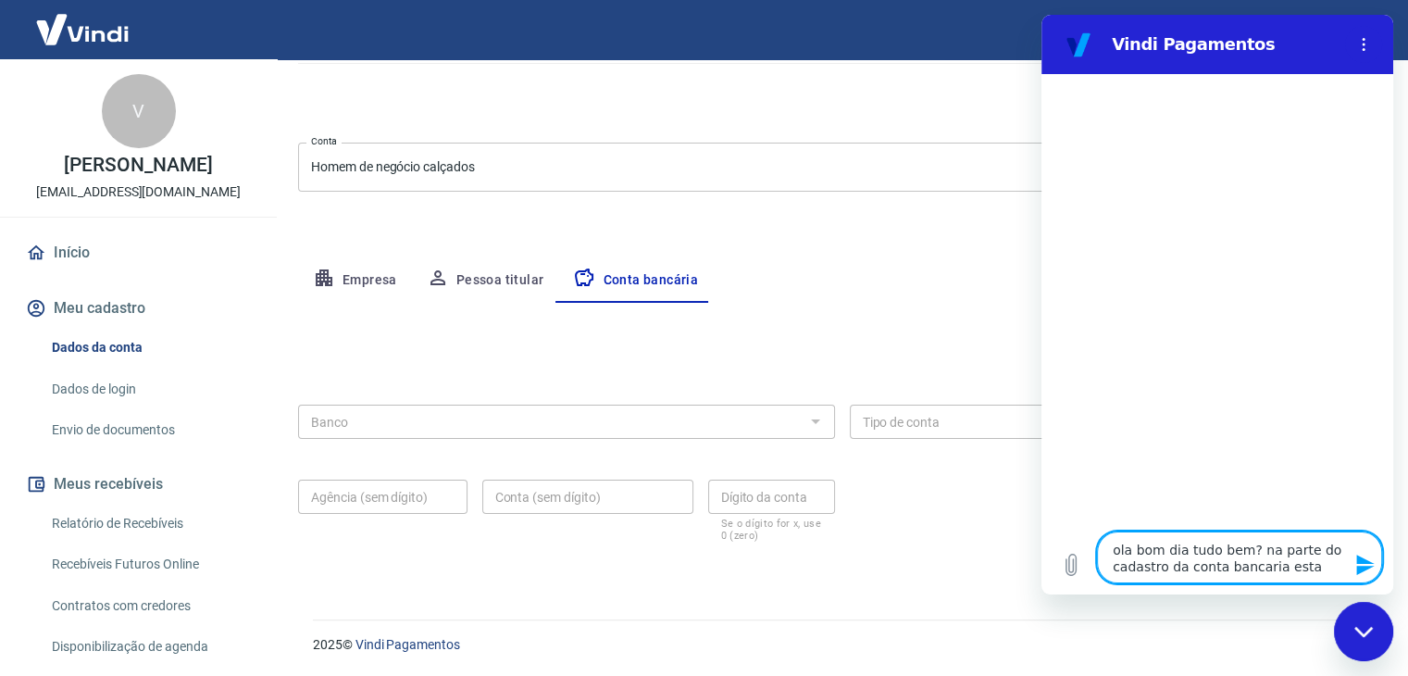
type textarea "x"
type textarea "ola bom dia tudo bem? na parte do cadastro da conta bancaria esta c"
type textarea "x"
type textarea "ola bom dia tudo bem? na parte do cadastro da conta bancaria esta co"
type textarea "x"
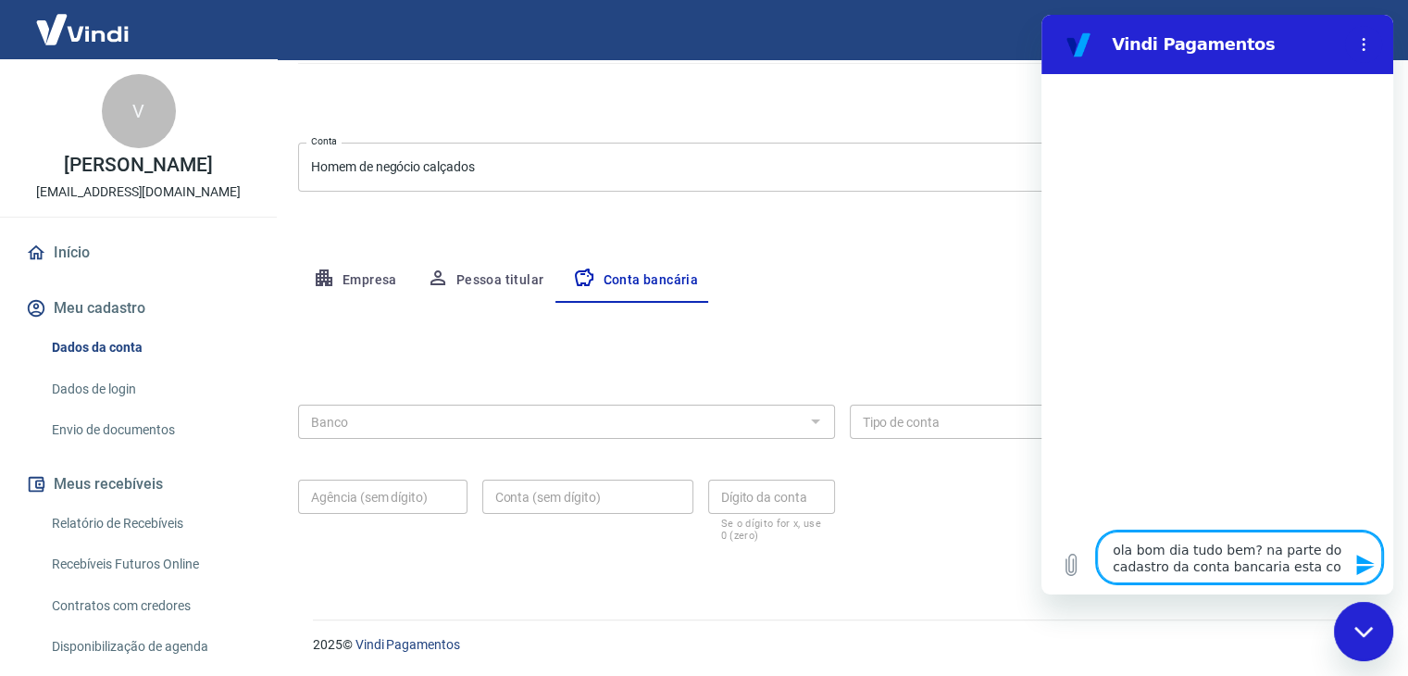
type textarea "ola bom dia tudo bem? na parte do cadastro da conta bancaria esta con"
type textarea "x"
type textarea "ola bom dia tudo bem? na parte do cadastro da conta bancaria esta cong"
type textarea "x"
type textarea "ola bom dia tudo bem? na parte do cadastro da conta bancaria esta conge"
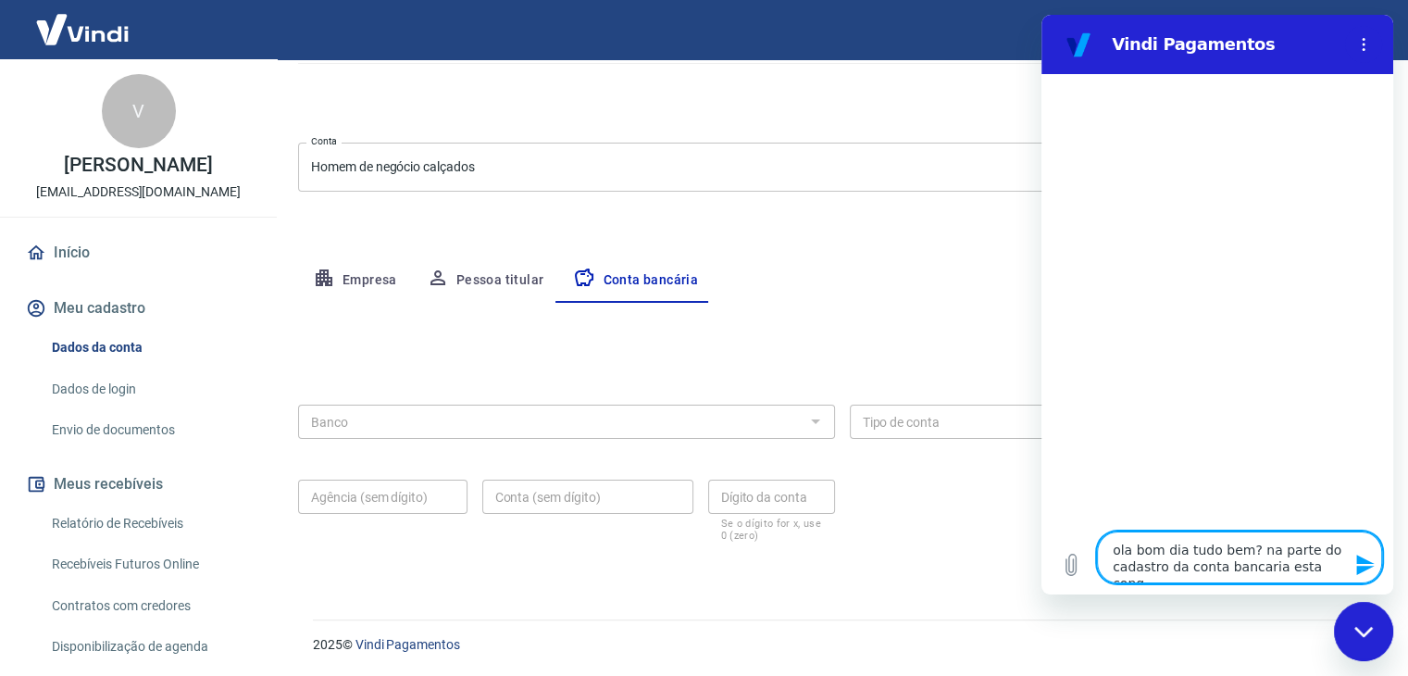
type textarea "x"
type textarea "ola bom dia tudo bem? na parte do cadastro da conta bancaria esta congel"
type textarea "x"
type textarea "ola bom dia tudo bem? na parte do cadastro da conta bancaria esta congela"
type textarea "x"
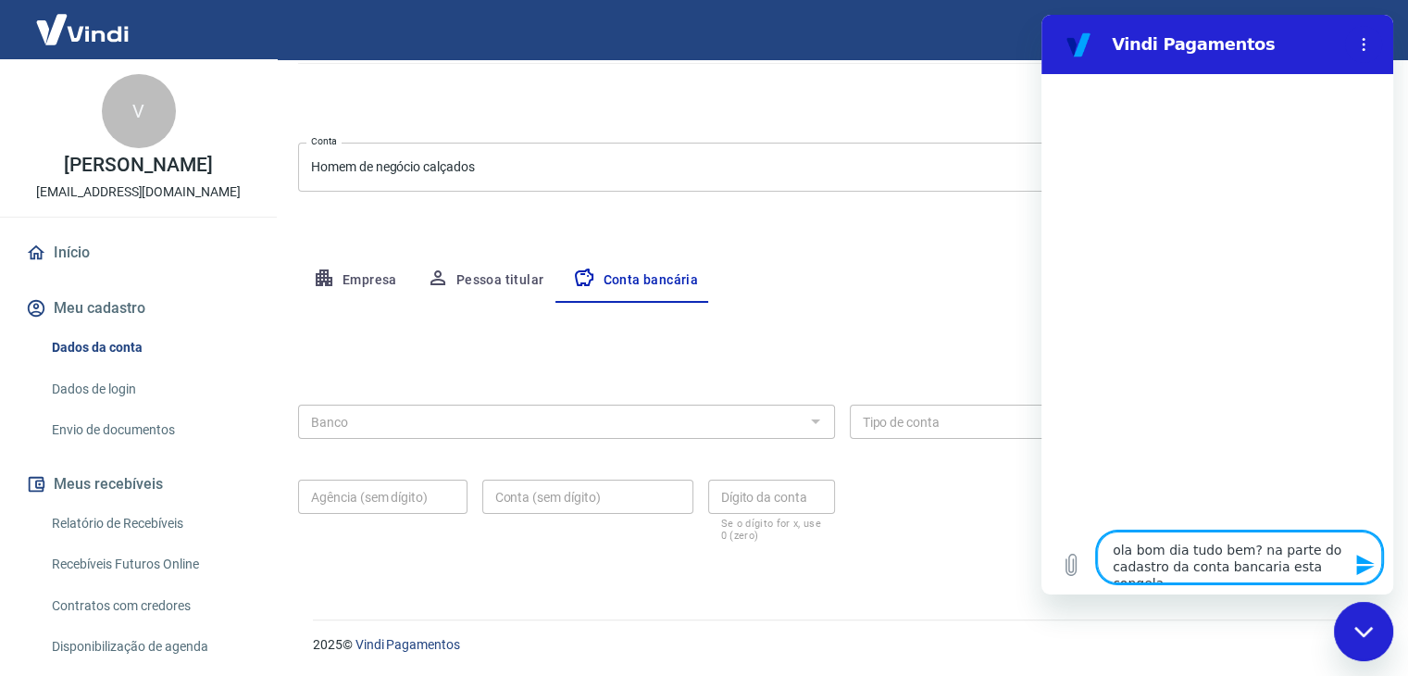
type textarea "ola bom dia tudo bem? na parte do cadastro da conta bancaria esta congelad"
type textarea "x"
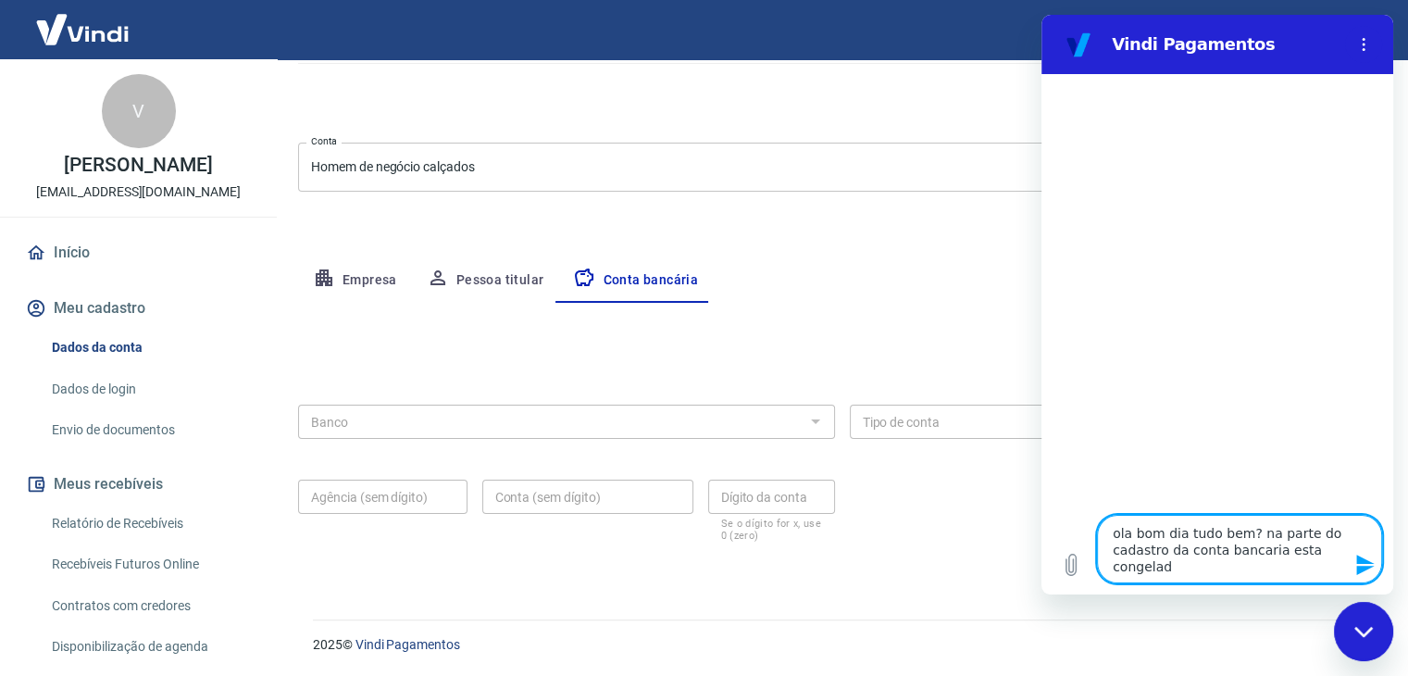
type textarea "ola bom dia tudo bem? na parte do cadastro da conta bancaria esta congelada"
type textarea "x"
type textarea "ola bom dia tudo bem? na parte do cadastro da conta bancaria esta congelada"
type textarea "x"
type textarea "ola bom dia tudo bem? na parte do cadastro da conta bancaria esta congelada o"
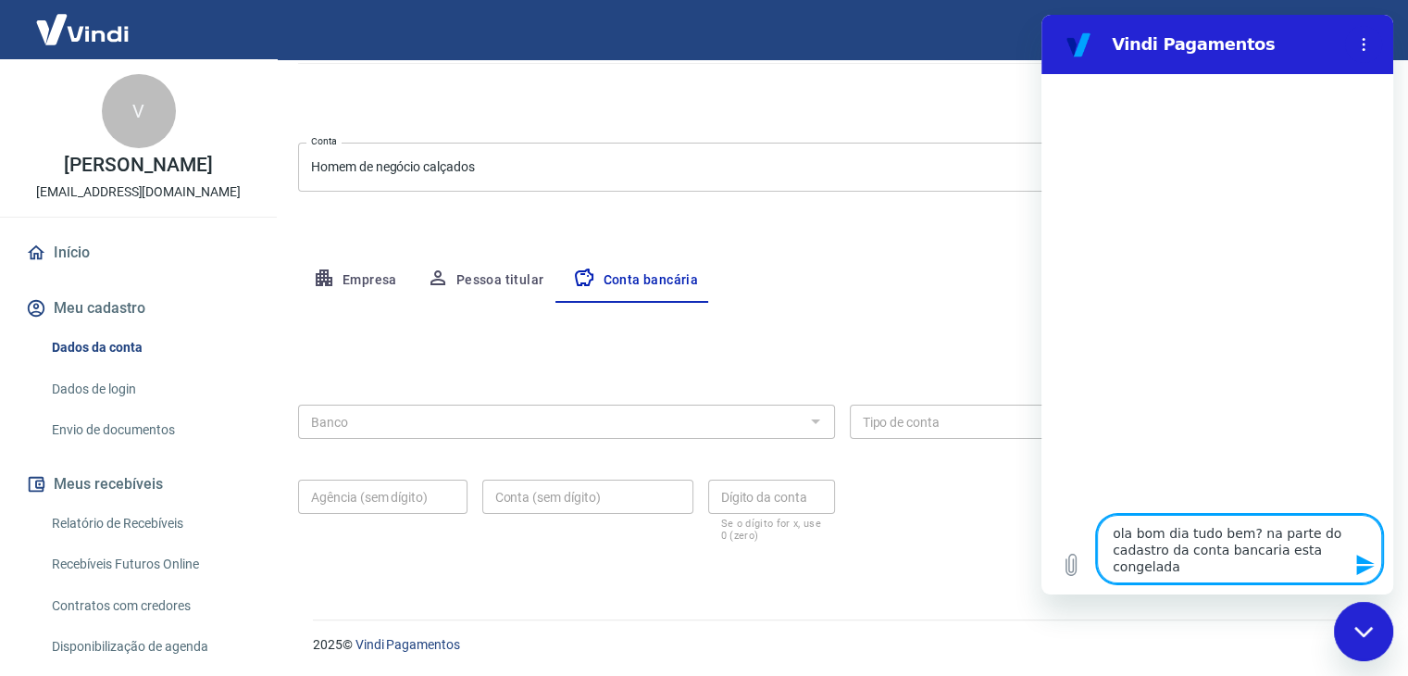
type textarea "x"
type textarea "ola bom dia tudo bem? na parte do cadastro da conta bancaria esta congelada o"
type textarea "x"
type textarea "ola bom dia tudo bem? na parte do cadastro da conta bancaria esta congelada o"
type textarea "x"
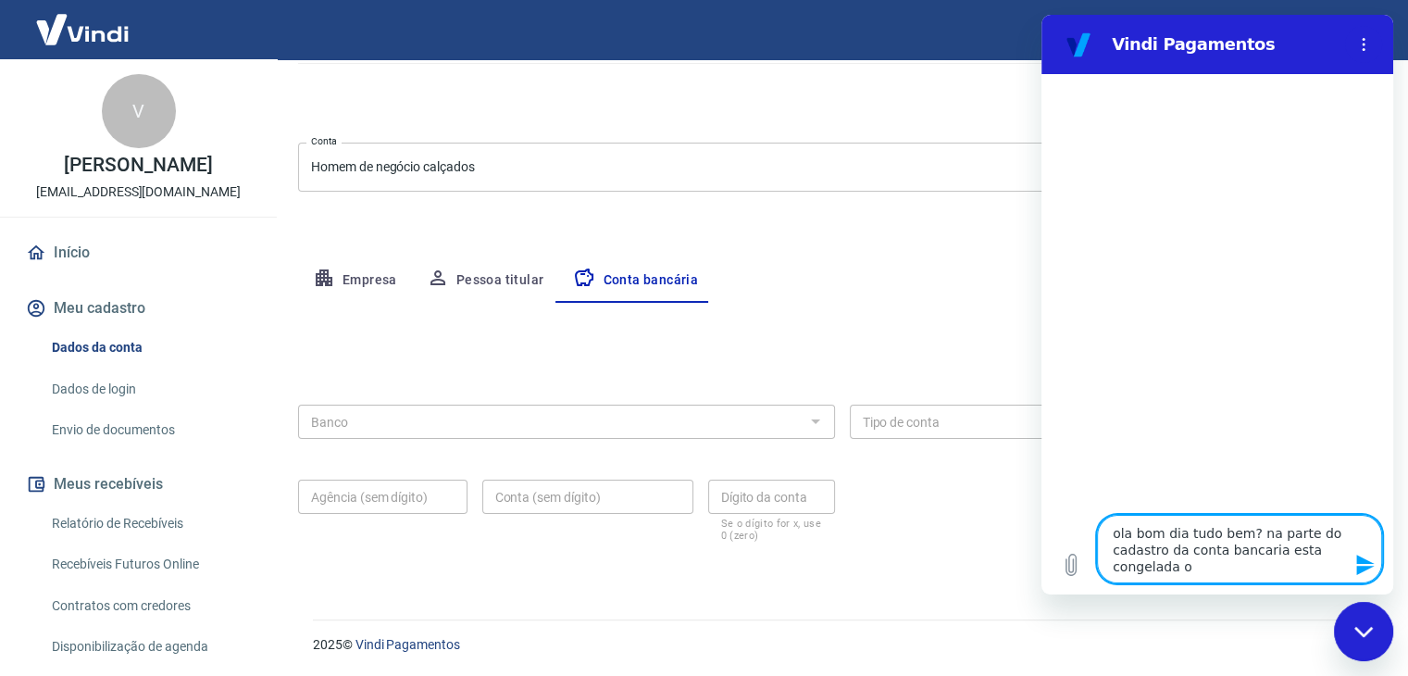
type textarea "ola bom dia tudo bem? na parte do cadastro da conta bancaria esta congelada o q"
type textarea "x"
type textarea "ola bom dia tudo bem? na parte do cadastro da conta bancaria esta congelada o qu"
type textarea "x"
type textarea "ola bom dia tudo bem? na parte do cadastro da conta bancaria esta congelada o q…"
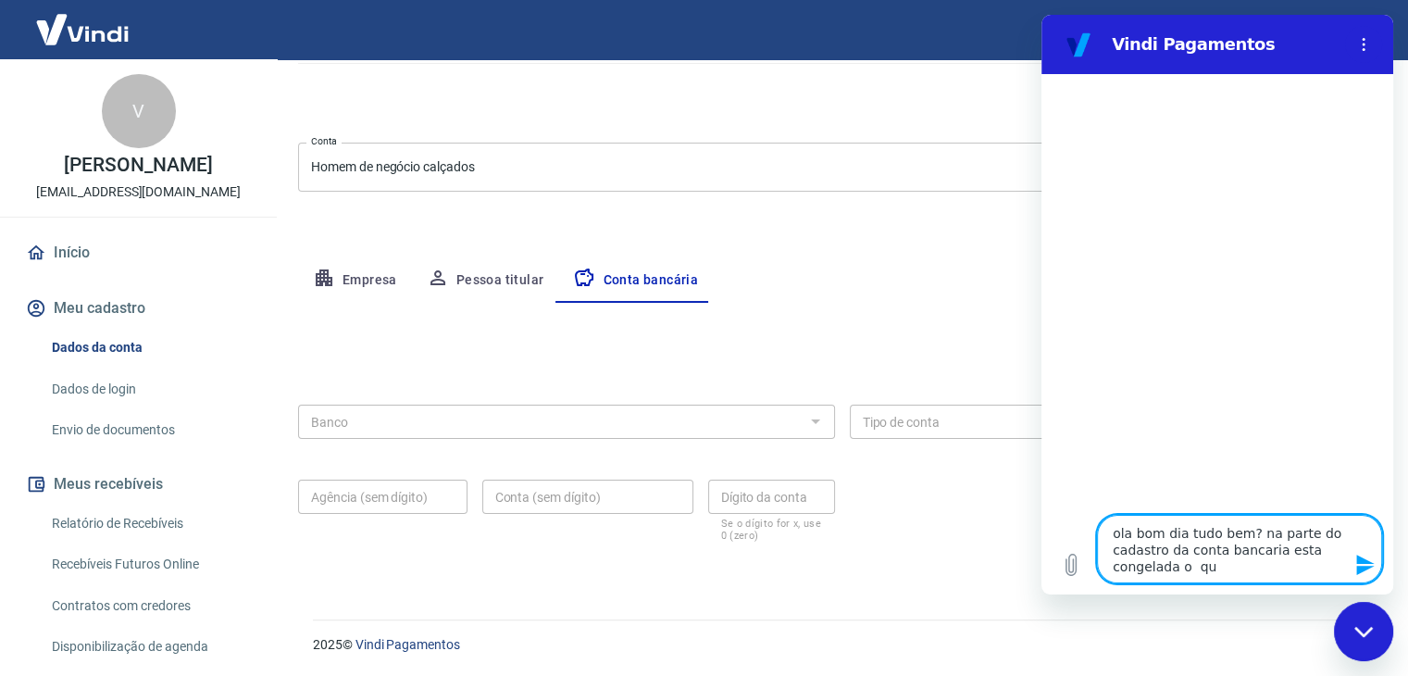
type textarea "x"
type textarea "ola bom dia tudo bem? na parte do cadastro da conta bancaria esta congelada o q…"
type textarea "x"
type textarea "ola bom dia tudo bem? na parte do cadastro da conta bancaria esta congelada o q…"
type textarea "x"
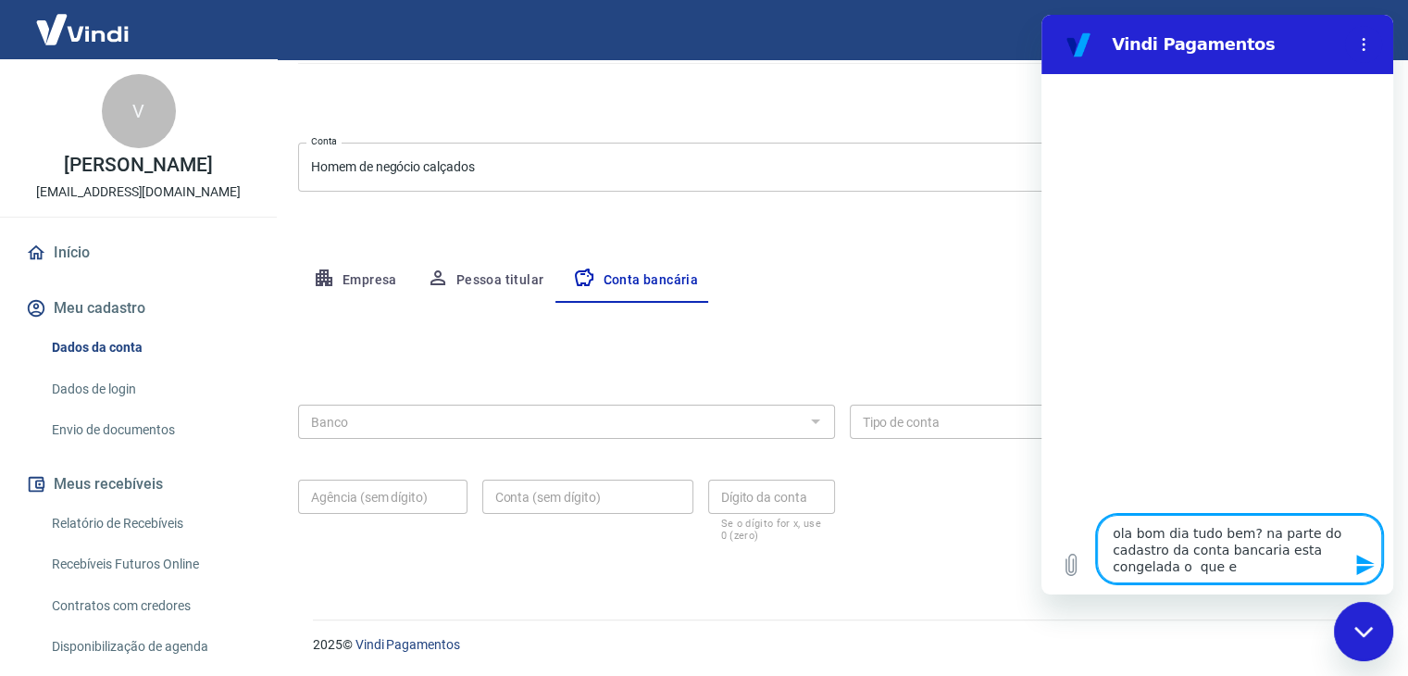
type textarea "ola bom dia tudo bem? na parte do cadastro da conta bancaria esta congelada o q…"
type textarea "x"
type textarea "ola bom dia tudo bem? na parte do cadastro da conta bancaria esta congelada o q…"
type textarea "x"
type textarea "ola bom dia tudo bem? na parte do cadastro da conta bancaria esta congelada o q…"
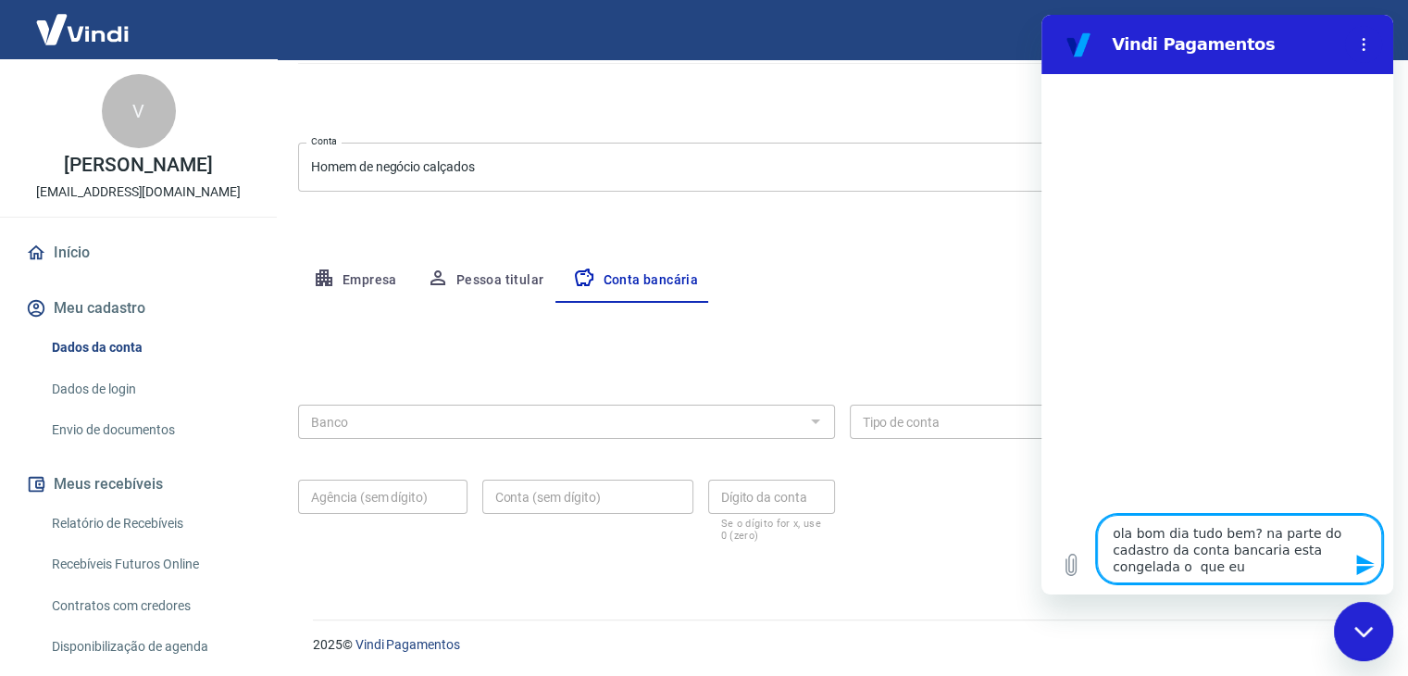
type textarea "x"
type textarea "ola bom dia tudo bem? na parte do cadastro da conta bancaria esta congelada o q…"
type textarea "x"
type textarea "ola bom dia tudo bem? na parte do cadastro da conta bancaria esta congelada o q…"
type textarea "x"
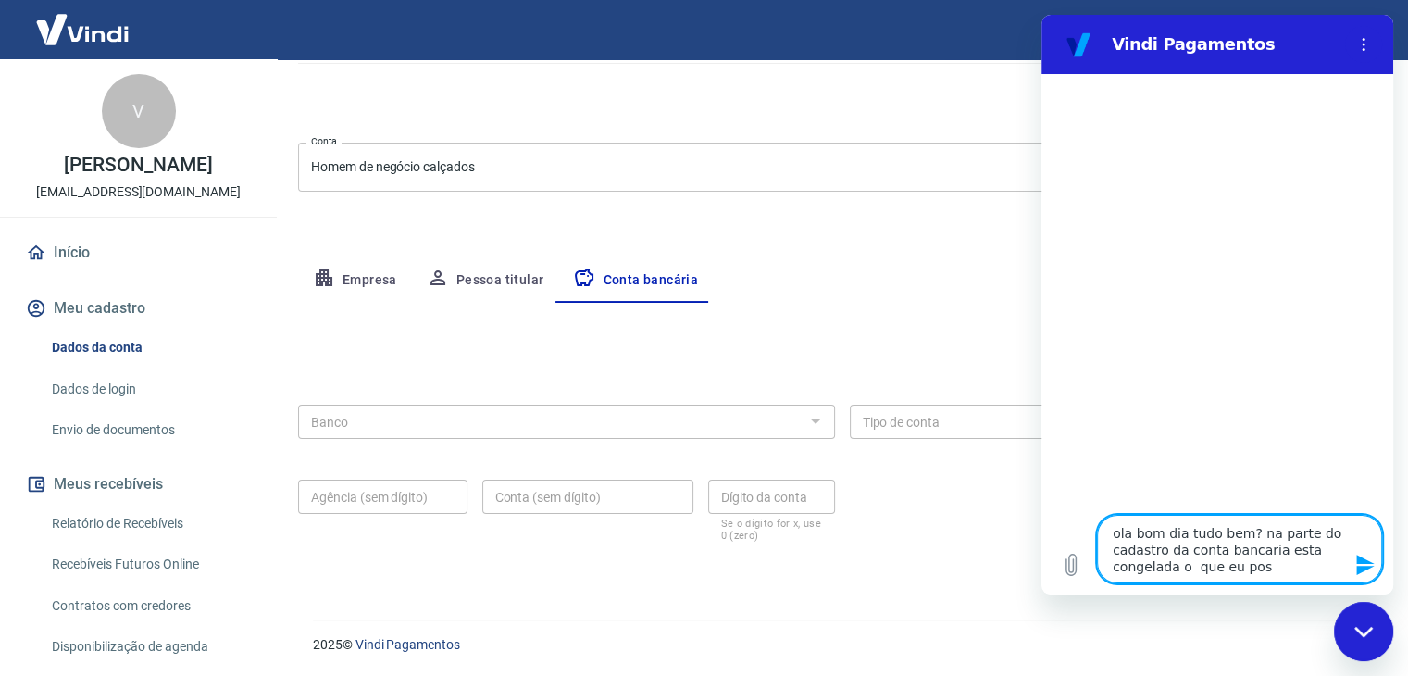
type textarea "ola bom dia tudo bem? na parte do cadastro da conta bancaria esta congelada o q…"
type textarea "x"
type textarea "ola bom dia tudo bem? na parte do cadastro da conta bancaria esta congelada o q…"
type textarea "x"
type textarea "ola bom dia tudo bem? na parte do cadastro da conta bancaria esta congelada o q…"
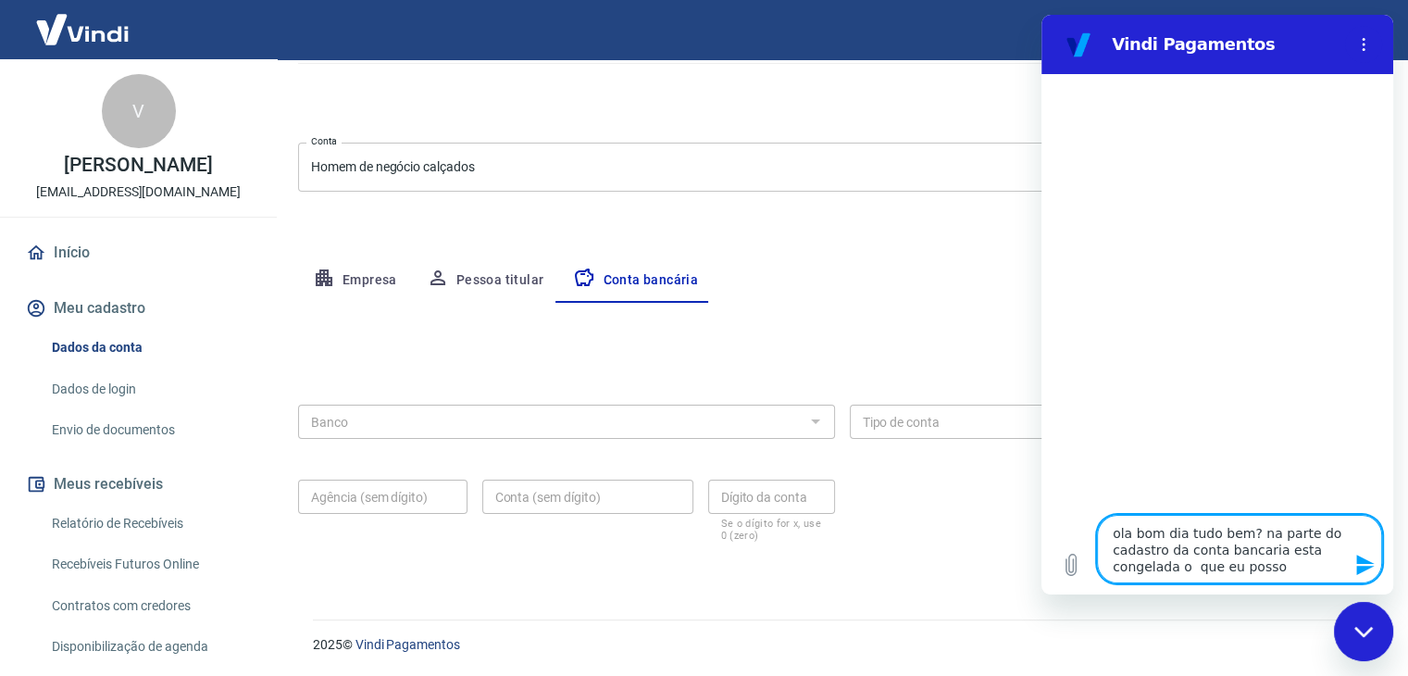
type textarea "x"
type textarea "ola bom dia tudo bem? na parte do cadastro da conta bancaria esta congelada o q…"
type textarea "x"
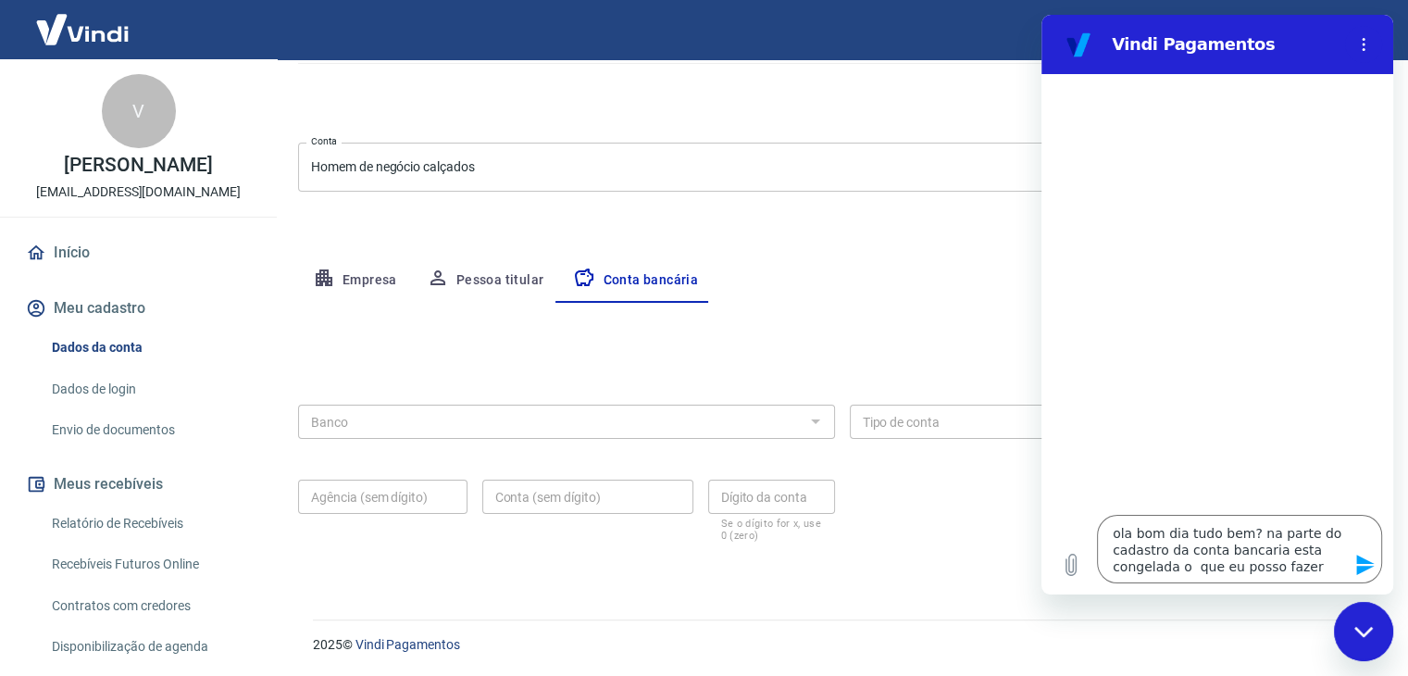
click at [1361, 559] on icon "Enviar mensagem" at bounding box center [1365, 564] width 18 height 20
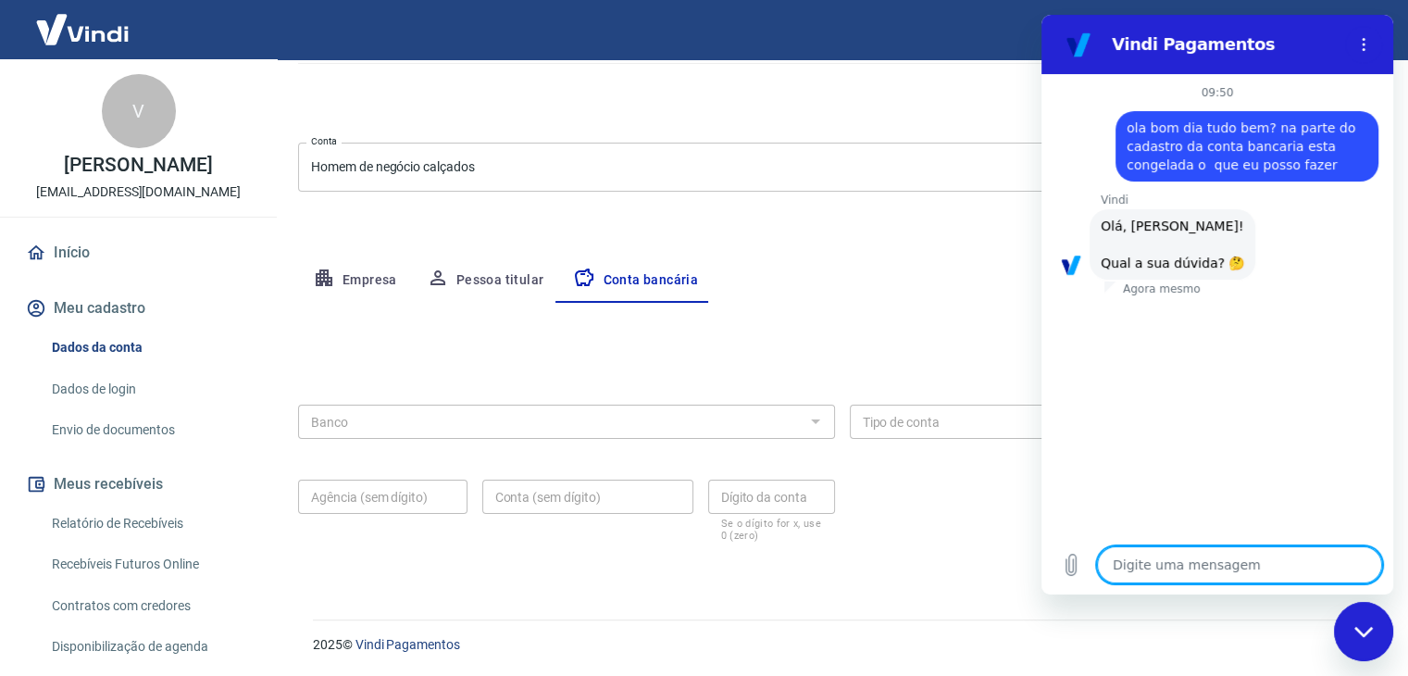
scroll to position [145, 0]
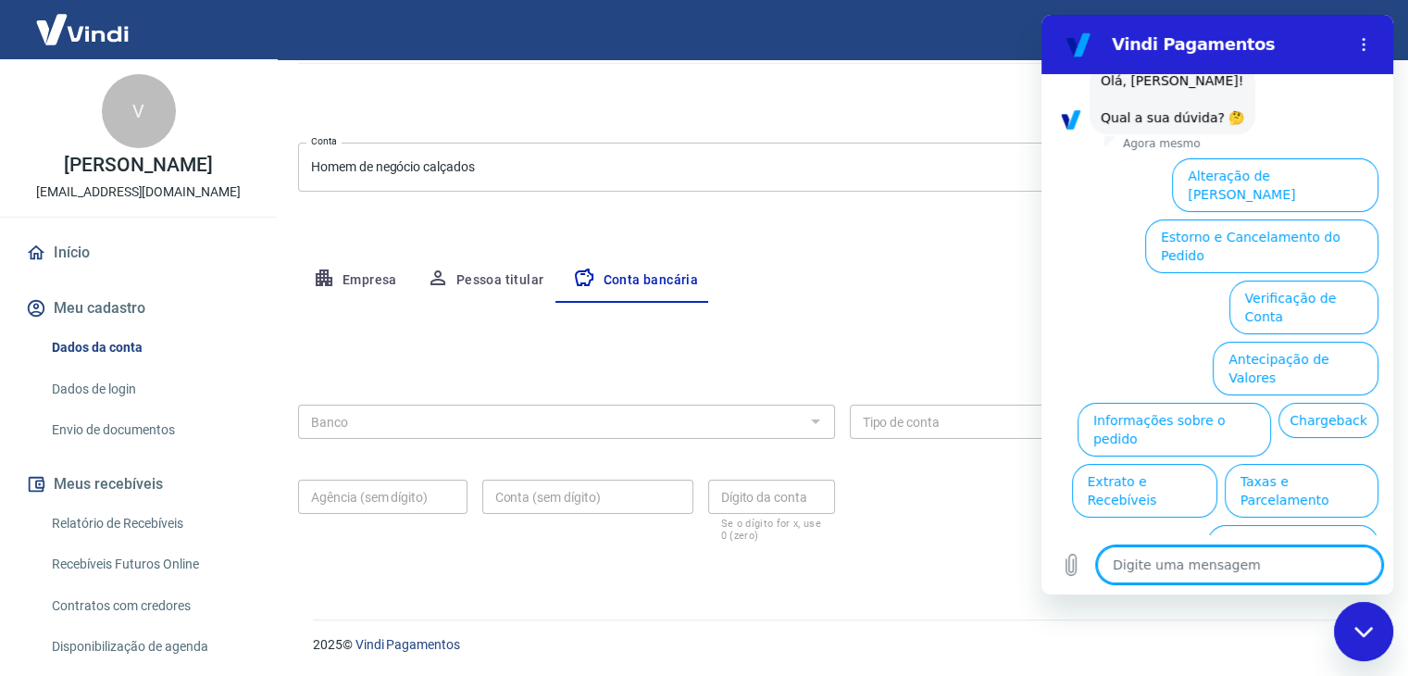
click at [1167, 564] on textarea at bounding box center [1239, 564] width 285 height 37
click at [1360, 560] on icon "Enviar mensagem" at bounding box center [1365, 564] width 18 height 20
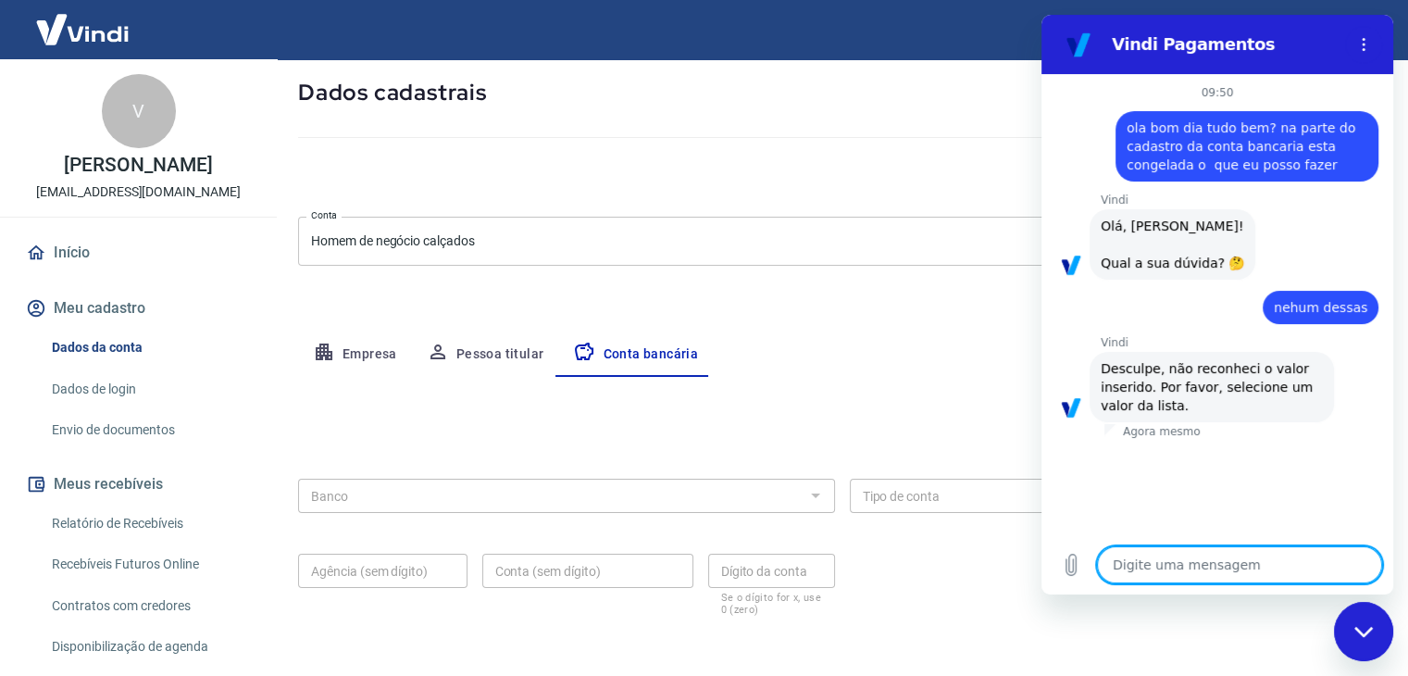
scroll to position [167, 0]
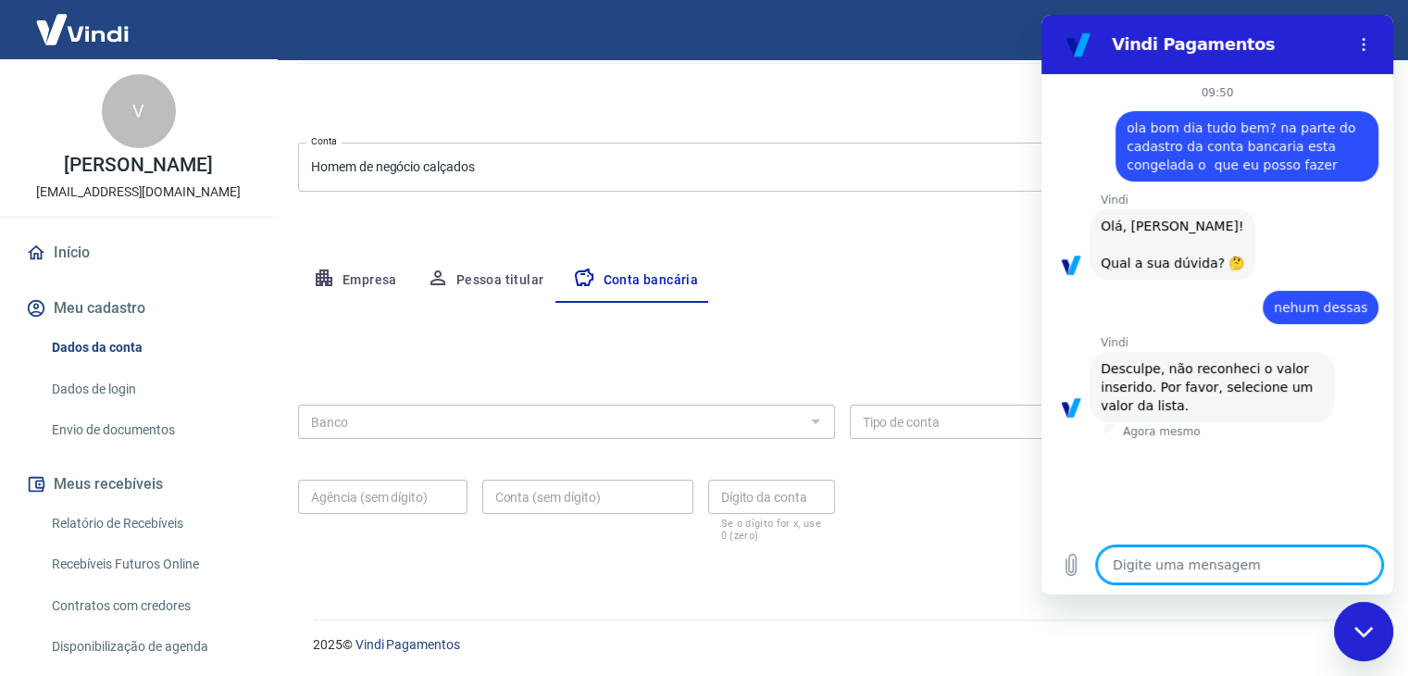
click at [1208, 151] on span "ola bom dia tudo bem? na parte do cadastro da conta bancaria esta congelada o q…" at bounding box center [1242, 146] width 233 height 52
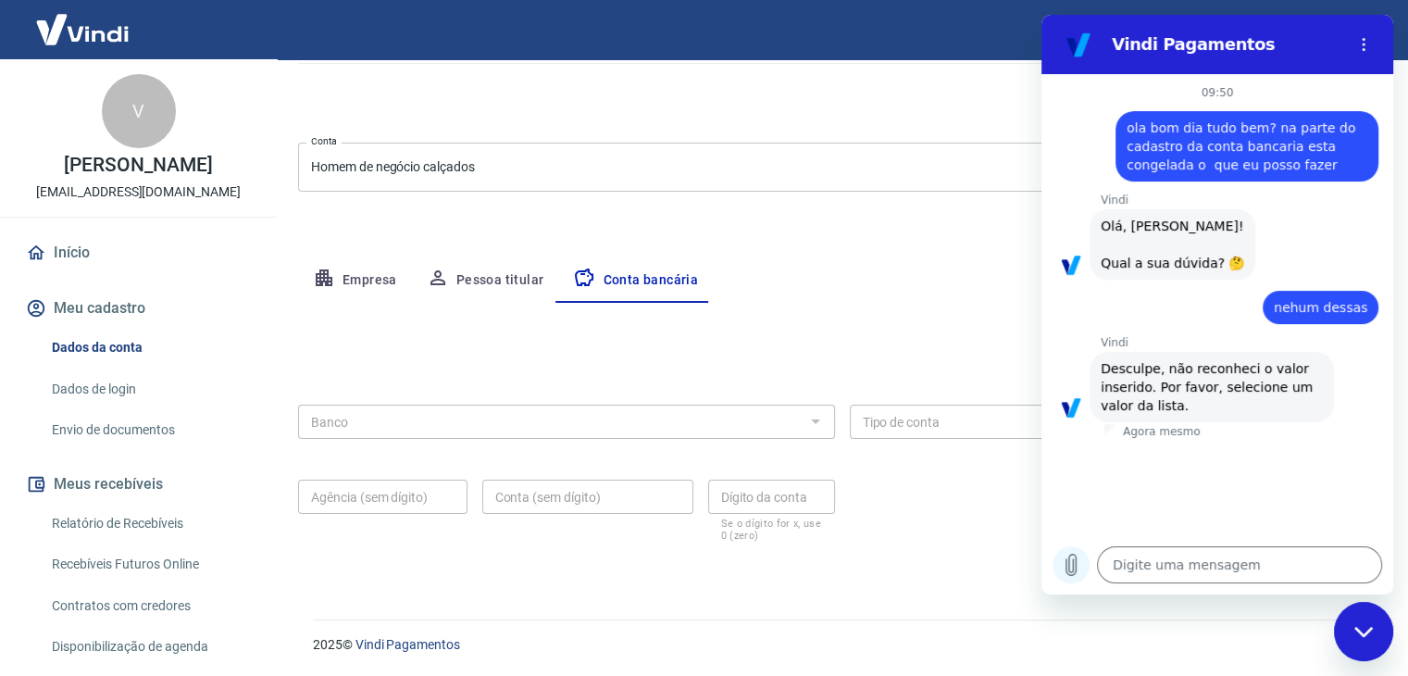
click at [1072, 560] on icon "Carregar arquivo" at bounding box center [1071, 564] width 10 height 21
click at [1052, 546] on button "Carregar arquivo" at bounding box center [1070, 564] width 37 height 37
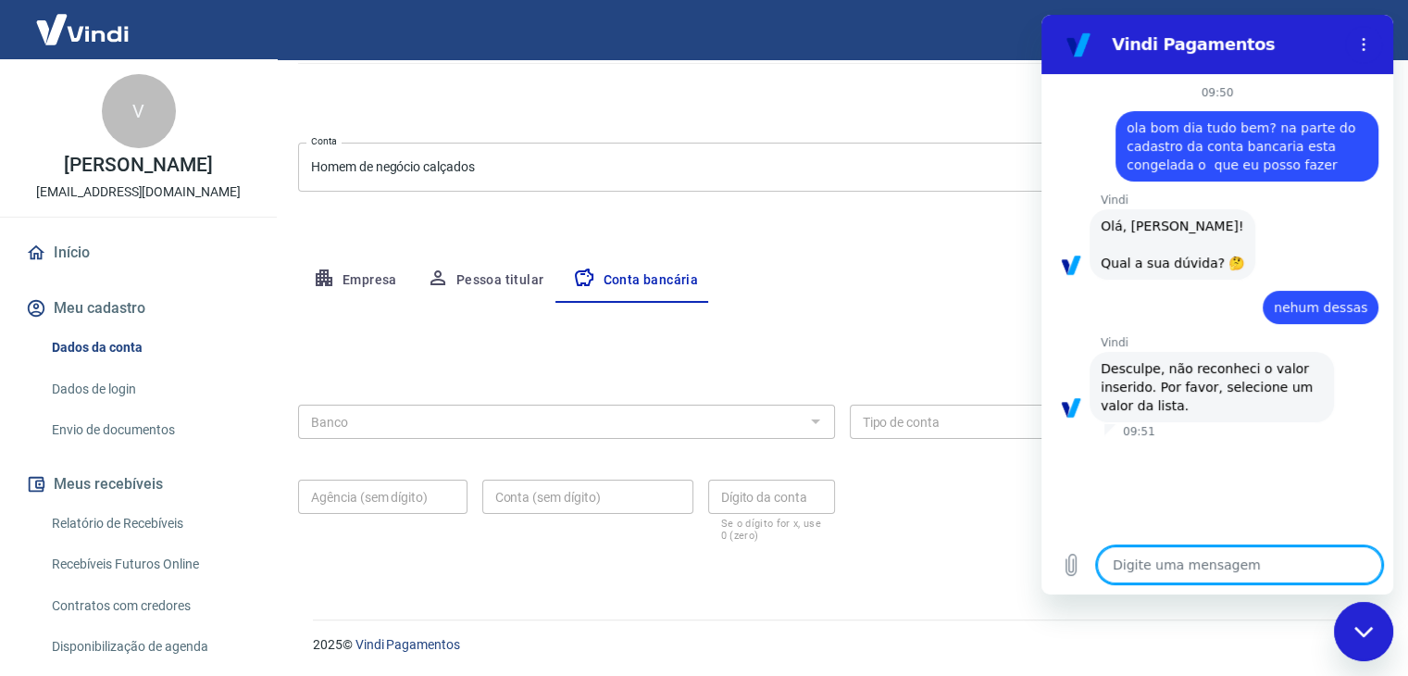
click at [1188, 562] on textarea at bounding box center [1239, 564] width 285 height 37
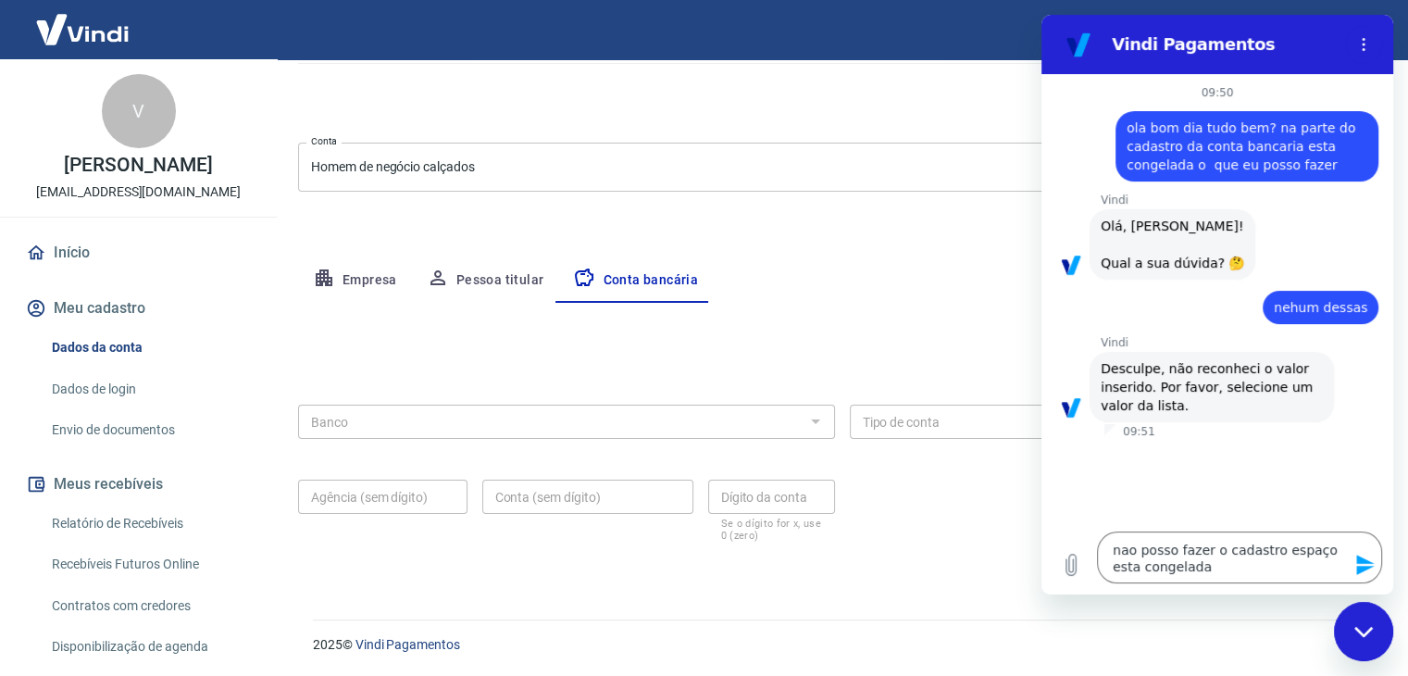
click at [1358, 564] on icon "Enviar mensagem" at bounding box center [1365, 565] width 22 height 22
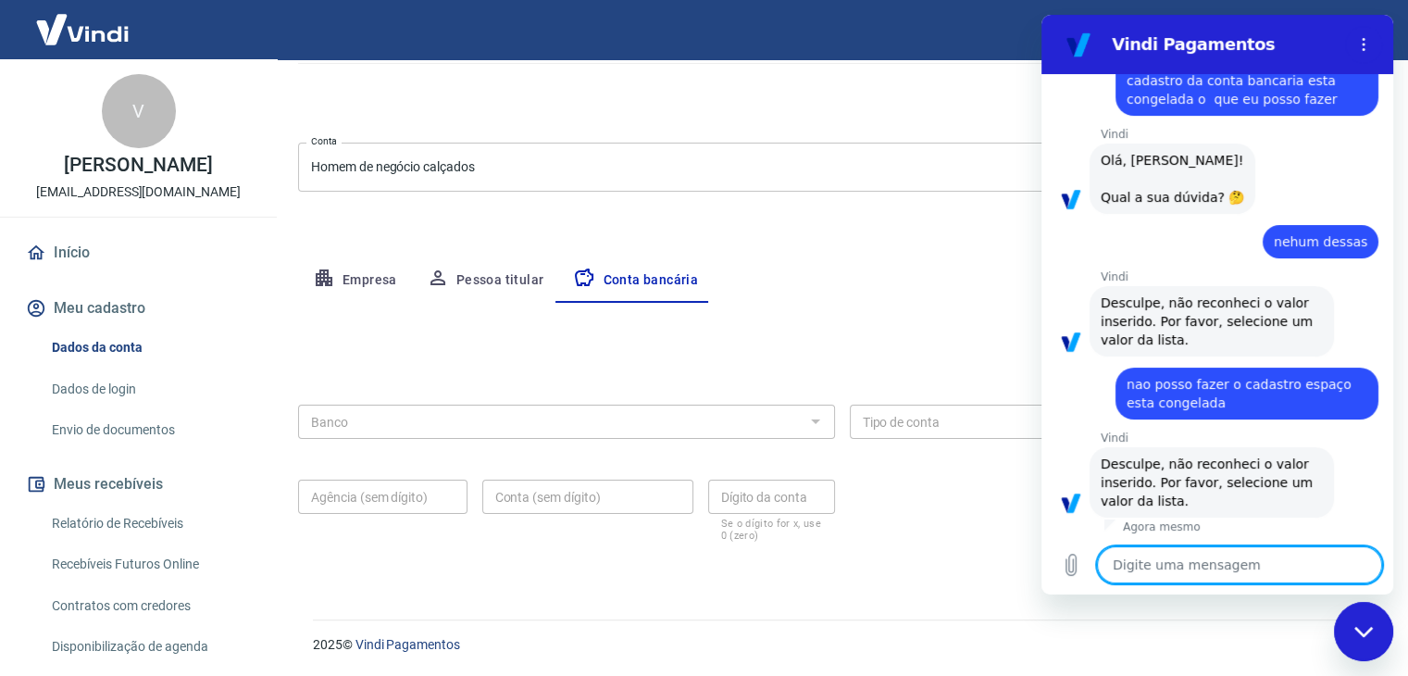
scroll to position [69, 0]
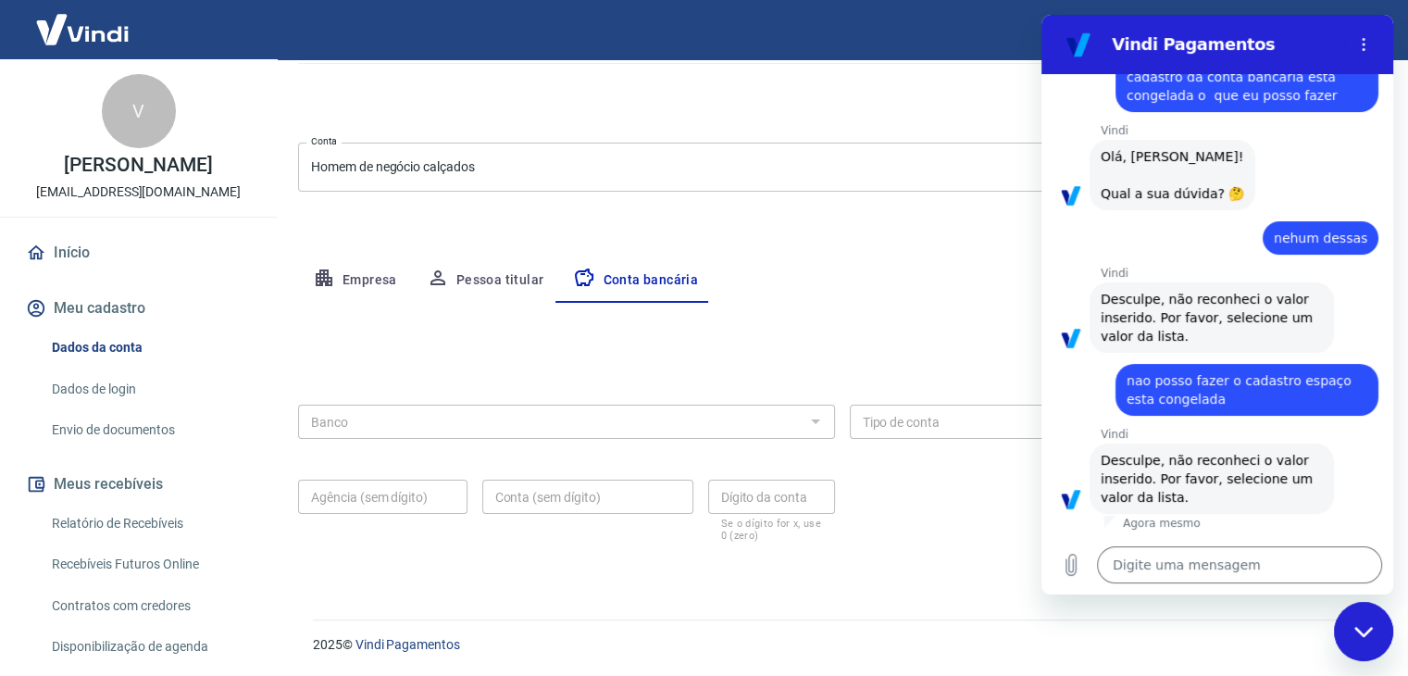
click at [958, 282] on div "Empresa Pessoa titular Conta bancária" at bounding box center [842, 280] width 1088 height 44
click at [1044, 608] on div "2025 © Vindi Pagamentos" at bounding box center [838, 637] width 1095 height 80
click at [1366, 626] on icon "Fechar janela de mensagens" at bounding box center [1363, 632] width 19 height 12
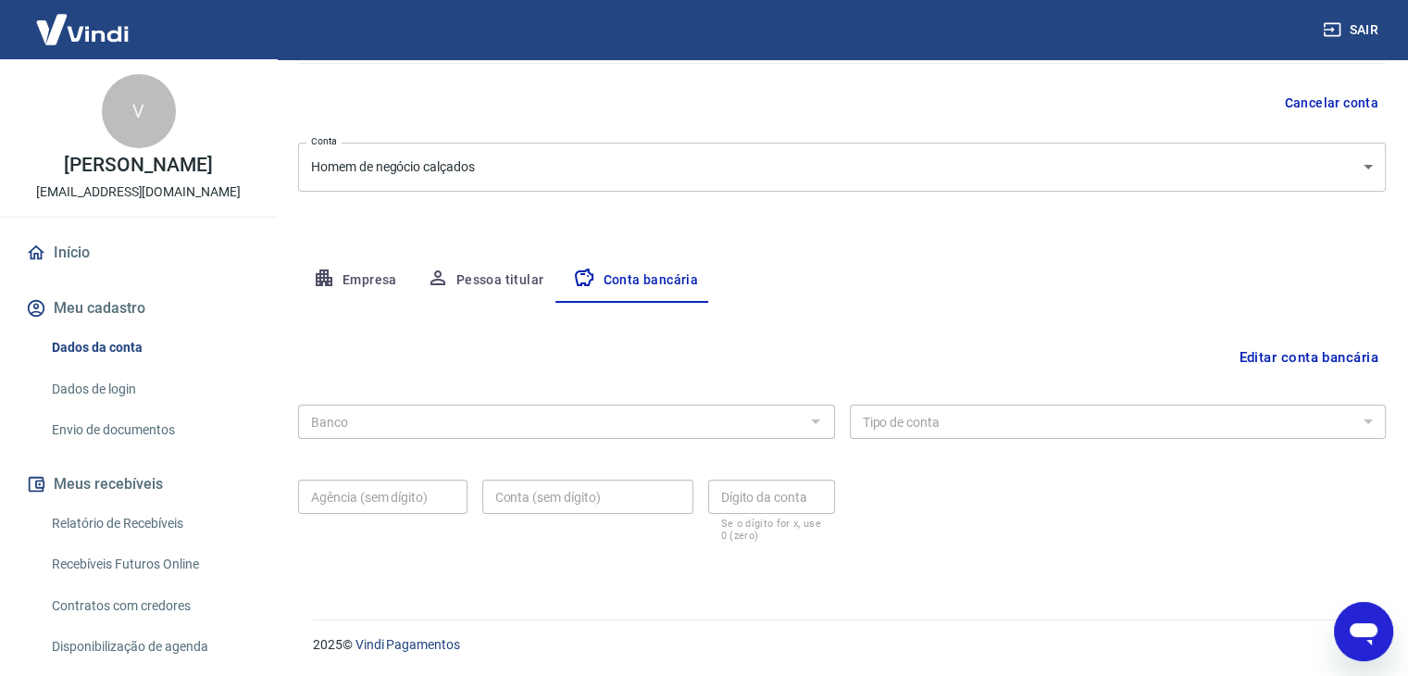
click at [1322, 353] on button "Editar conta bancária" at bounding box center [1308, 357] width 155 height 35
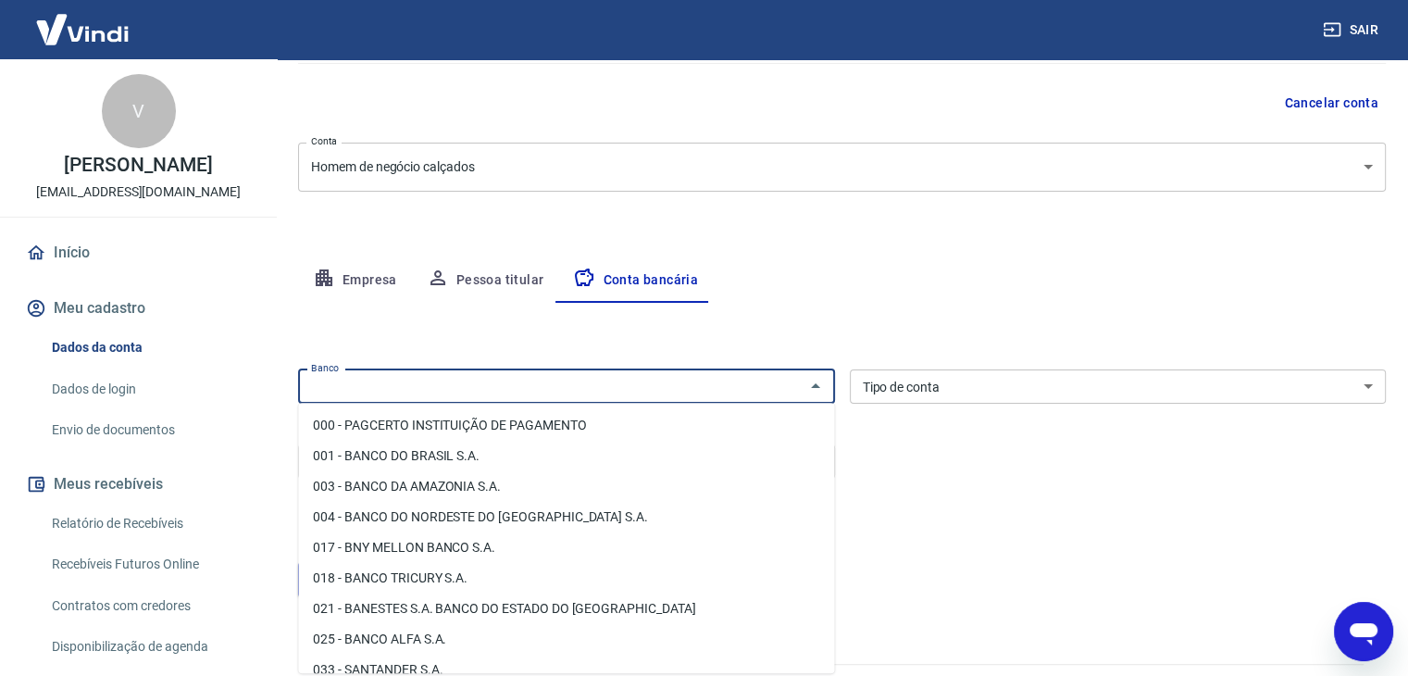
click at [396, 386] on input "Banco" at bounding box center [551, 386] width 495 height 23
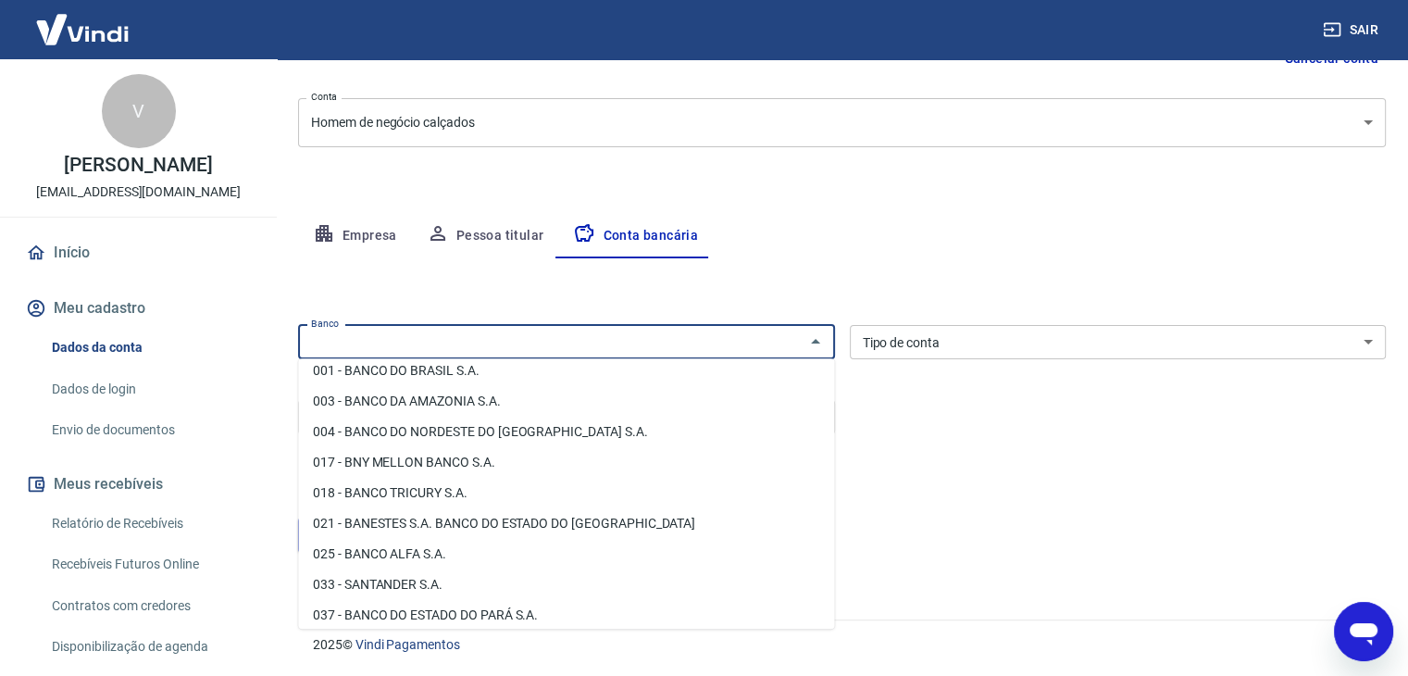
scroll to position [0, 0]
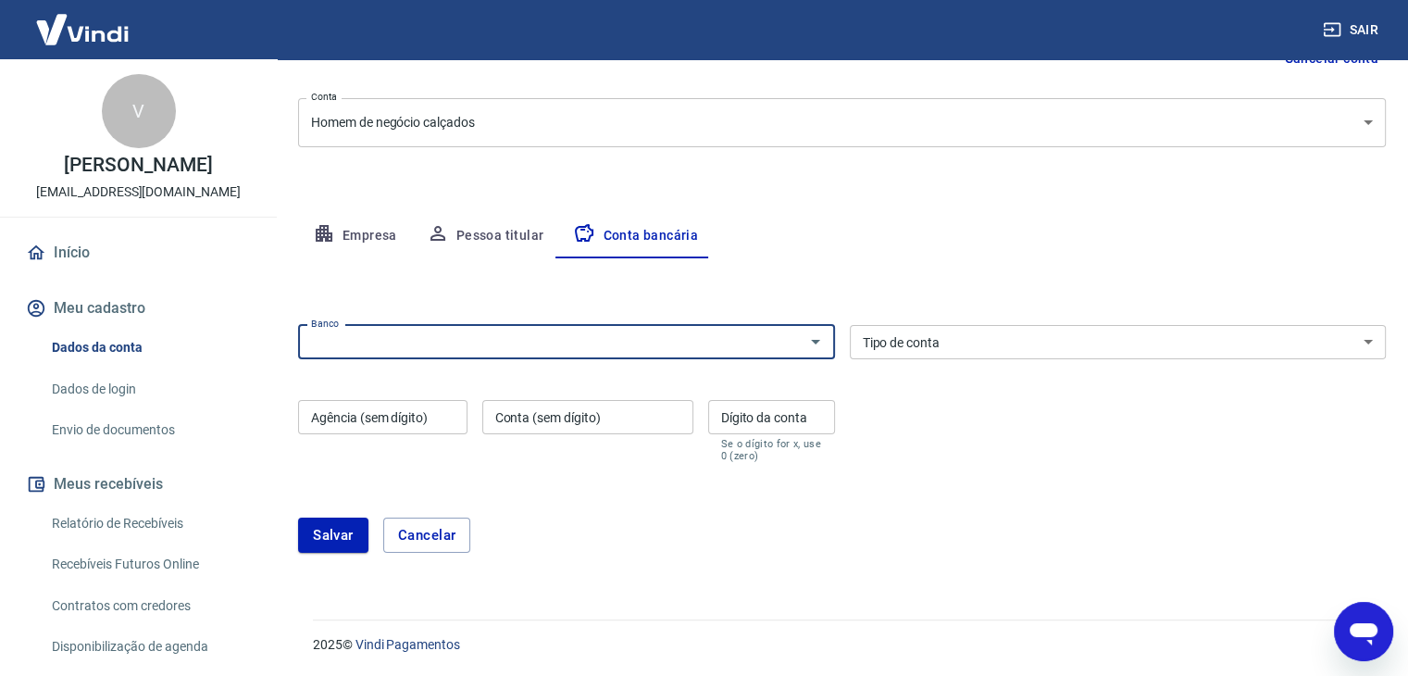
click at [384, 339] on input "Banco" at bounding box center [551, 341] width 495 height 23
click at [422, 342] on input "credisea" at bounding box center [551, 341] width 495 height 23
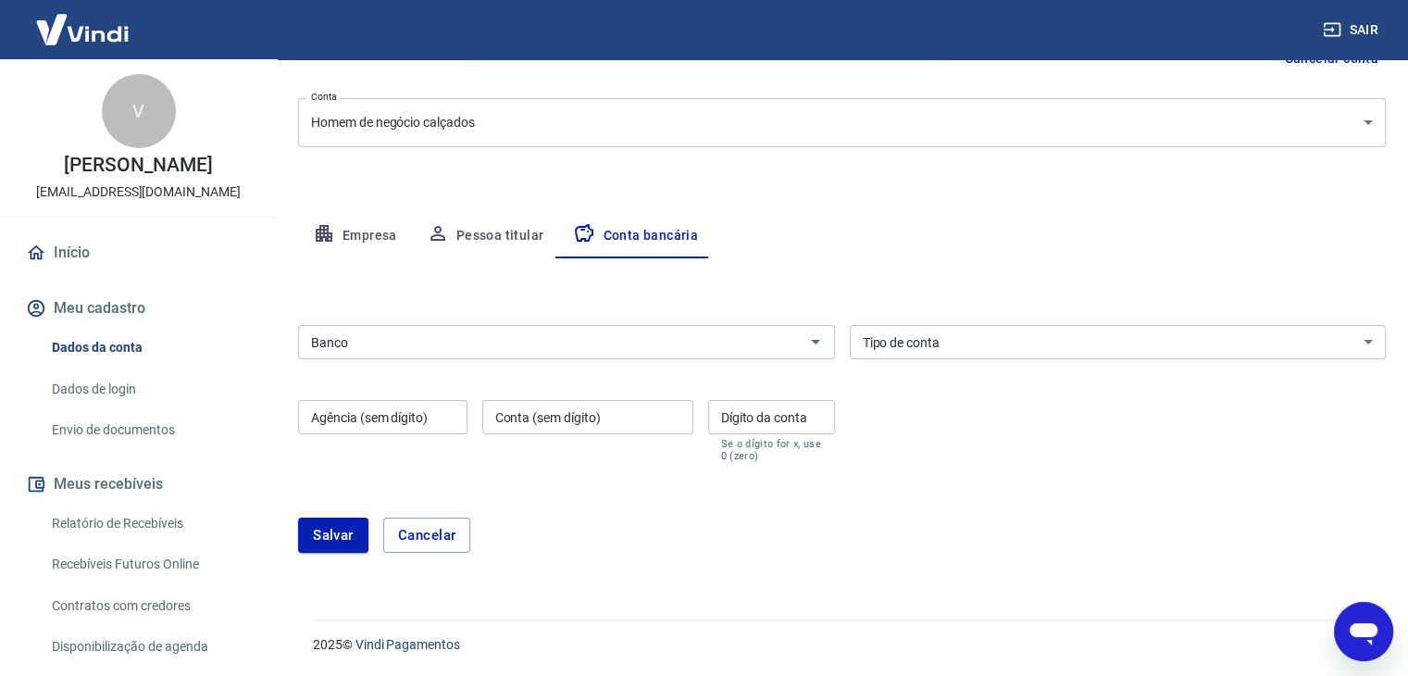
click at [1324, 279] on div "Editar conta bancária Banco Banco Tipo de conta Conta Corrente Conta Poupança T…" at bounding box center [842, 416] width 1088 height 317
click at [818, 337] on icon "Abrir" at bounding box center [815, 341] width 22 height 22
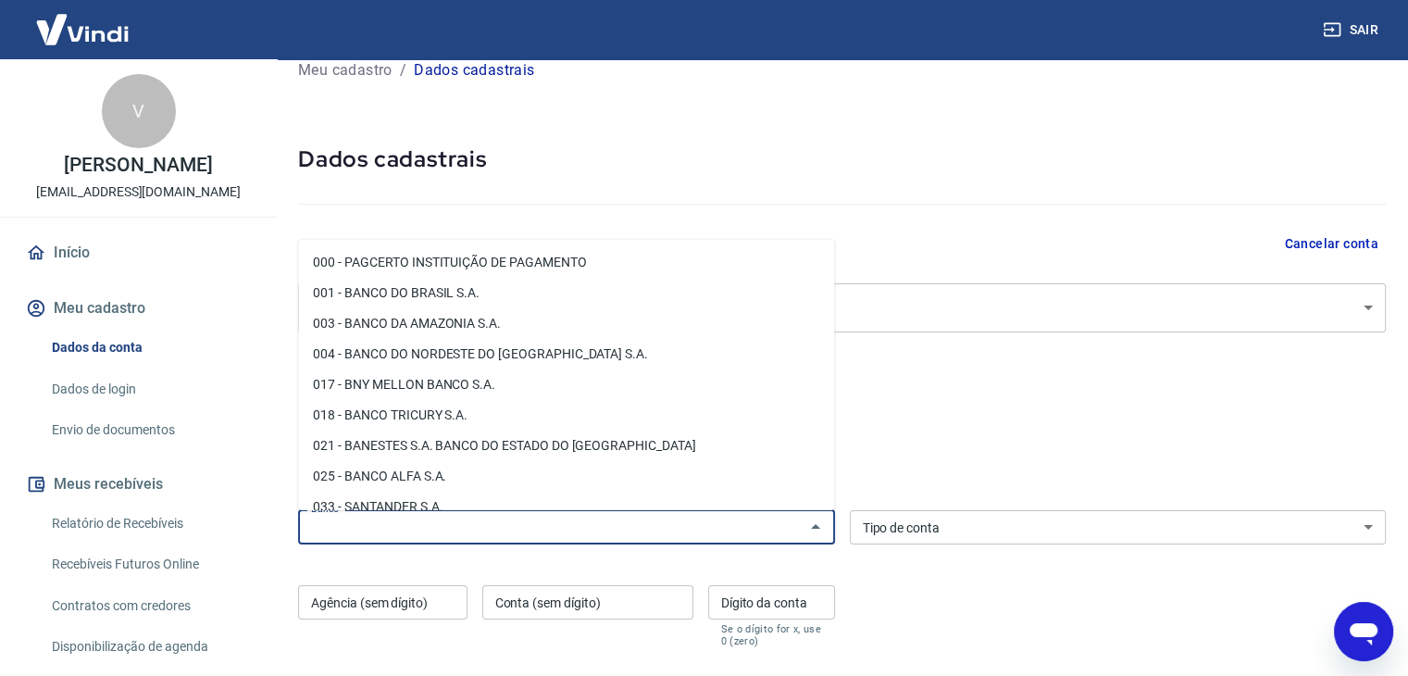
click at [420, 284] on li "001 - BANCO DO BRASIL S.A." at bounding box center [566, 293] width 536 height 31
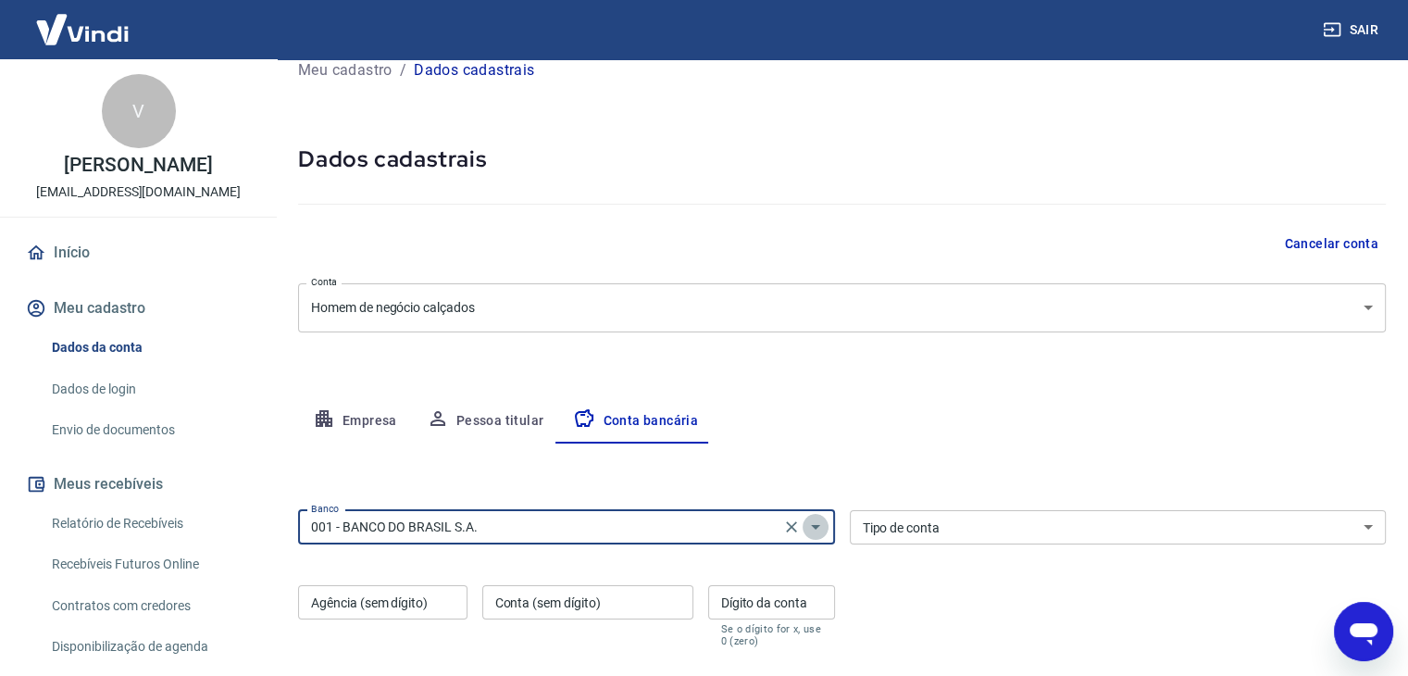
click at [810, 521] on icon "Abrir" at bounding box center [815, 527] width 22 height 22
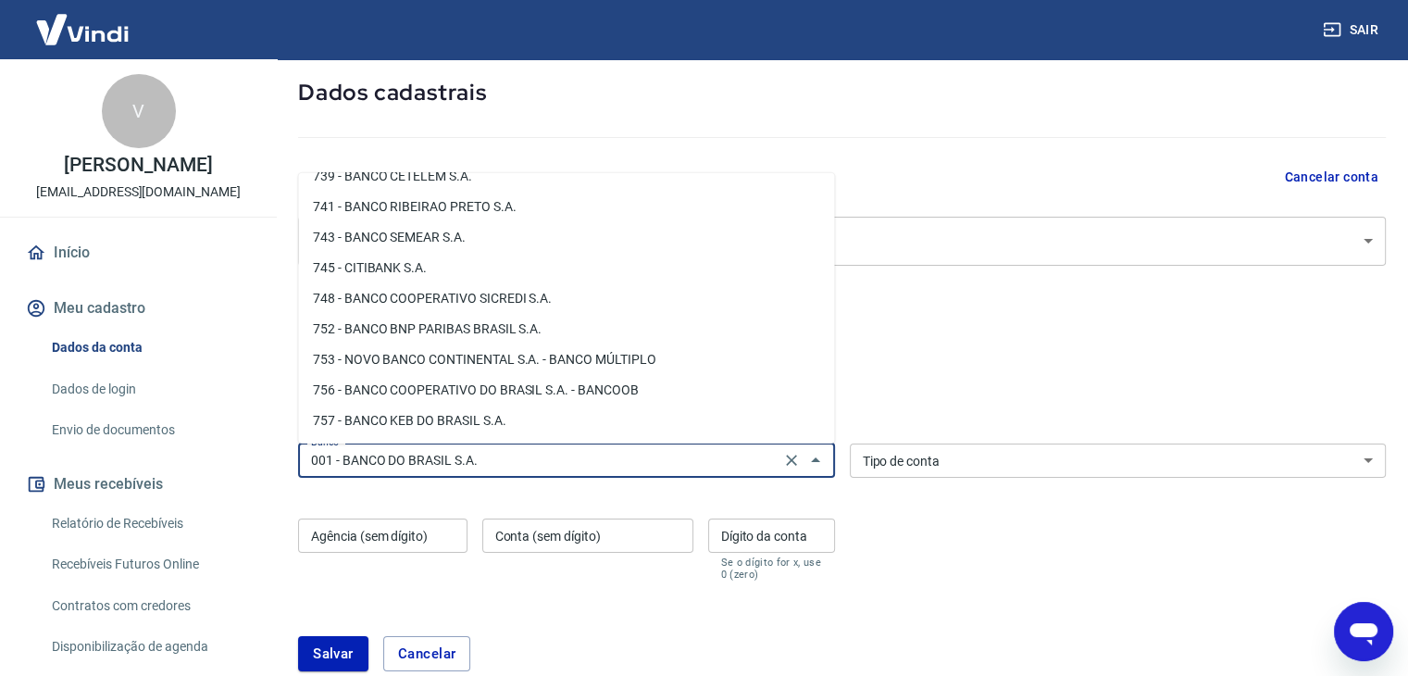
scroll to position [185, 0]
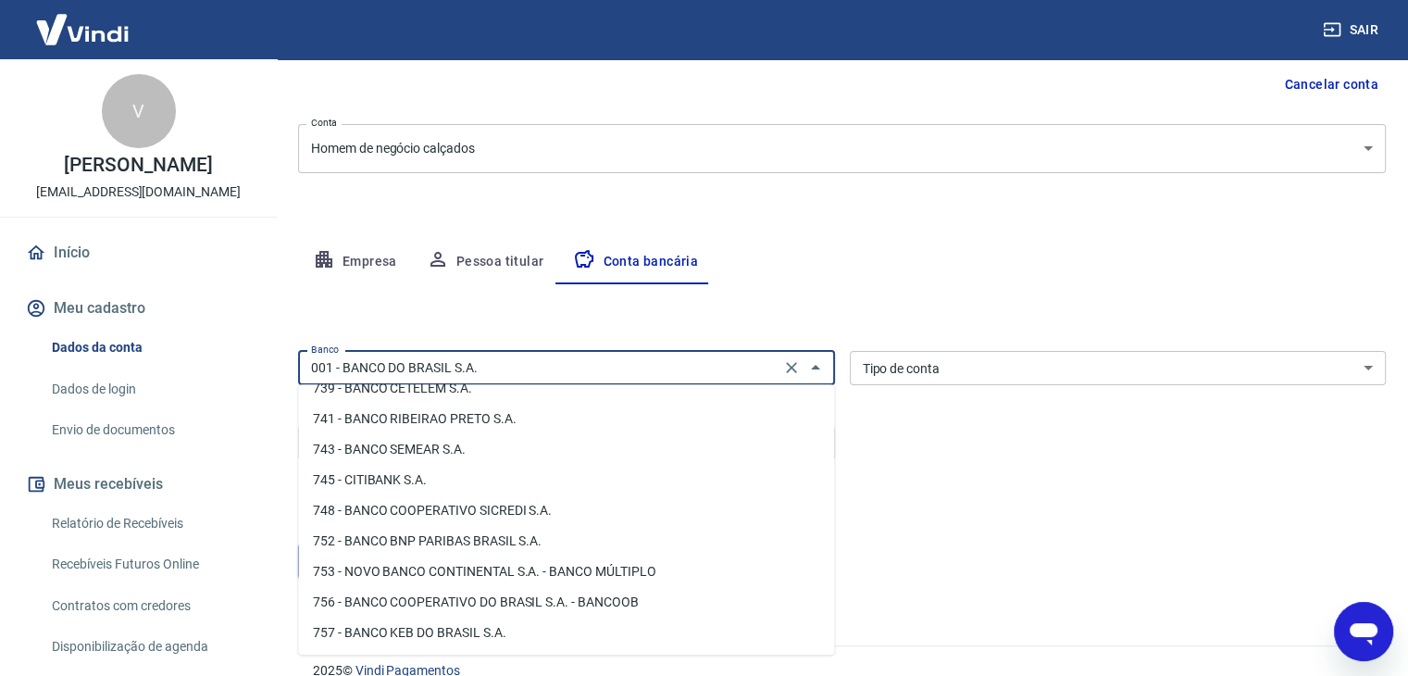
click at [629, 358] on input "001 - BANCO DO BRASIL S.A." at bounding box center [539, 367] width 471 height 23
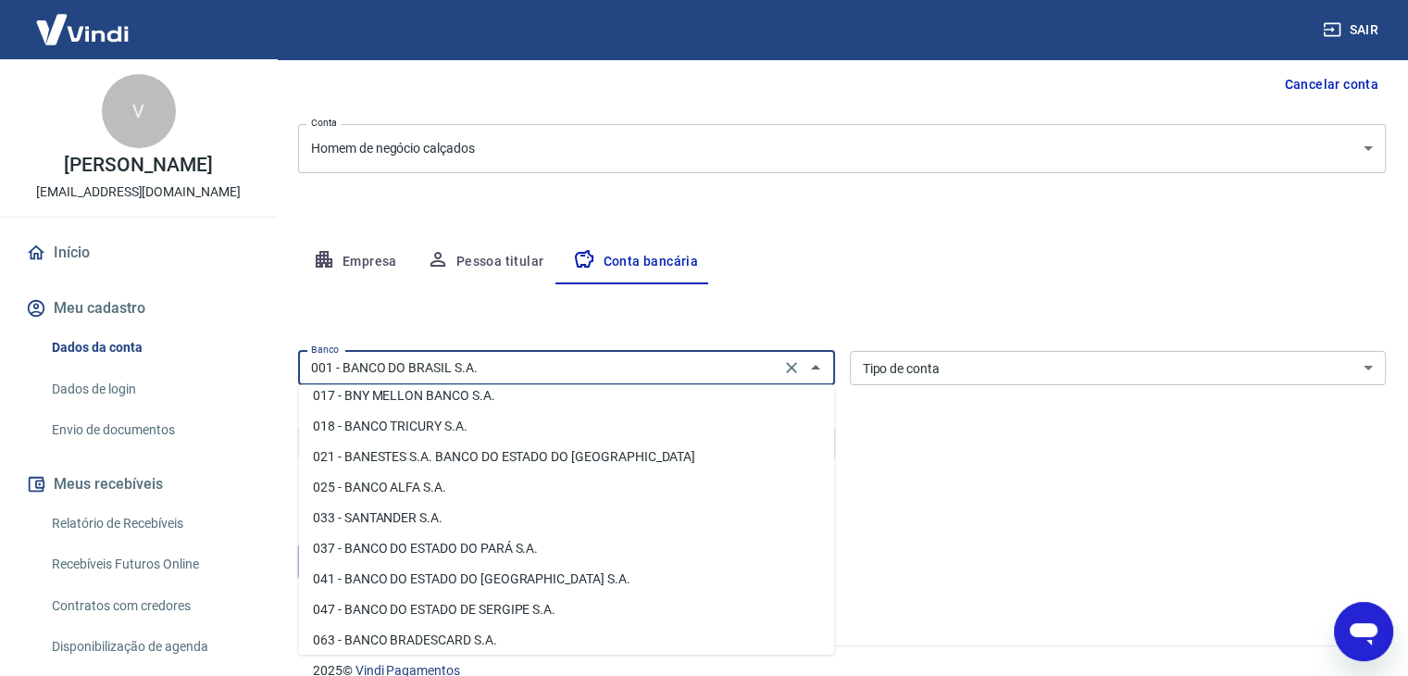
scroll to position [0, 0]
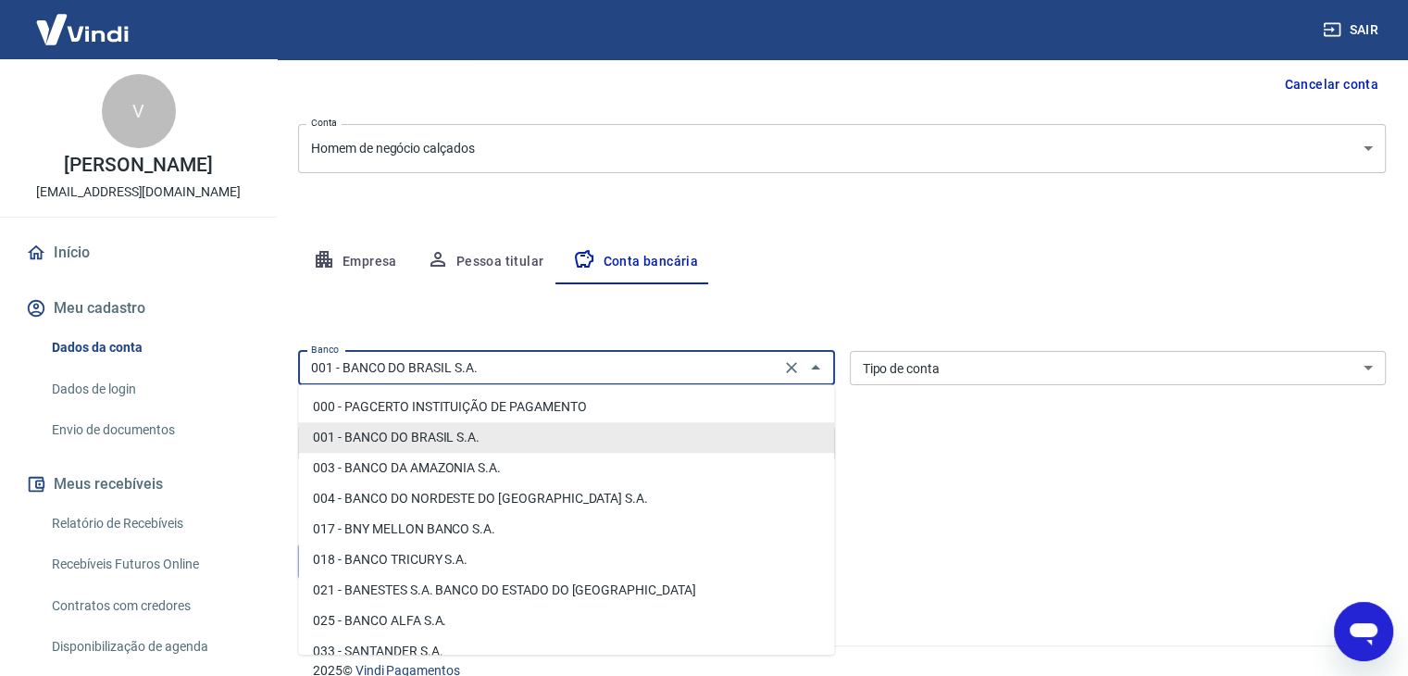
click at [547, 437] on li "001 - BANCO DO BRASIL S.A." at bounding box center [566, 437] width 536 height 31
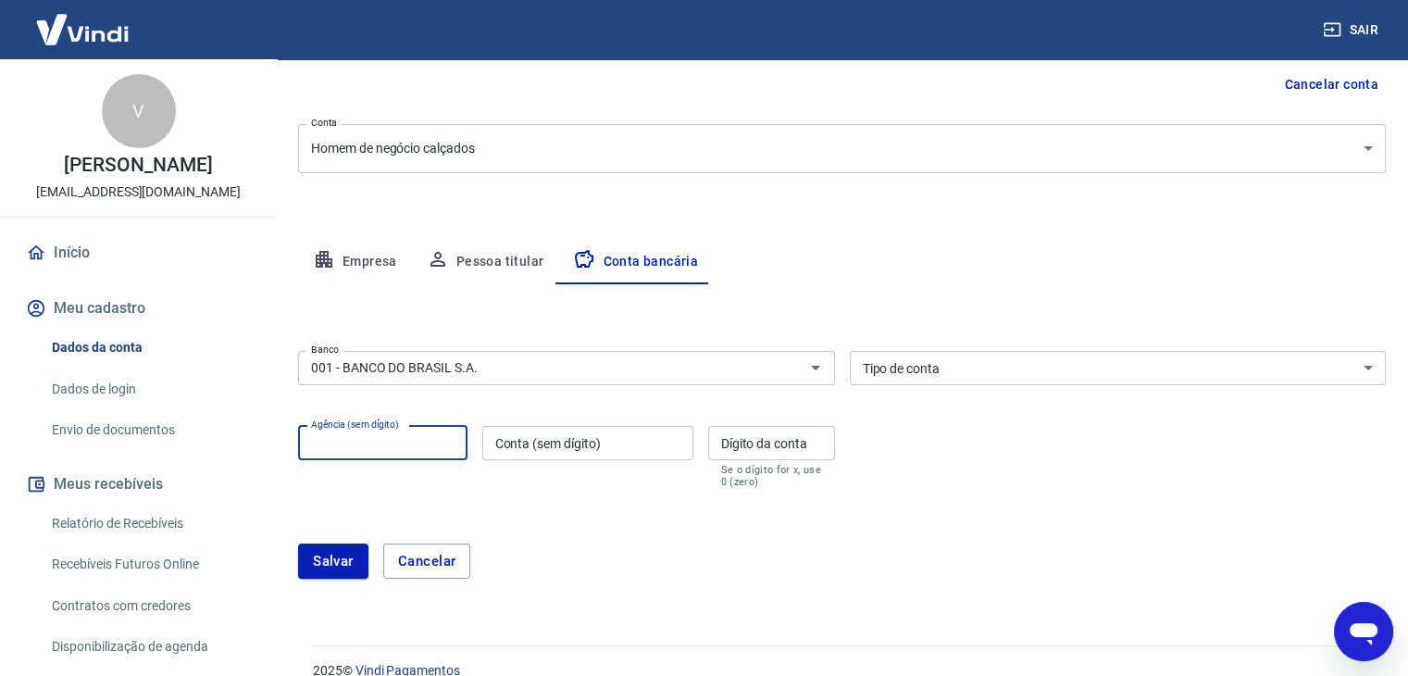
click at [381, 441] on input "Agência (sem dígito)" at bounding box center [382, 443] width 169 height 34
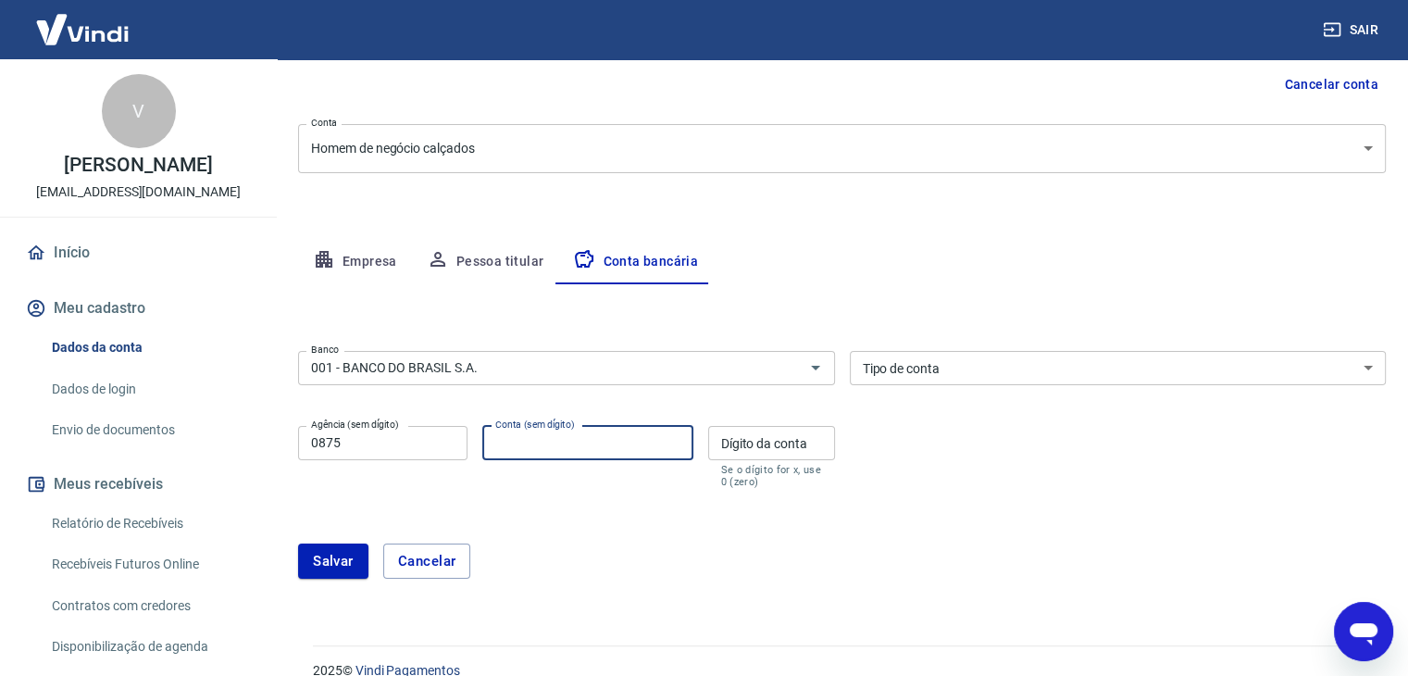
click at [548, 443] on input "Conta (sem dígito)" at bounding box center [587, 443] width 211 height 34
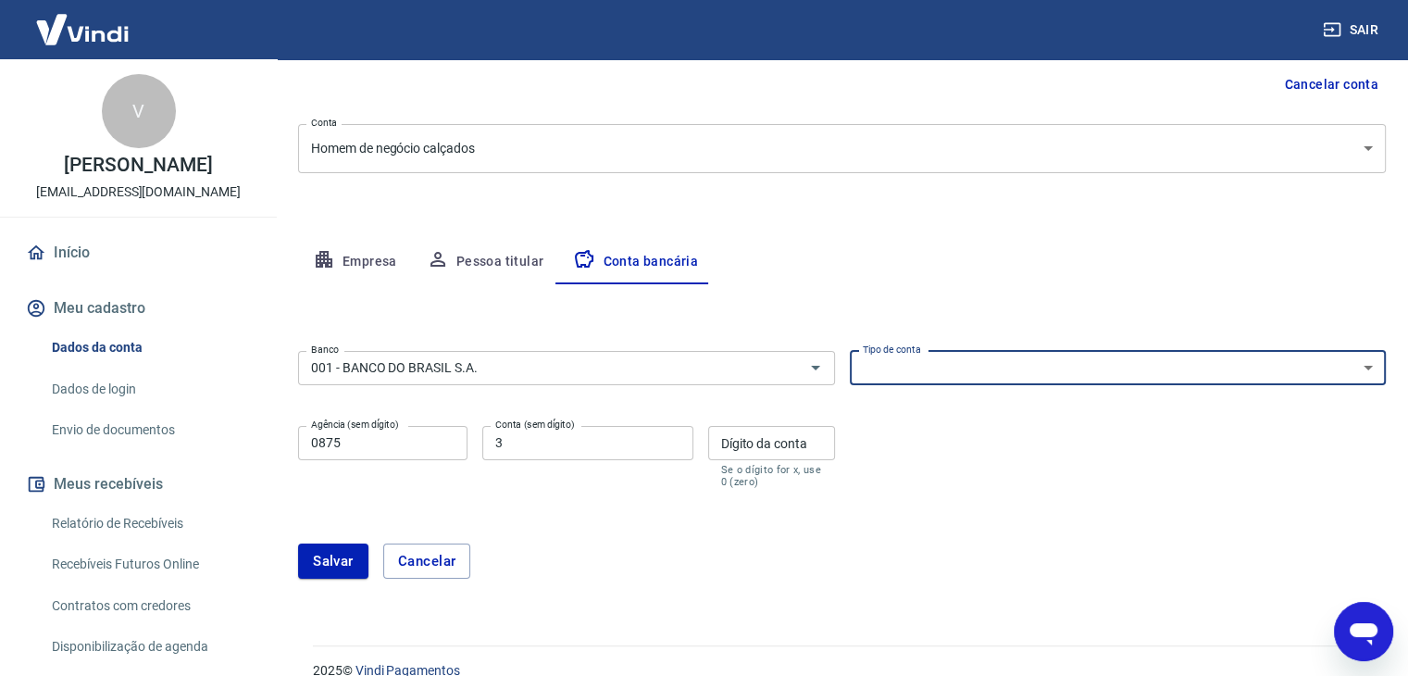
click at [890, 365] on select "Conta Corrente Conta Poupança" at bounding box center [1118, 368] width 537 height 34
click at [850, 351] on select "Conta Corrente Conta Poupança" at bounding box center [1118, 368] width 537 height 34
click at [782, 442] on input "Dígito da conta" at bounding box center [771, 443] width 127 height 34
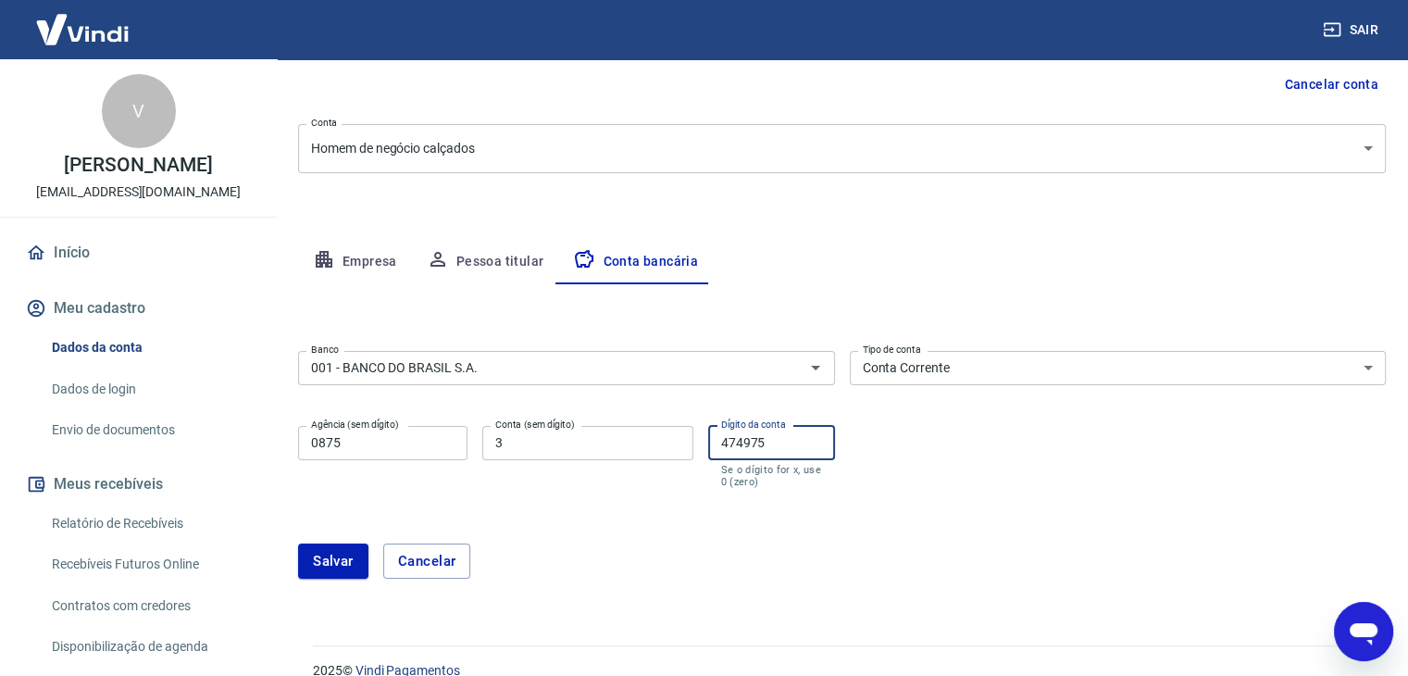
click at [762, 442] on input "474975" at bounding box center [771, 443] width 127 height 34
click at [380, 429] on label "Agência (sem dígito)" at bounding box center [355, 424] width 88 height 14
click at [380, 429] on input "0875" at bounding box center [382, 443] width 169 height 34
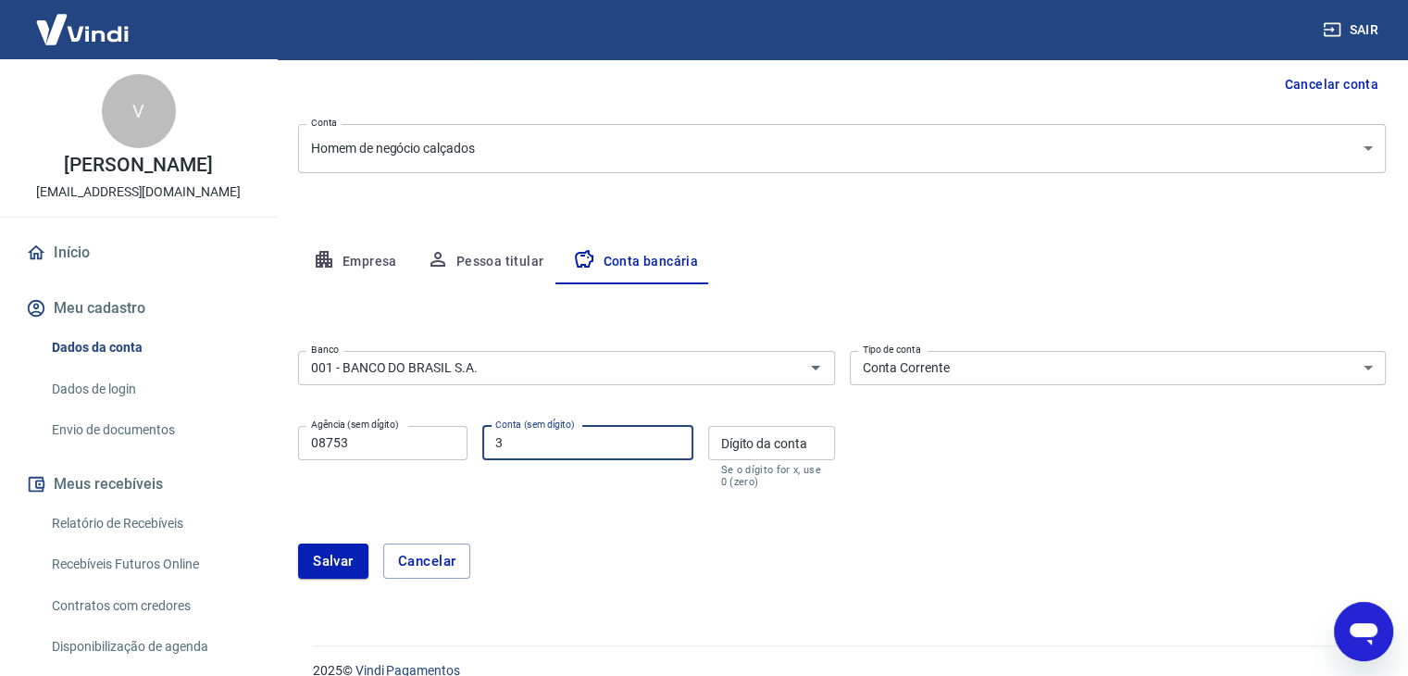
click at [524, 447] on input "3" at bounding box center [587, 443] width 211 height 34
click at [766, 442] on input "Dígito da conta" at bounding box center [771, 443] width 127 height 34
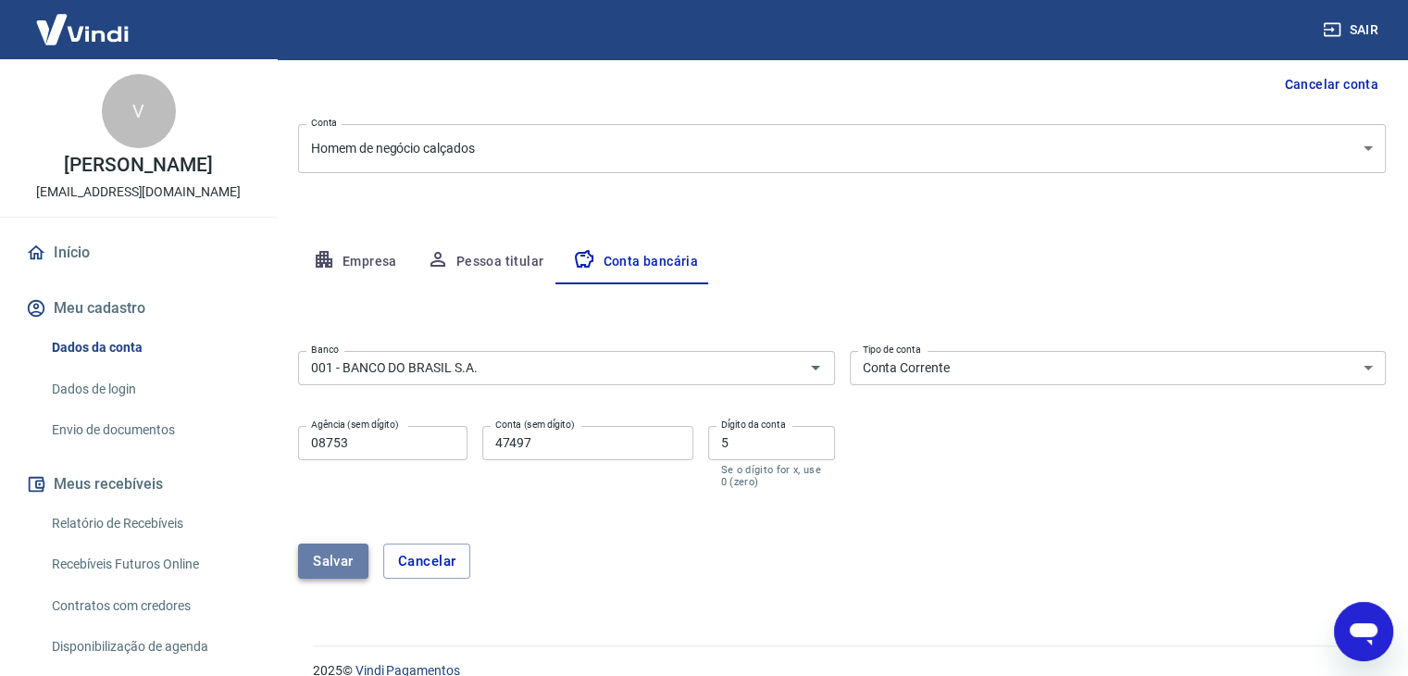
click at [337, 556] on button "Salvar" at bounding box center [333, 560] width 70 height 35
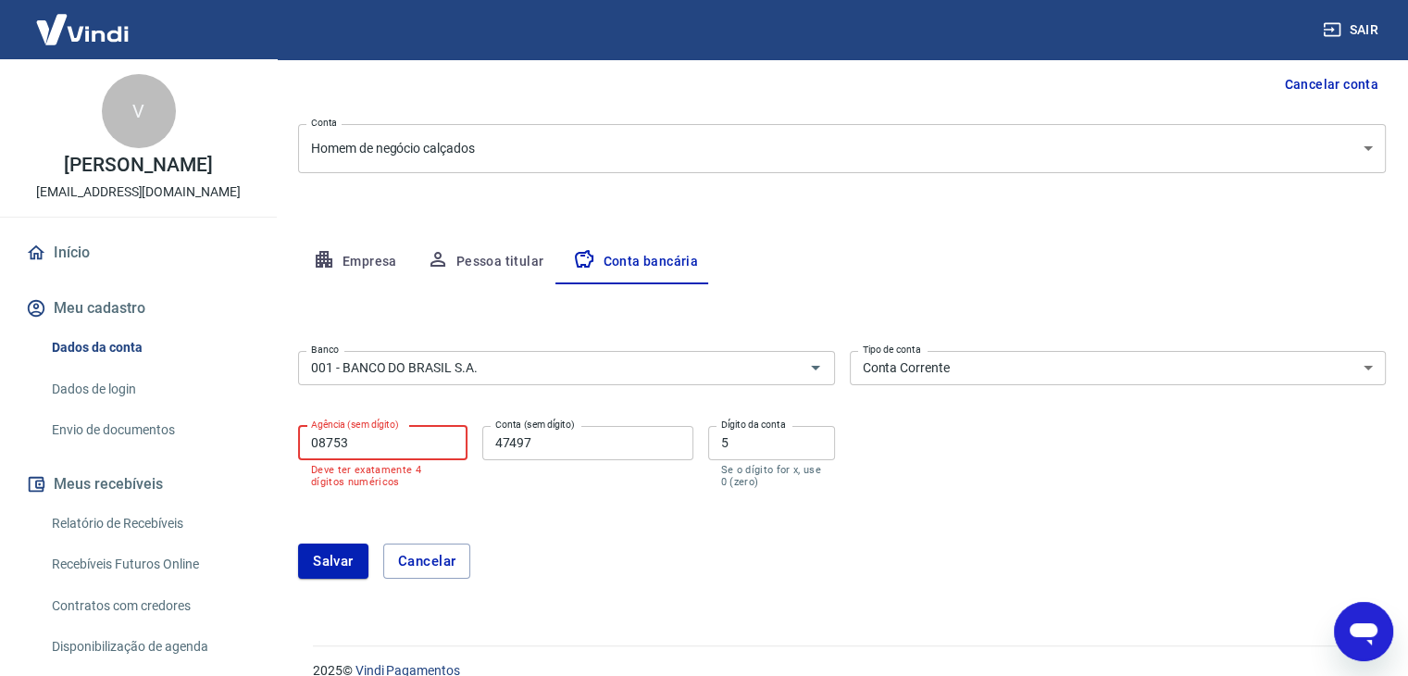
click at [315, 440] on input "08753" at bounding box center [382, 443] width 169 height 34
click at [315, 438] on input "08753" at bounding box center [382, 443] width 169 height 34
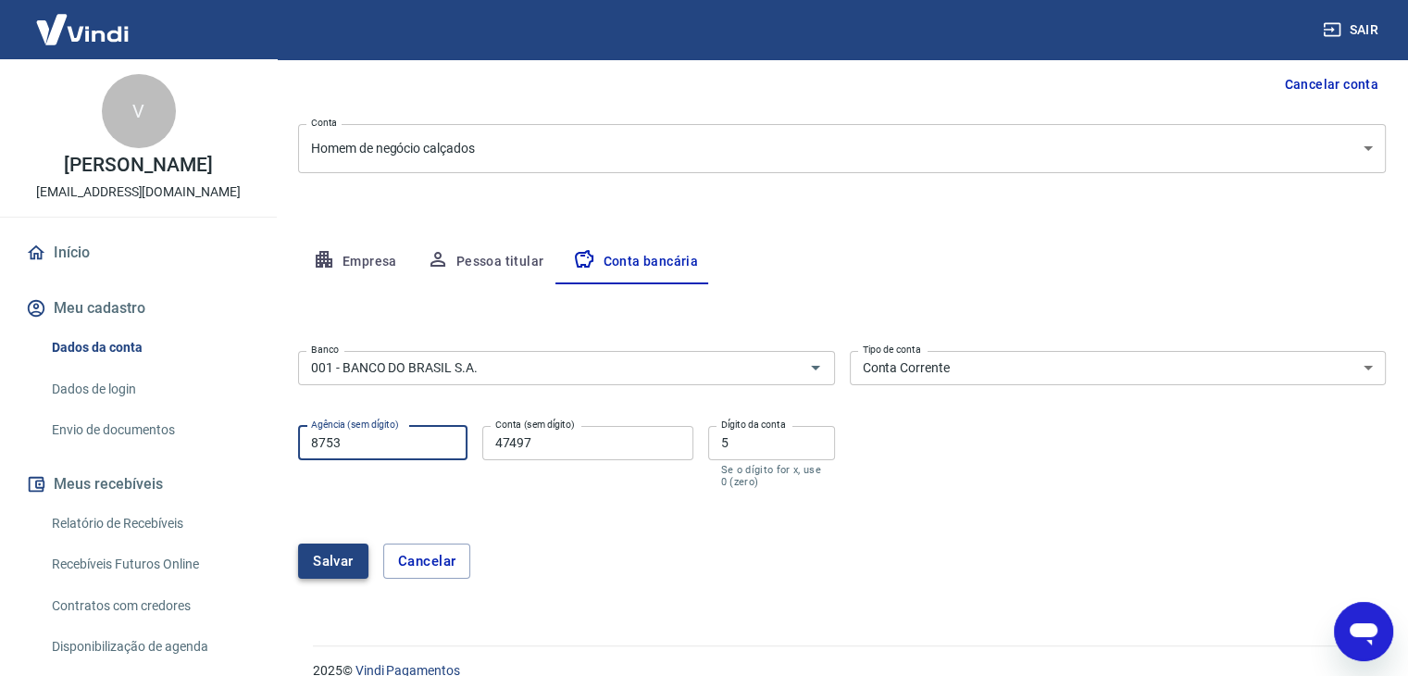
click at [329, 554] on button "Salvar" at bounding box center [333, 560] width 70 height 35
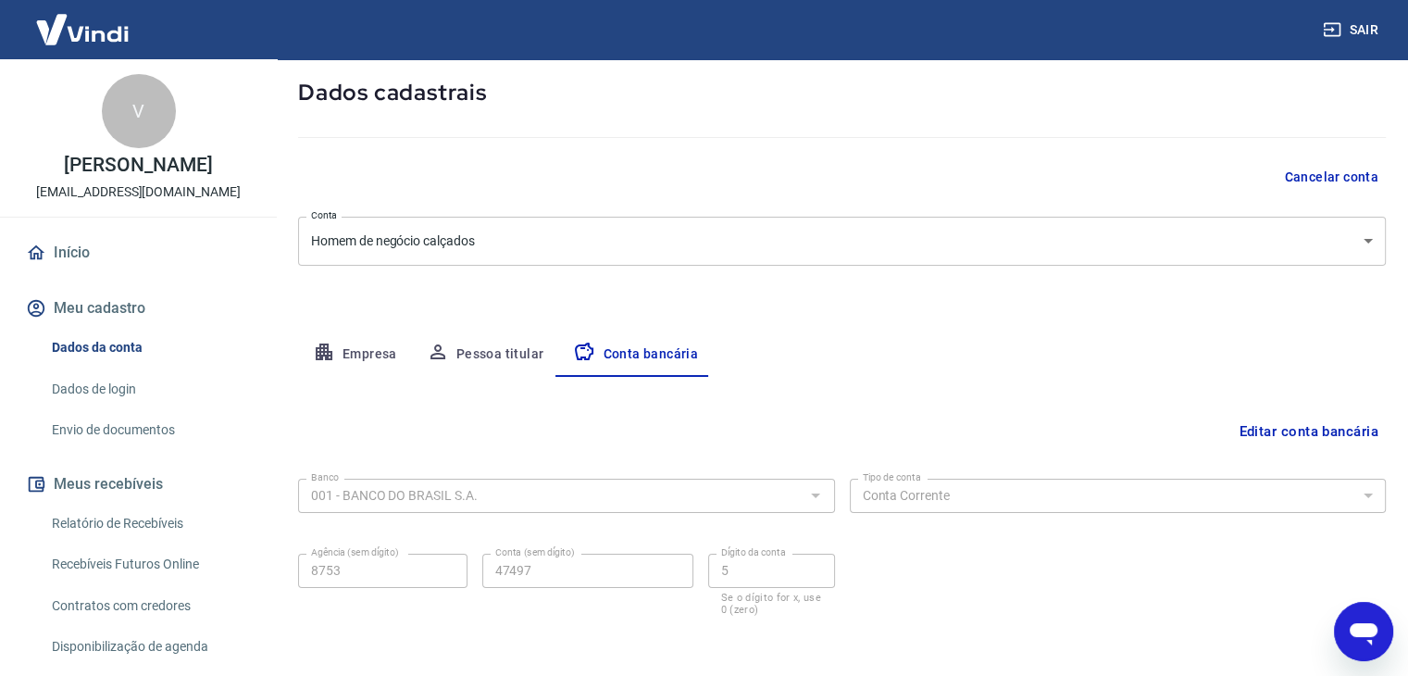
scroll to position [167, 0]
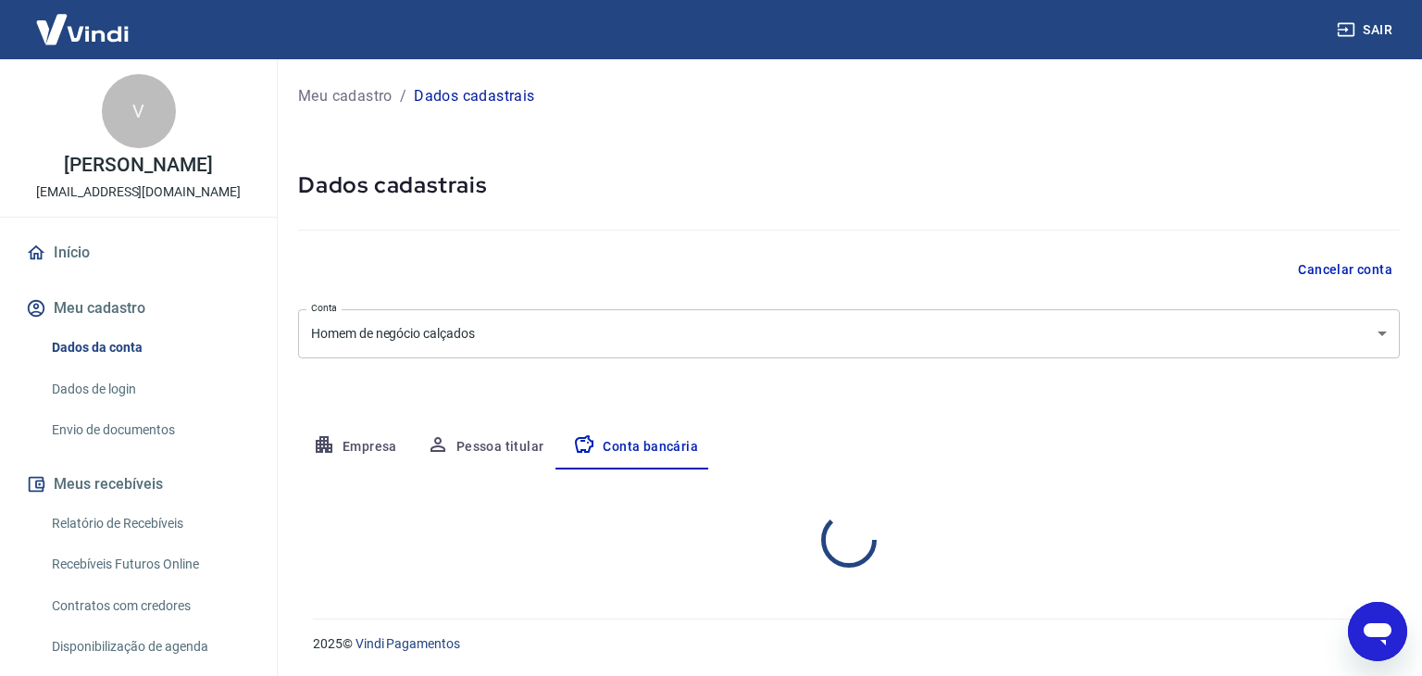
select select "1"
